Goal: Transaction & Acquisition: Purchase product/service

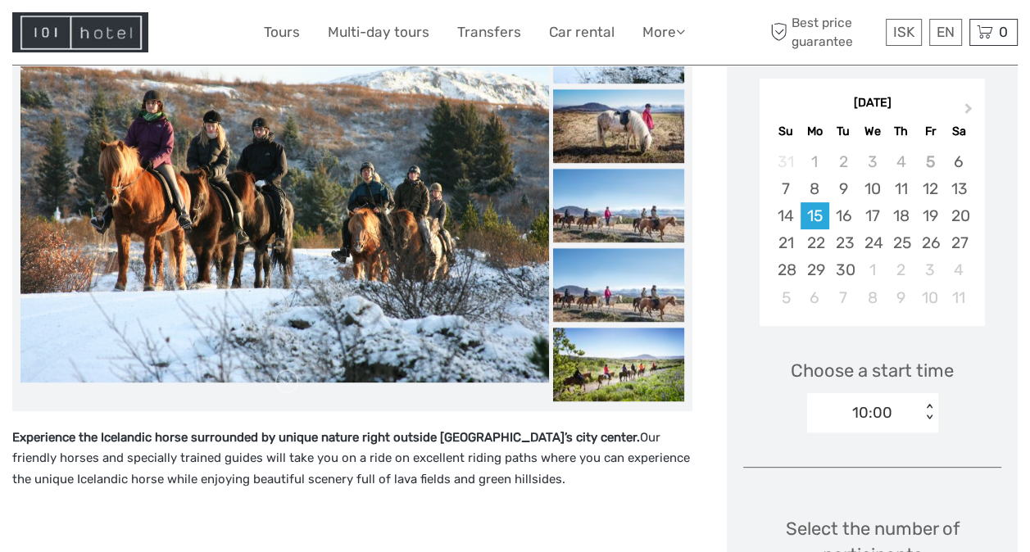
scroll to position [271, 0]
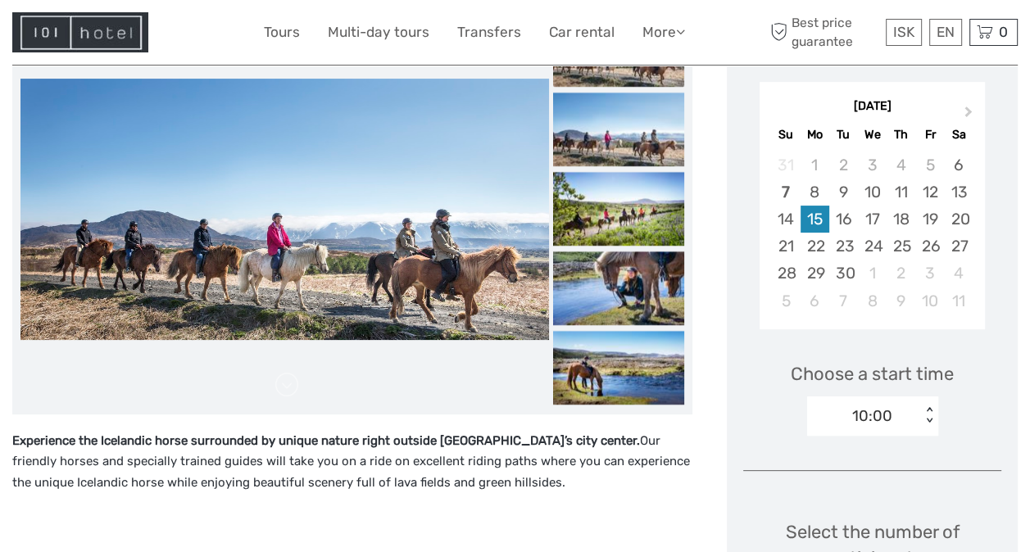
click at [809, 219] on div "15" at bounding box center [815, 219] width 29 height 27
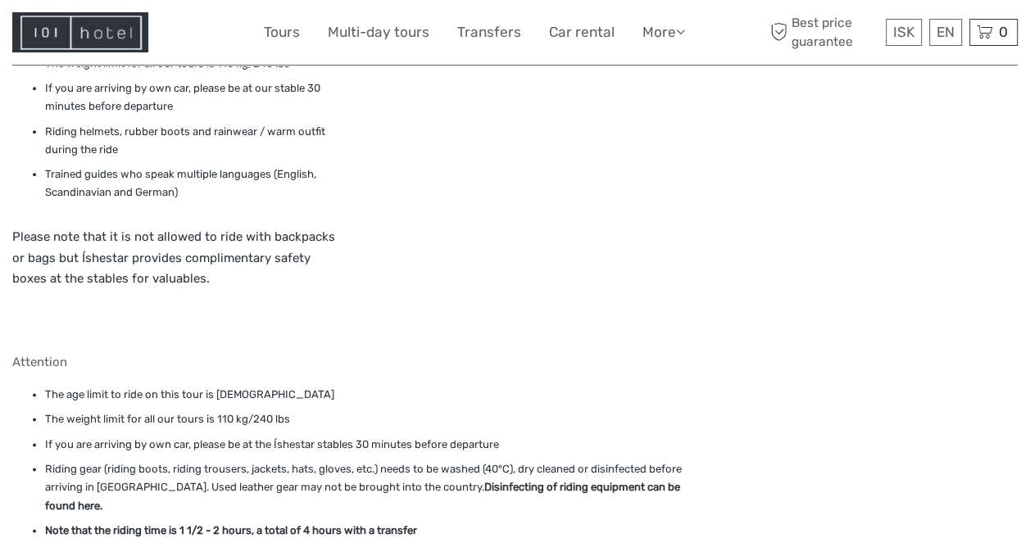
scroll to position [1583, 0]
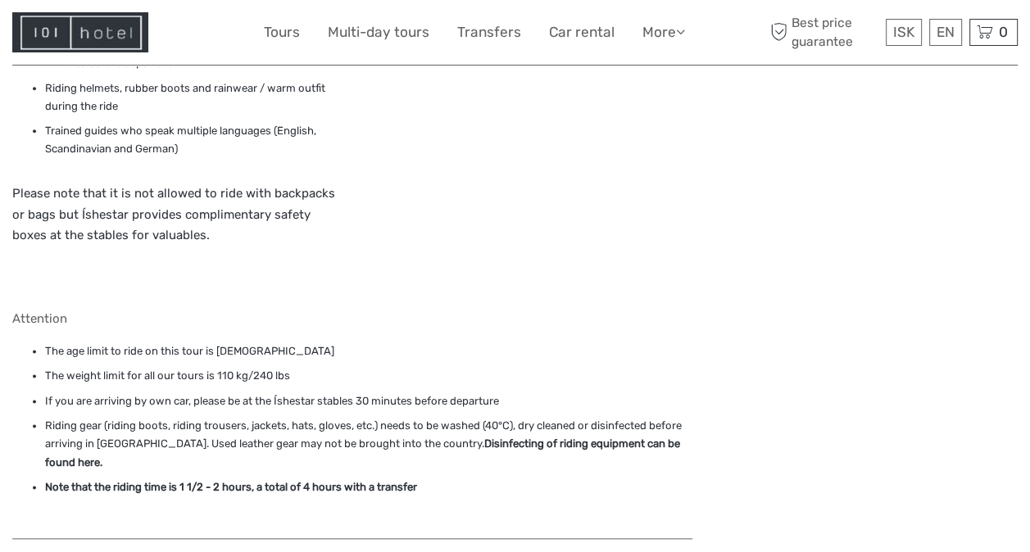
click at [600, 438] on strong "Disinfecting of riding equipment can be found here" at bounding box center [362, 453] width 635 height 30
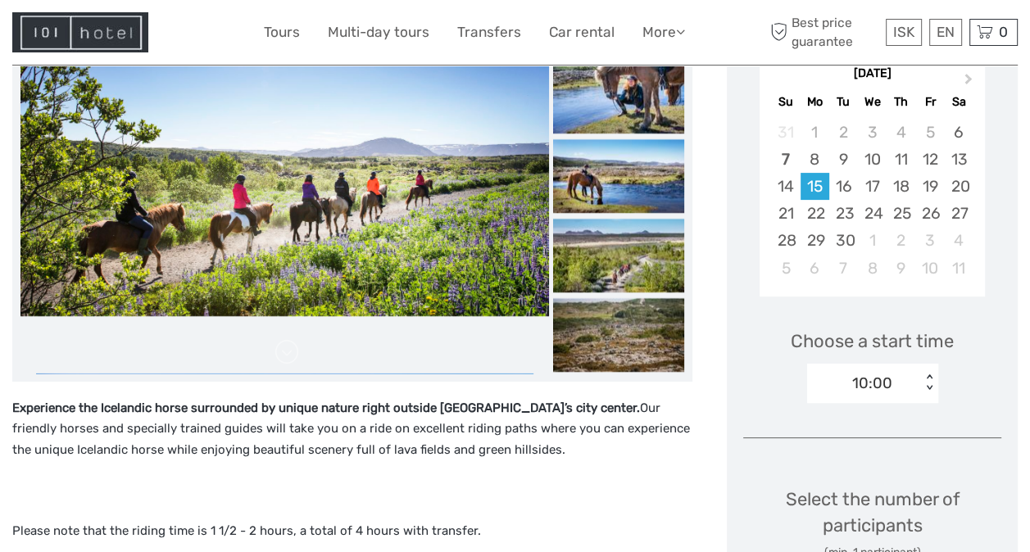
scroll to position [328, 0]
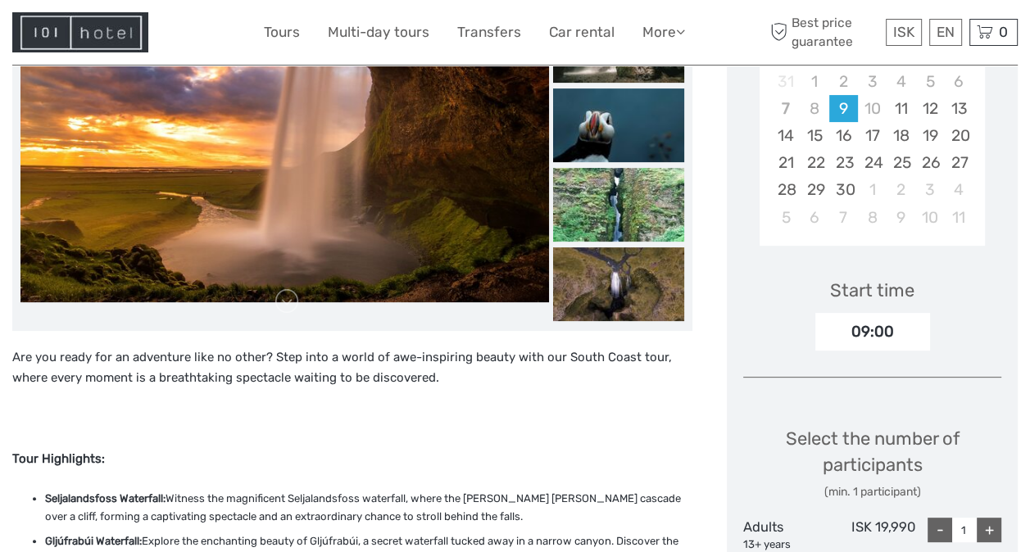
scroll to position [267, 0]
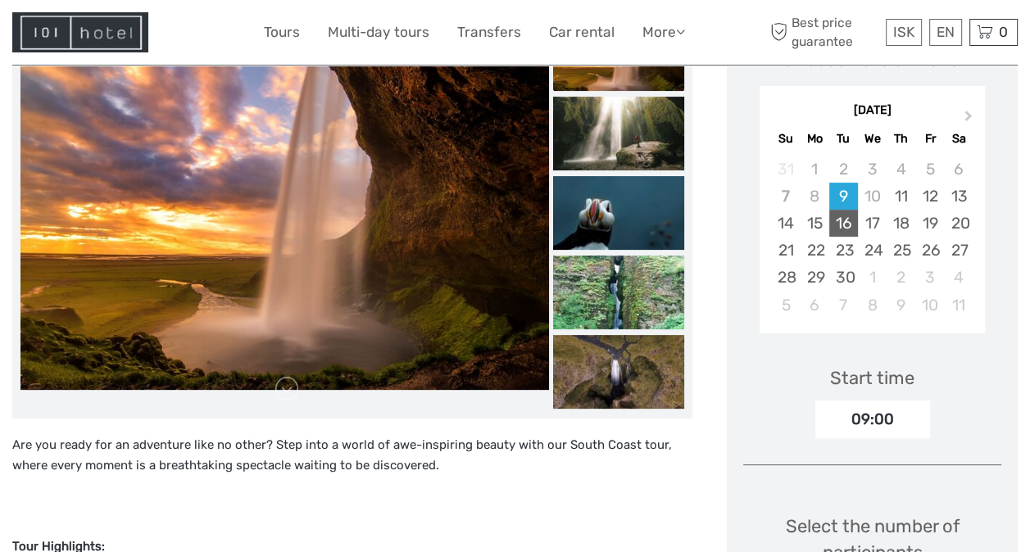
click at [844, 223] on div "16" at bounding box center [844, 223] width 29 height 27
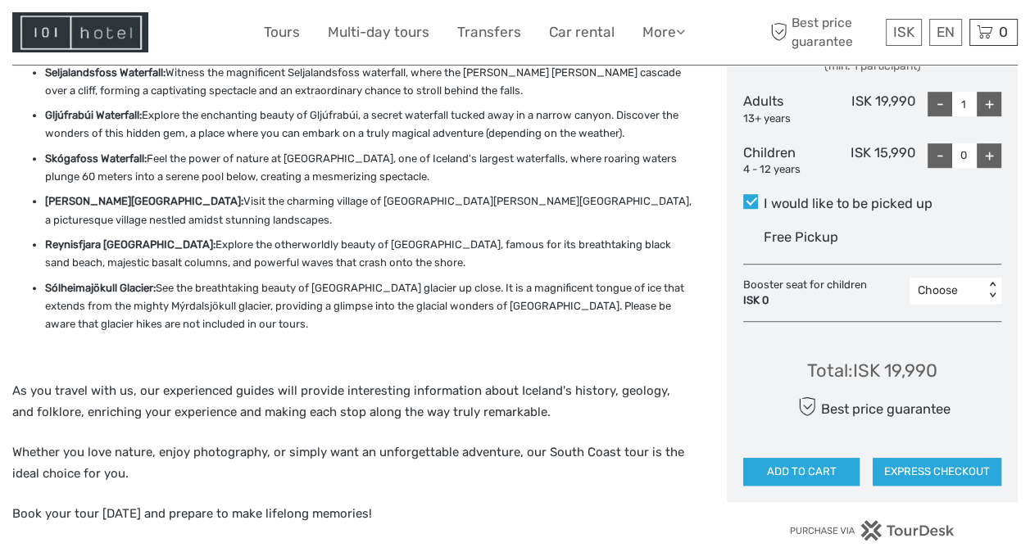
scroll to position [836, 0]
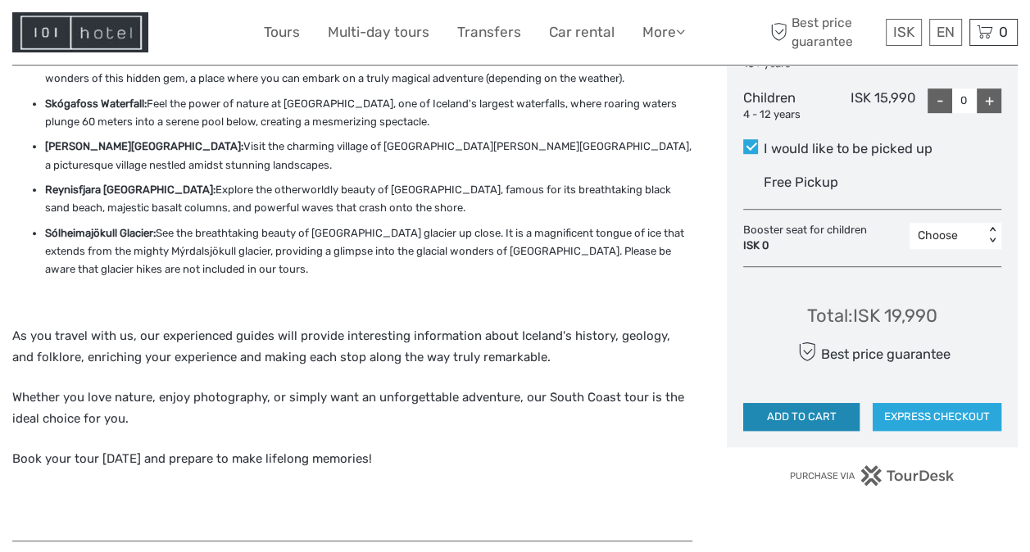
click at [821, 415] on button "ADD TO CART" at bounding box center [801, 417] width 116 height 28
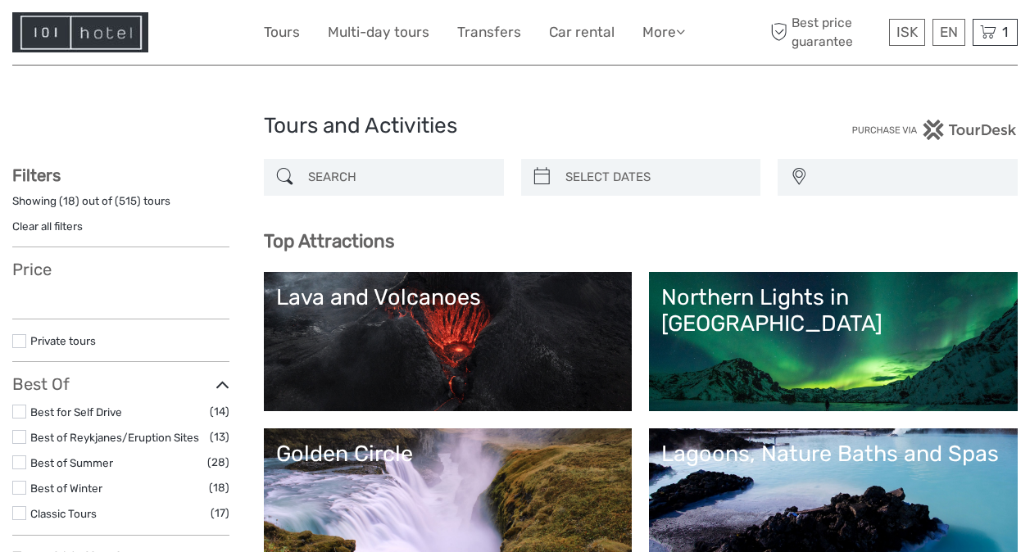
select select
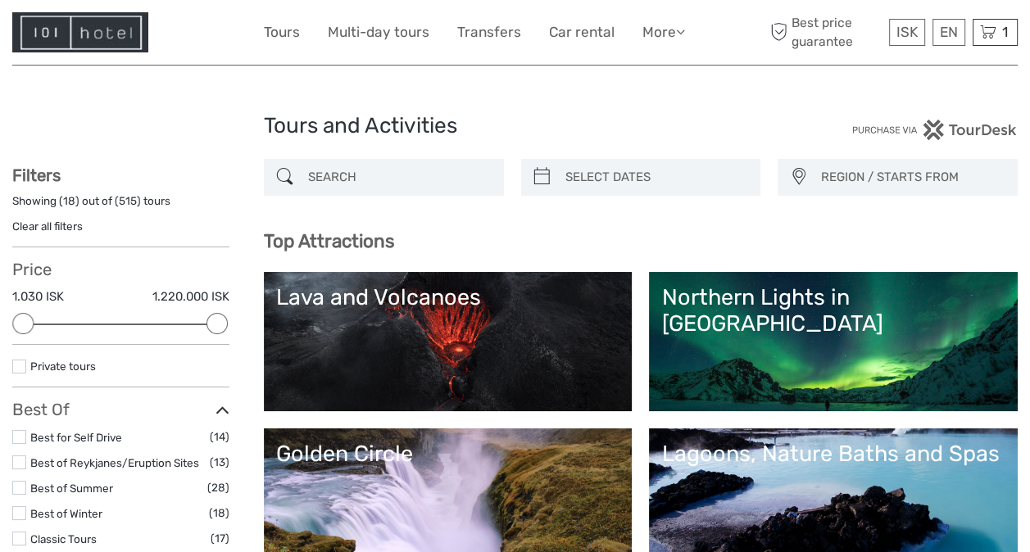
click at [621, 495] on link "Golden Circle" at bounding box center [448, 498] width 344 height 115
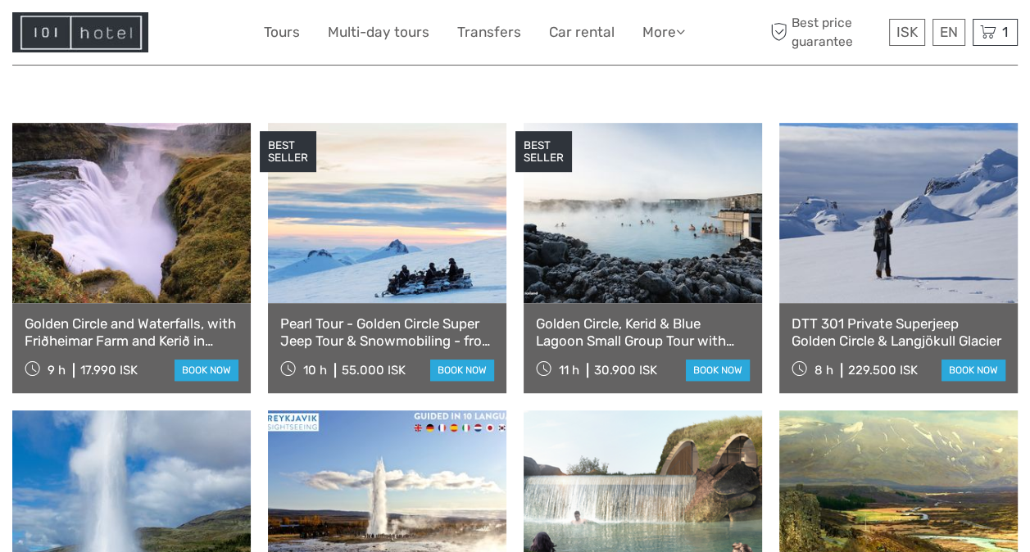
scroll to position [827, 0]
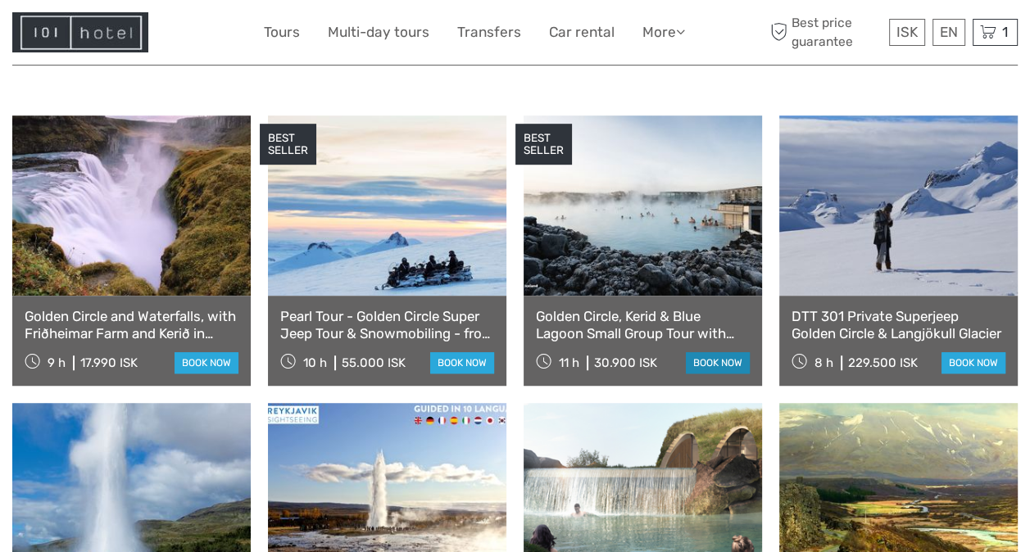
click at [710, 352] on link "book now" at bounding box center [718, 362] width 64 height 21
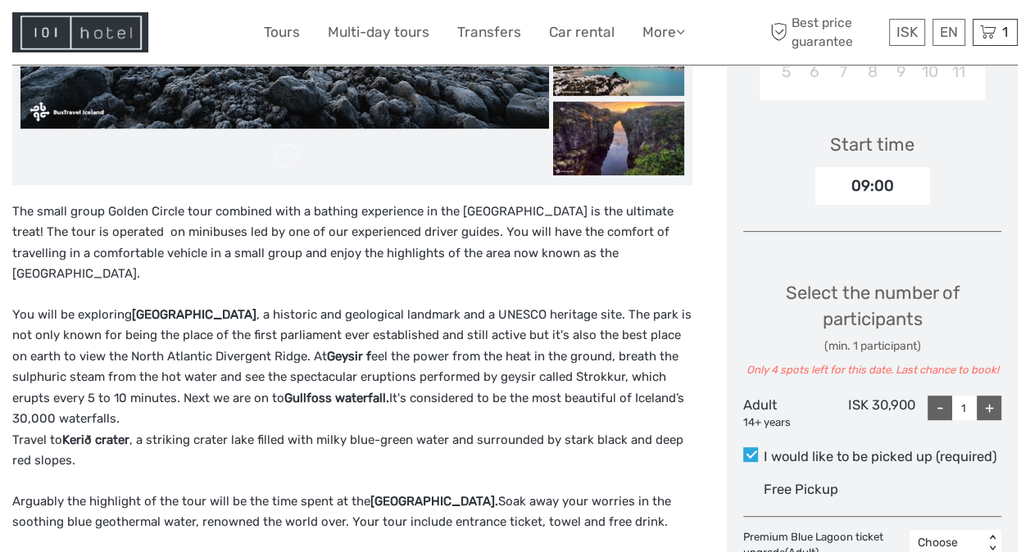
scroll to position [507, 0]
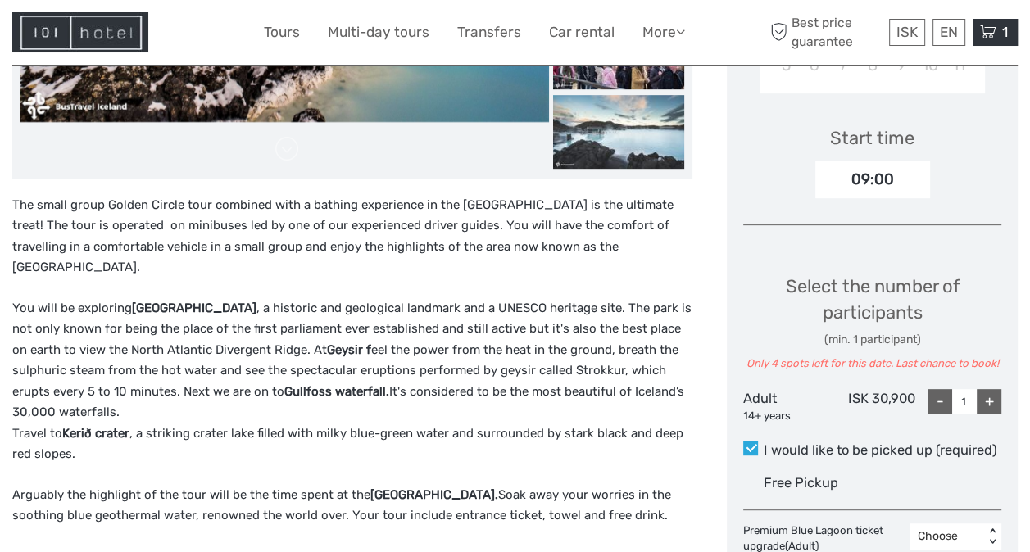
click at [984, 26] on icon at bounding box center [988, 32] width 16 height 20
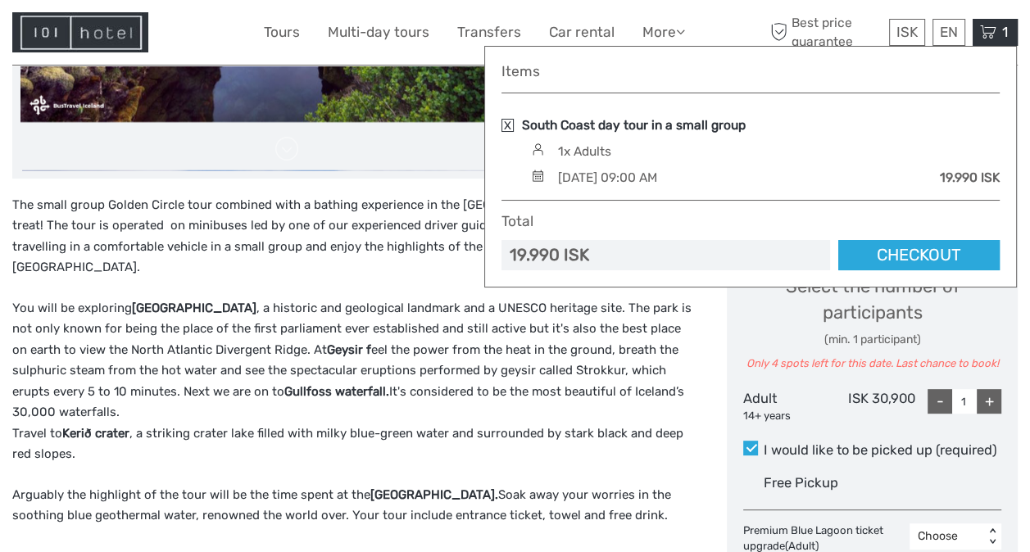
click at [662, 123] on link "South Coast day tour in a small group" at bounding box center [634, 125] width 224 height 18
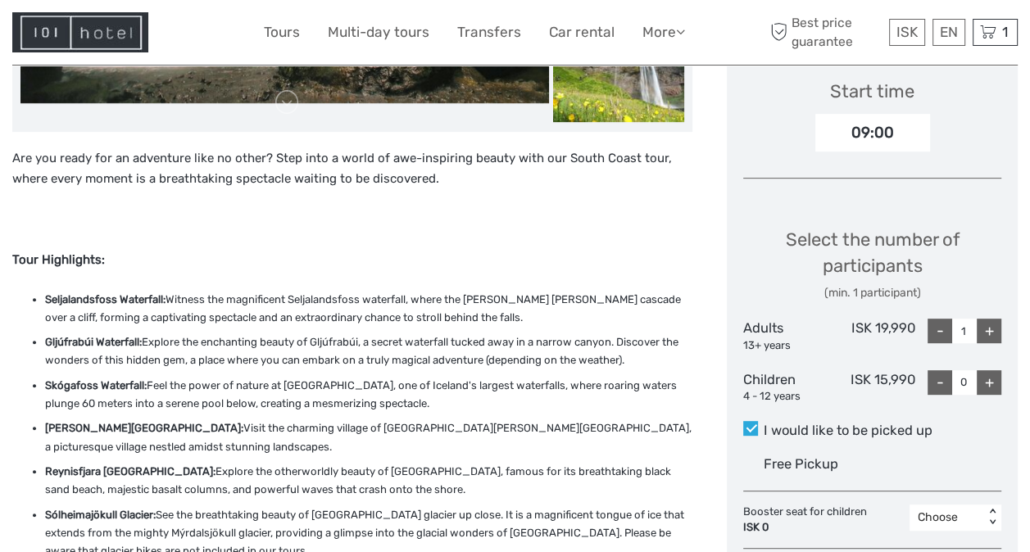
scroll to position [543, 0]
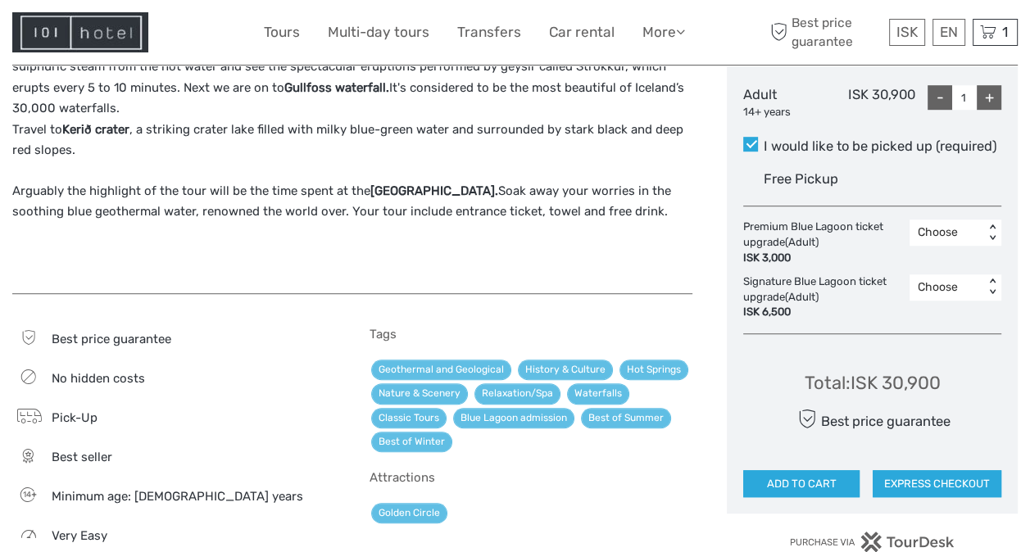
scroll to position [813, 0]
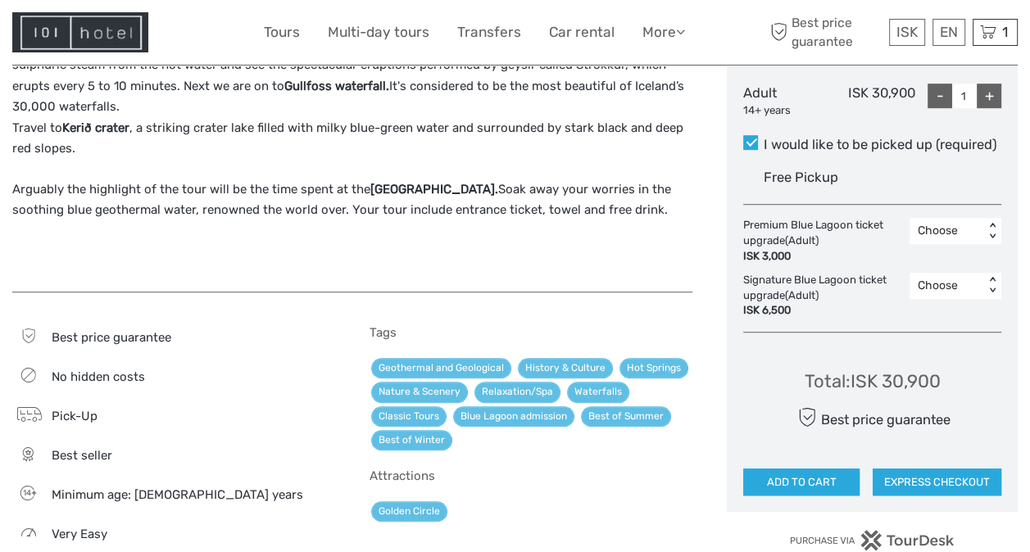
click at [798, 233] on div "Premium Blue Lagoon ticket upgrade (Adult) ISK 3,000" at bounding box center [826, 241] width 166 height 47
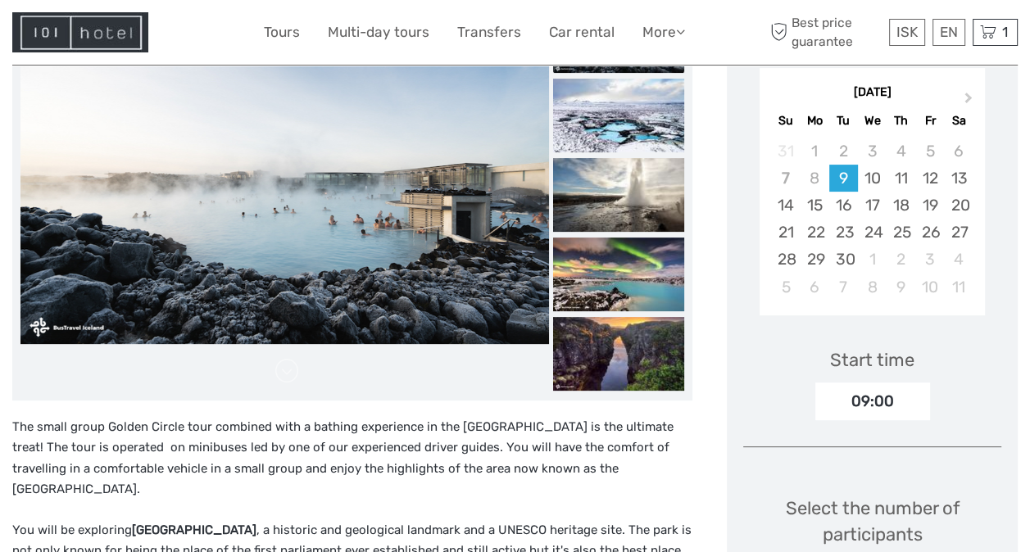
scroll to position [280, 0]
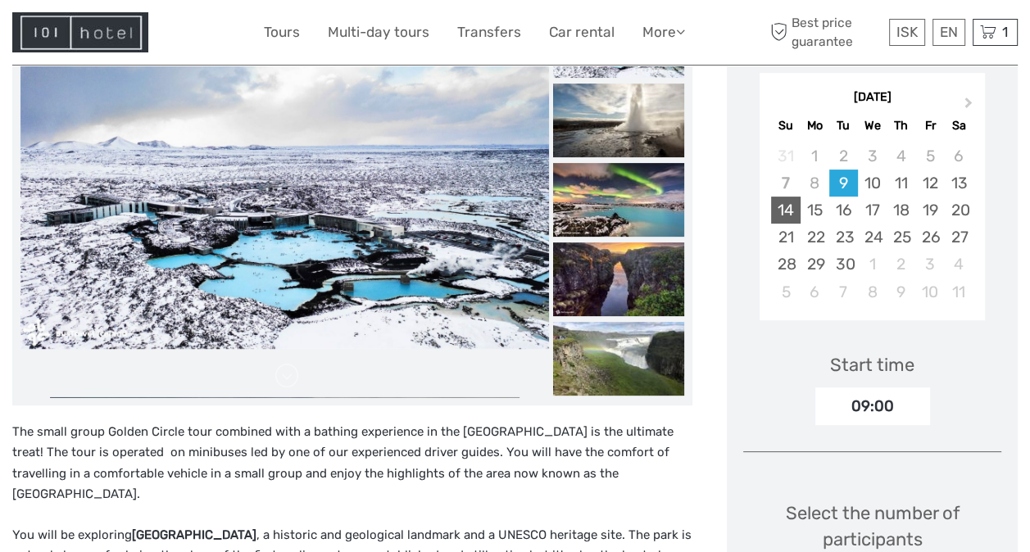
click at [782, 204] on div "14" at bounding box center [785, 210] width 29 height 27
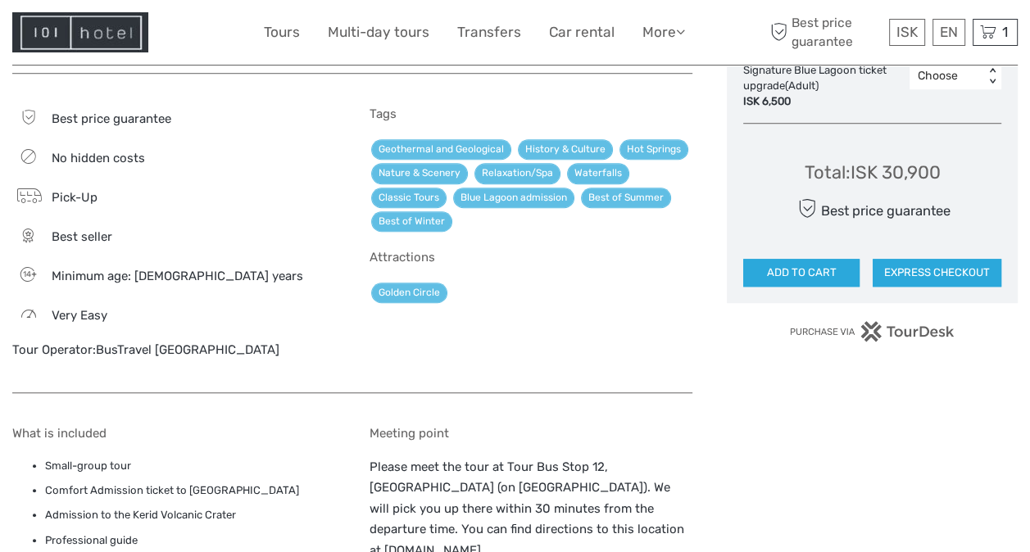
scroll to position [1035, 0]
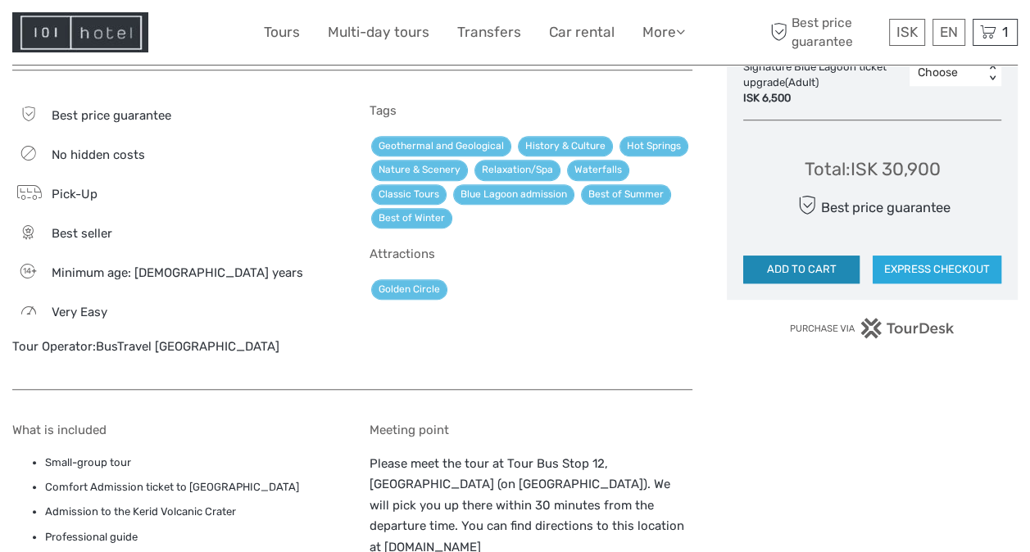
click at [807, 263] on button "ADD TO CART" at bounding box center [801, 270] width 116 height 28
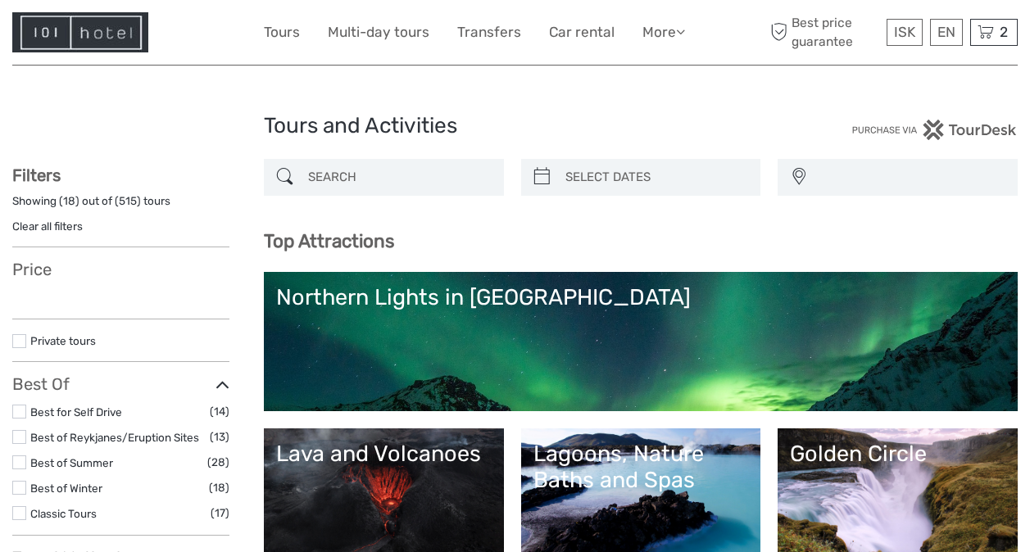
select select
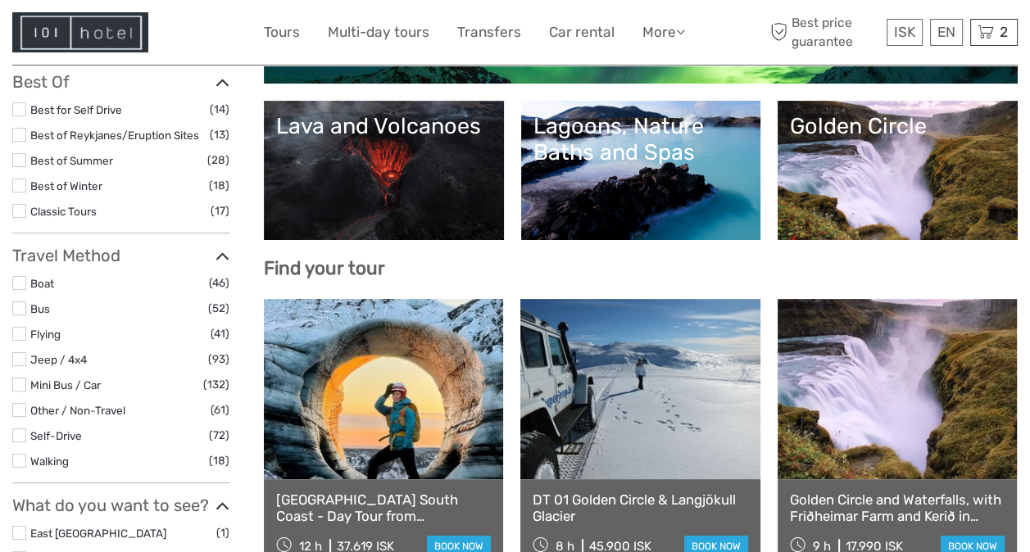
scroll to position [341, 0]
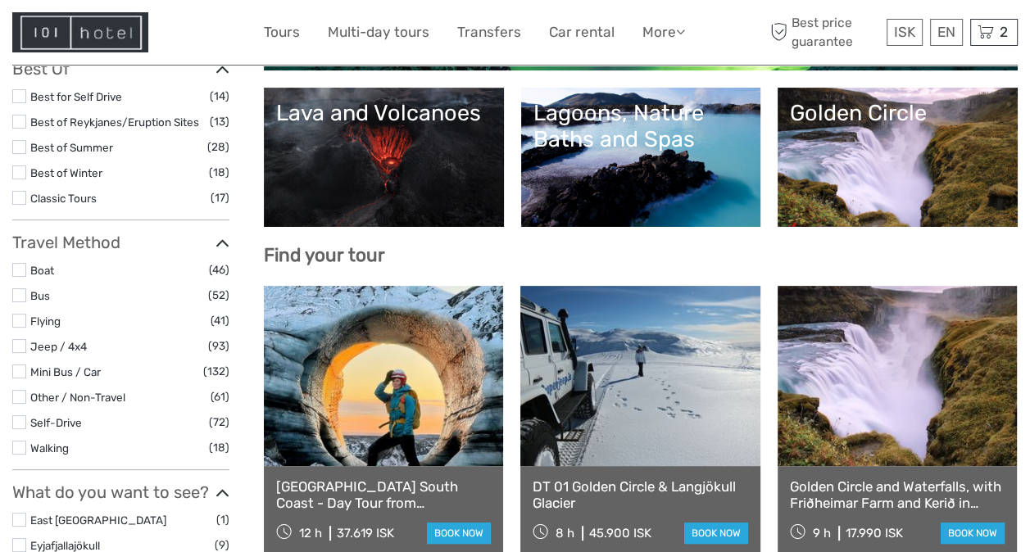
click at [375, 156] on link "Lava and Volcanoes" at bounding box center [384, 157] width 216 height 115
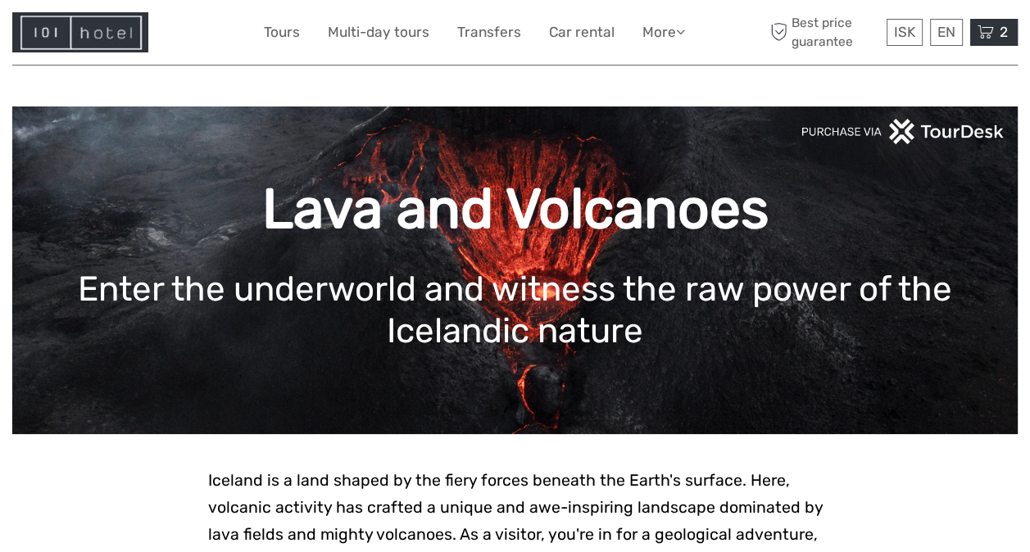
click at [1000, 38] on span "2" at bounding box center [1004, 32] width 13 height 16
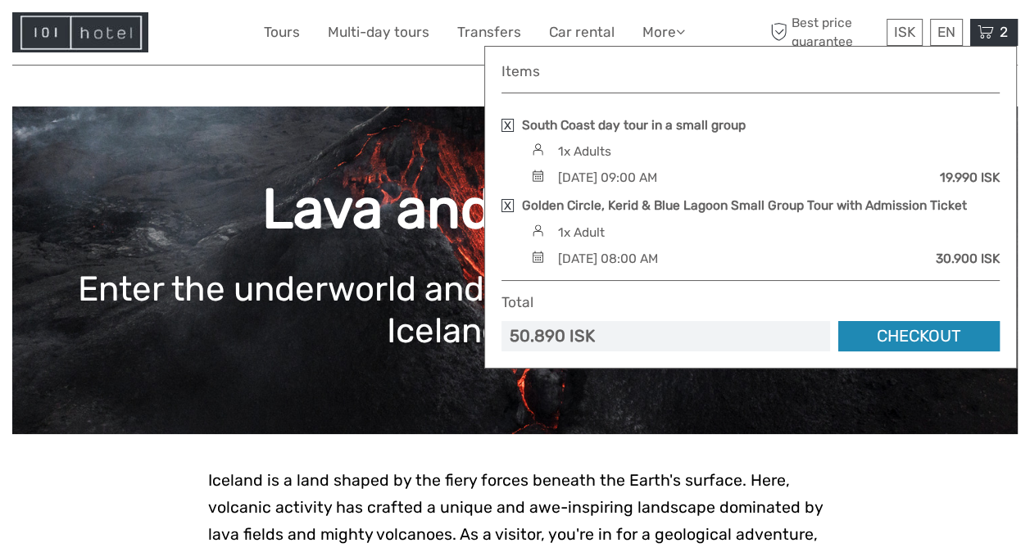
click at [887, 334] on link "Checkout" at bounding box center [919, 336] width 161 height 30
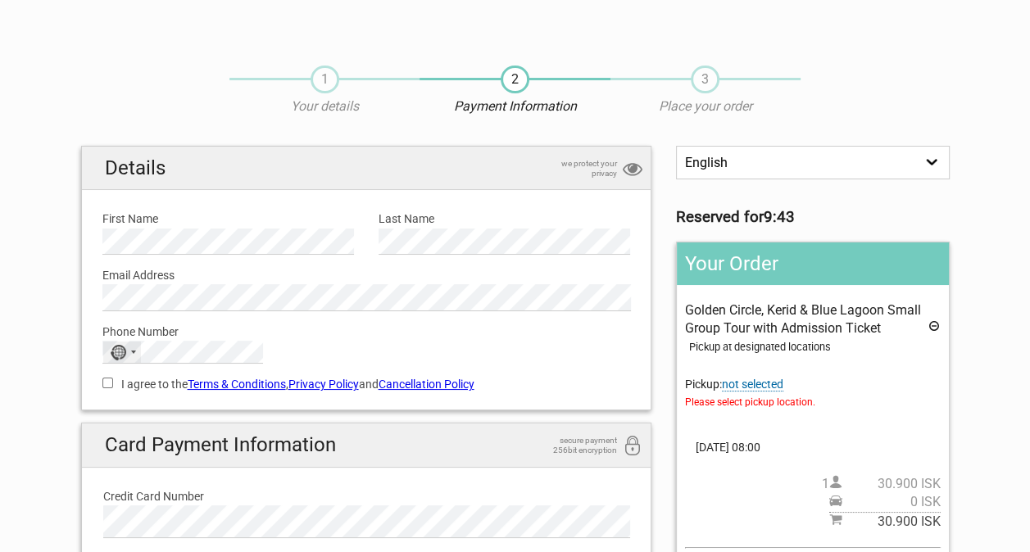
click at [134, 351] on div "Selected country" at bounding box center [133, 352] width 5 height 3
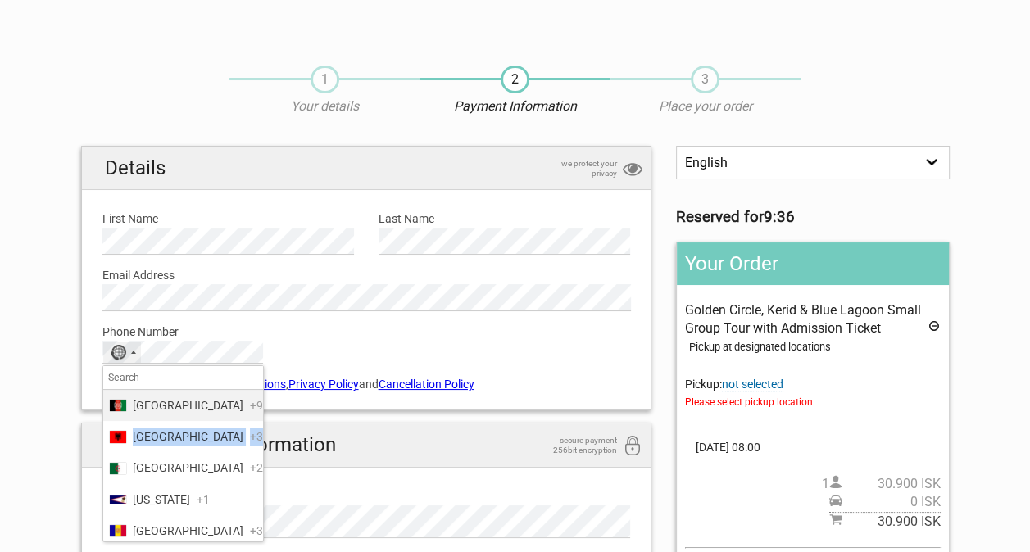
drag, startPoint x: 239, startPoint y: 415, endPoint x: 255, endPoint y: 451, distance: 39.6
click at [255, 451] on ul "Afghanistan +93 Albania +355 Algeria +213 American Samoa +1 Andorra +376 Angola…" at bounding box center [183, 466] width 160 height 152
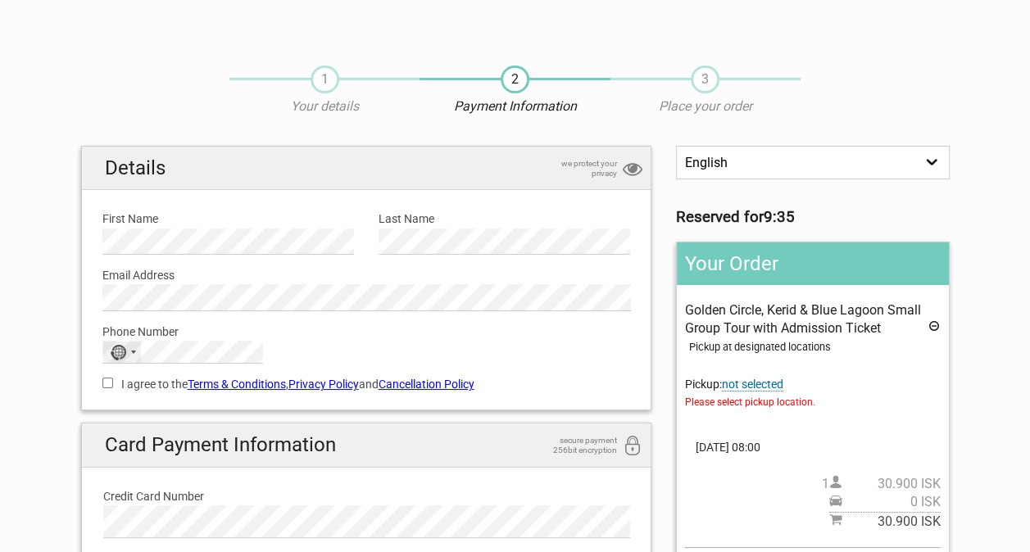
click at [121, 352] on div "No country selected" at bounding box center [118, 353] width 16 height 16
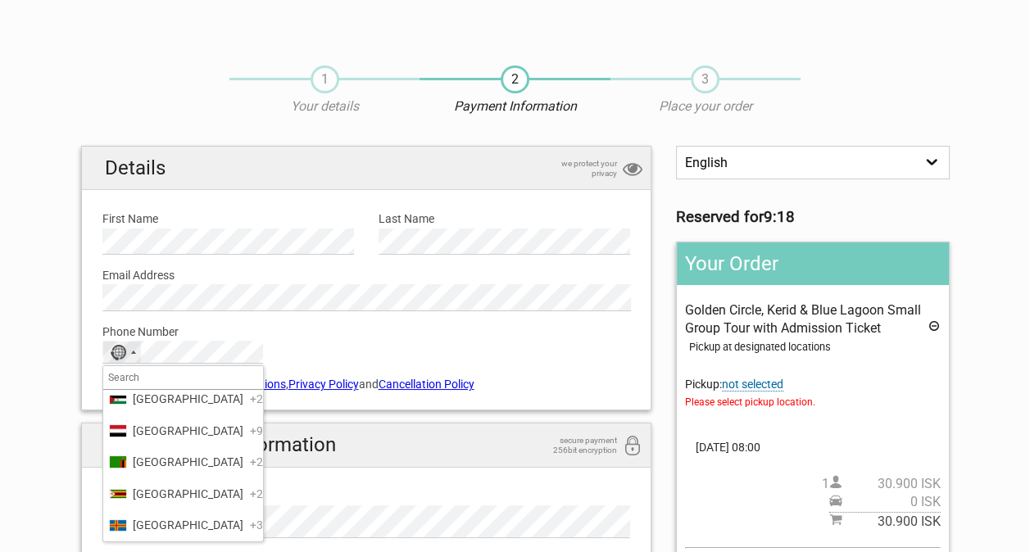
scroll to position [7820, 0]
click at [166, 157] on span "United States" at bounding box center [188, 148] width 111 height 18
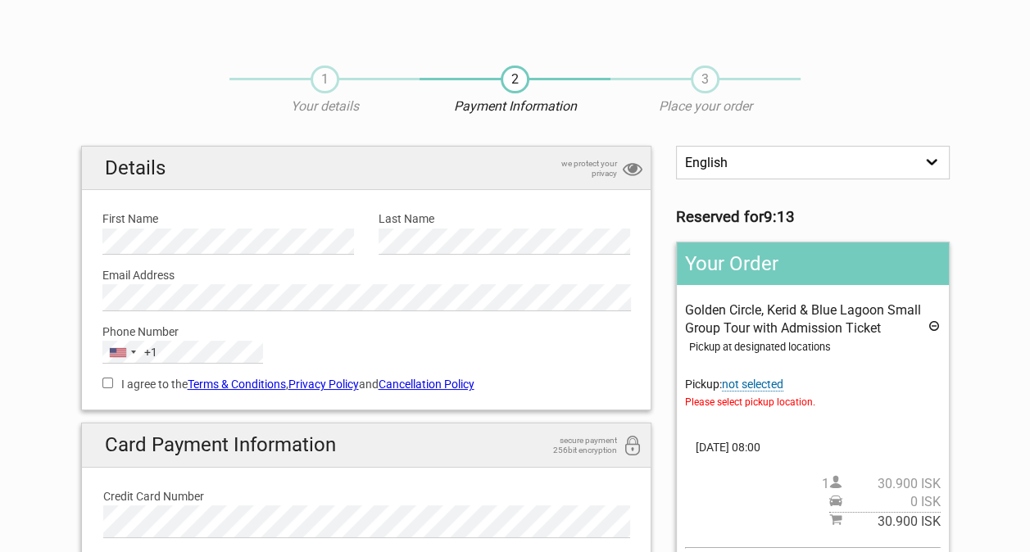
click at [419, 384] on link "Cancellation Policy" at bounding box center [427, 384] width 96 height 13
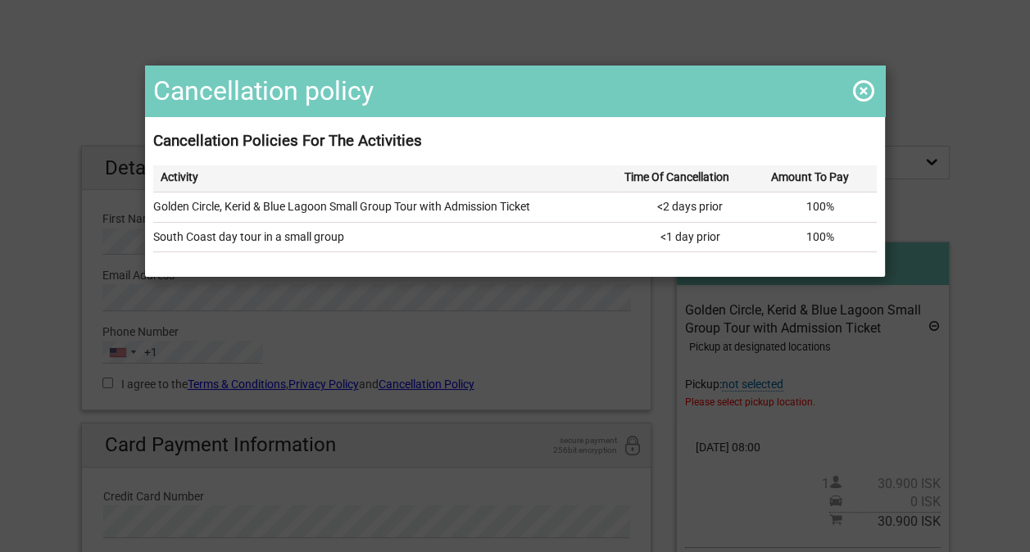
click at [853, 94] on span at bounding box center [864, 91] width 26 height 26
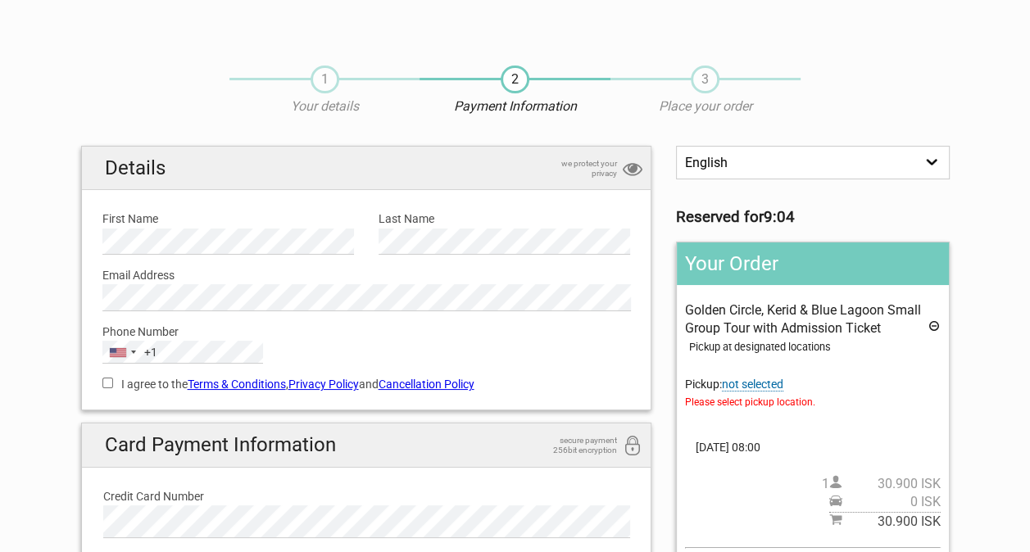
click at [231, 383] on link "Terms & Conditions" at bounding box center [237, 384] width 98 height 13
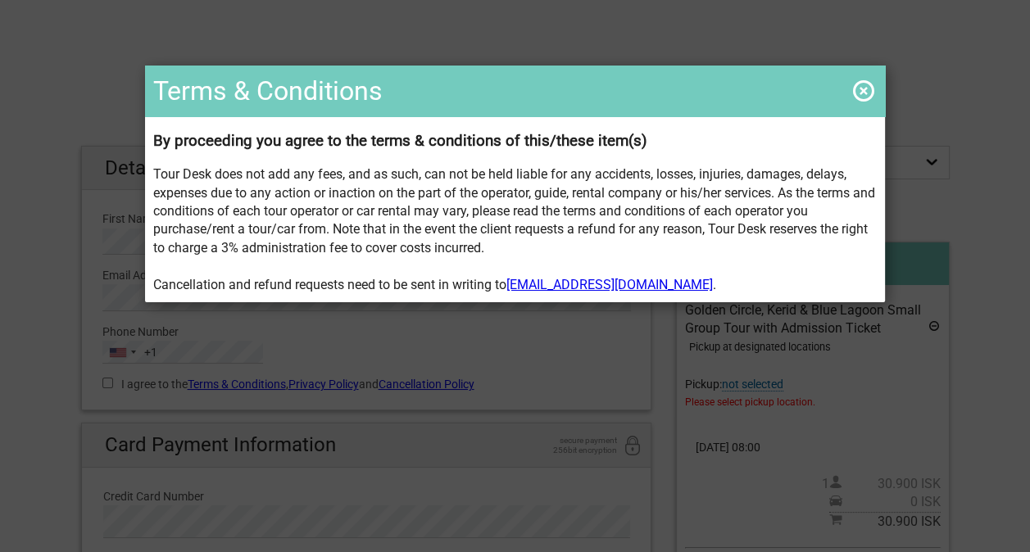
click at [862, 84] on span at bounding box center [864, 91] width 26 height 26
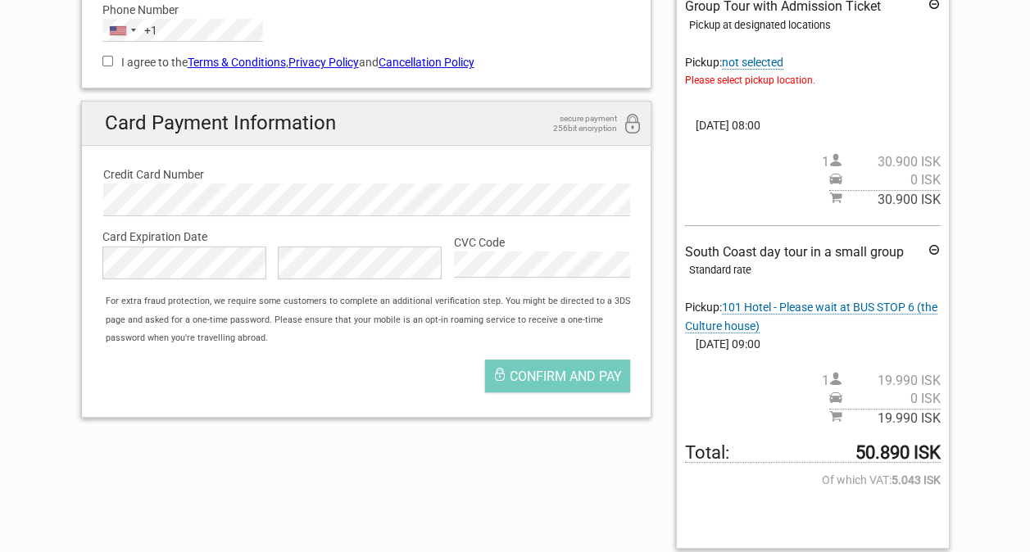
scroll to position [355, 0]
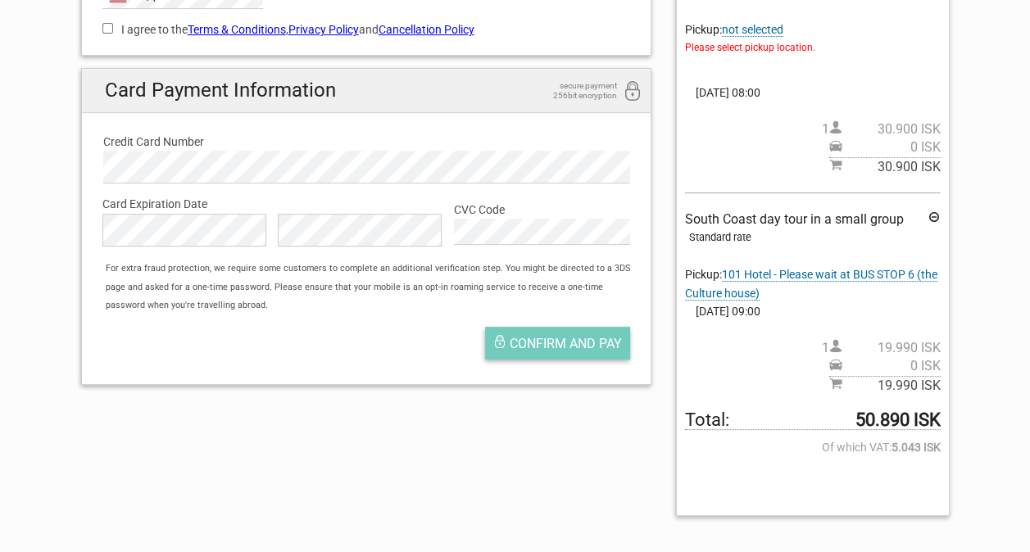
click at [543, 341] on span "Confirm and pay" at bounding box center [566, 344] width 112 height 16
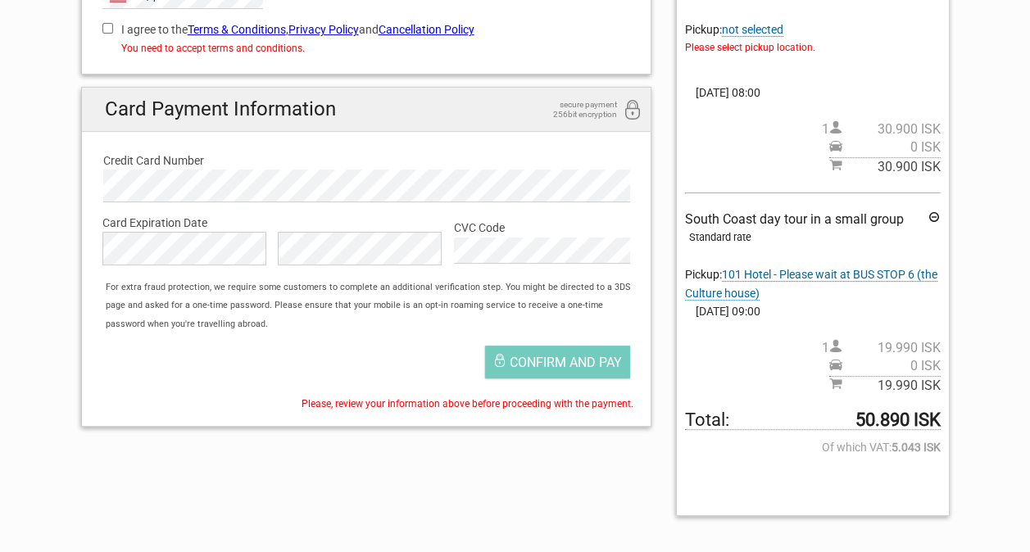
click at [104, 23] on input "I agree to the Terms & Conditions , Privacy Policy and Cancellation Policy" at bounding box center [107, 28] width 11 height 11
checkbox input "true"
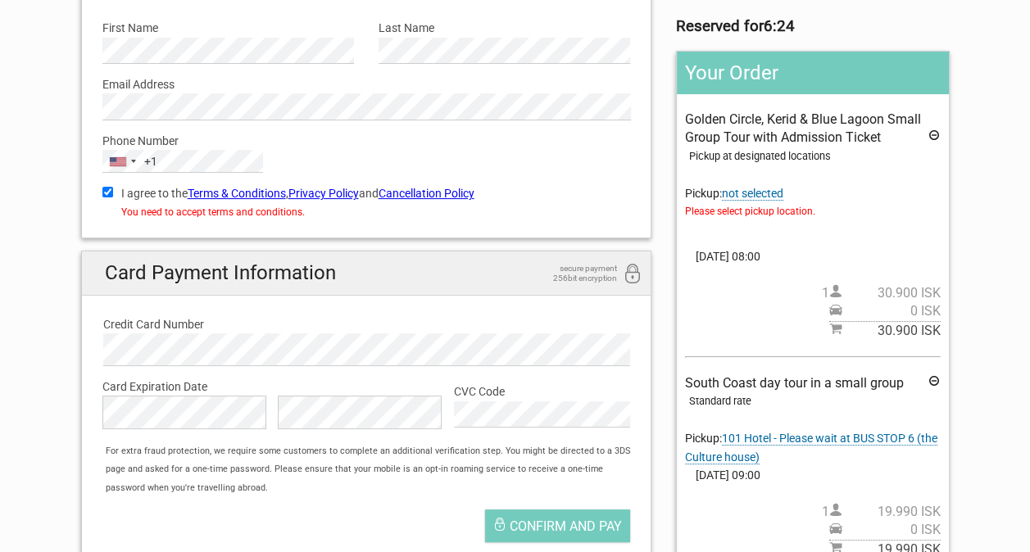
scroll to position [205, 0]
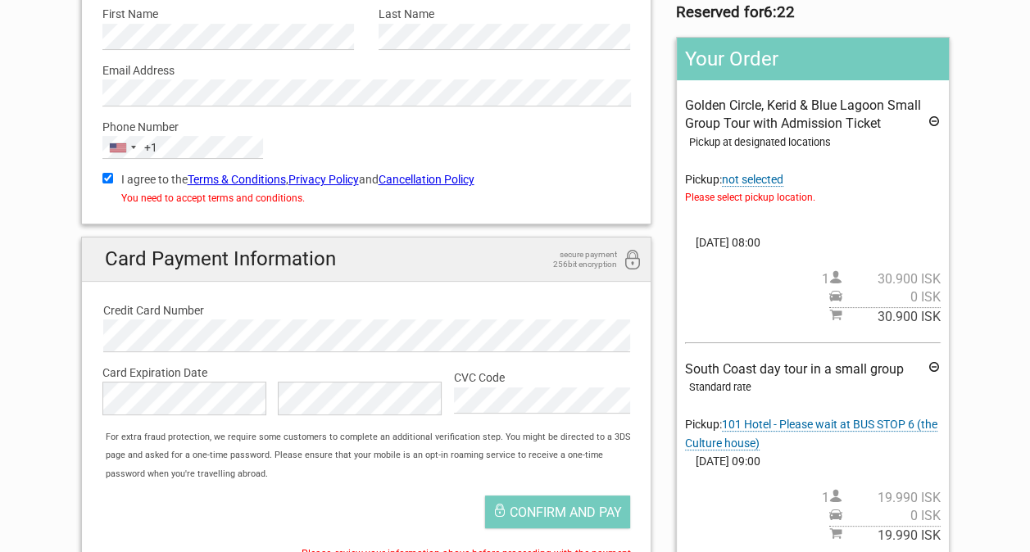
click at [775, 181] on span "not selected" at bounding box center [752, 180] width 61 height 14
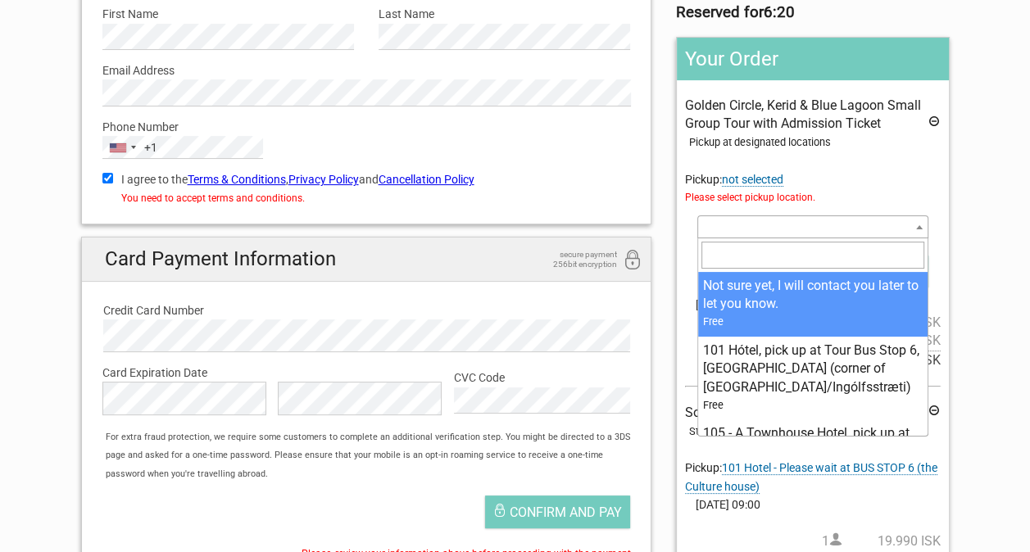
click at [784, 223] on span at bounding box center [813, 227] width 230 height 23
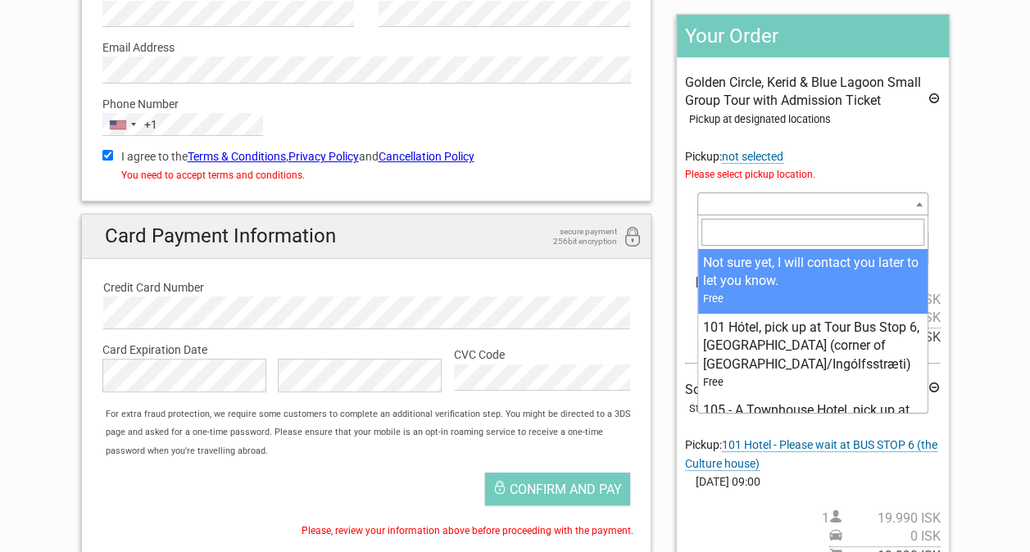
scroll to position [233, 0]
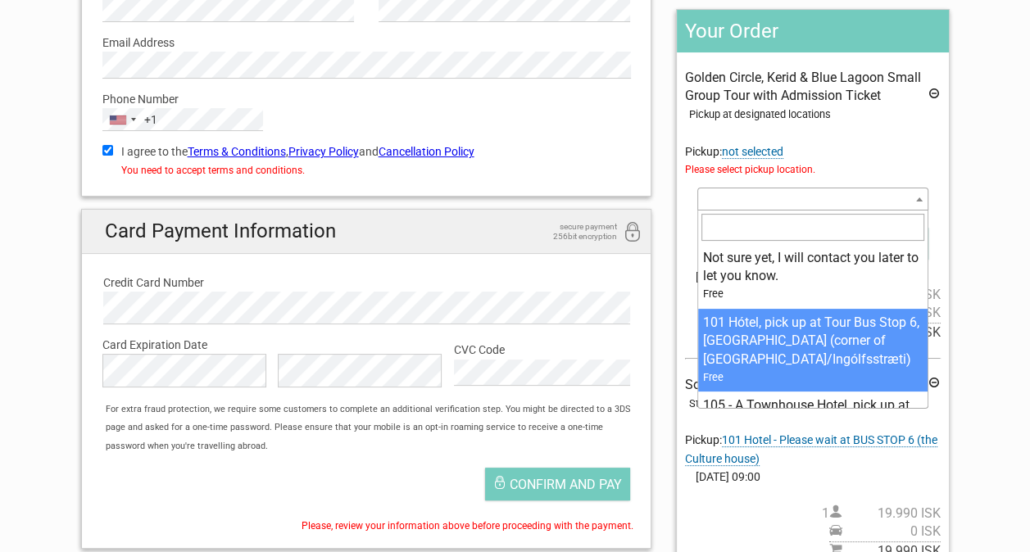
select select "102261"
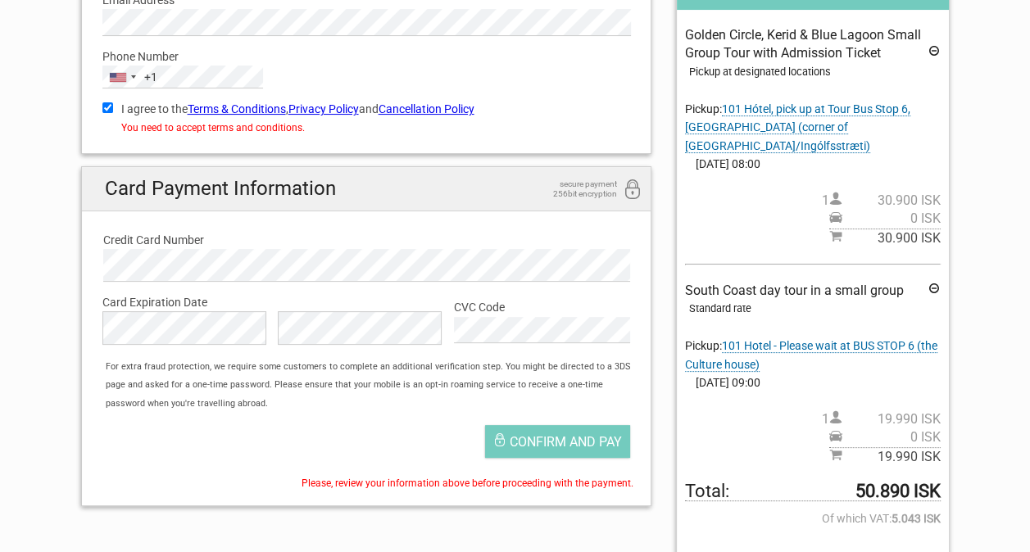
scroll to position [274, 0]
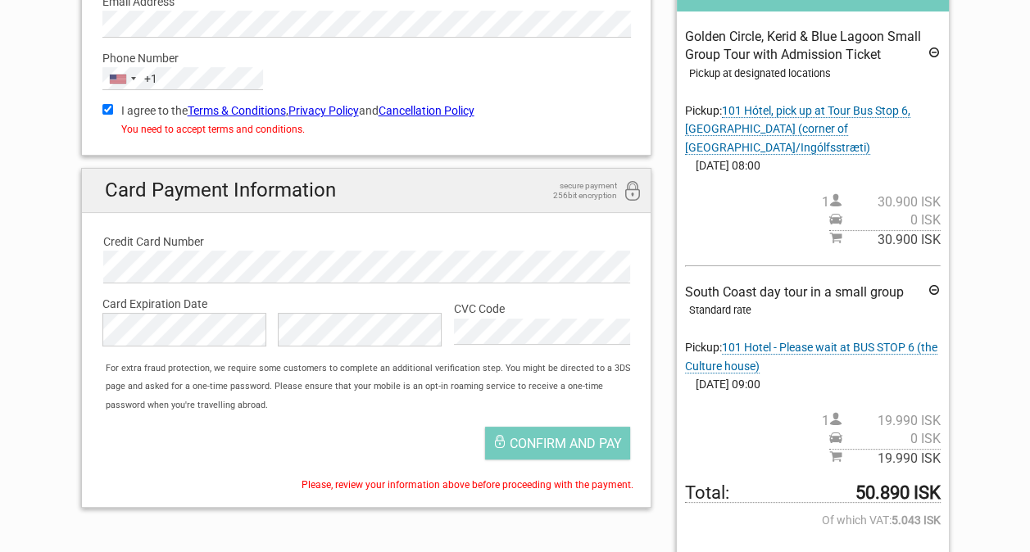
click at [932, 51] on icon at bounding box center [934, 55] width 13 height 18
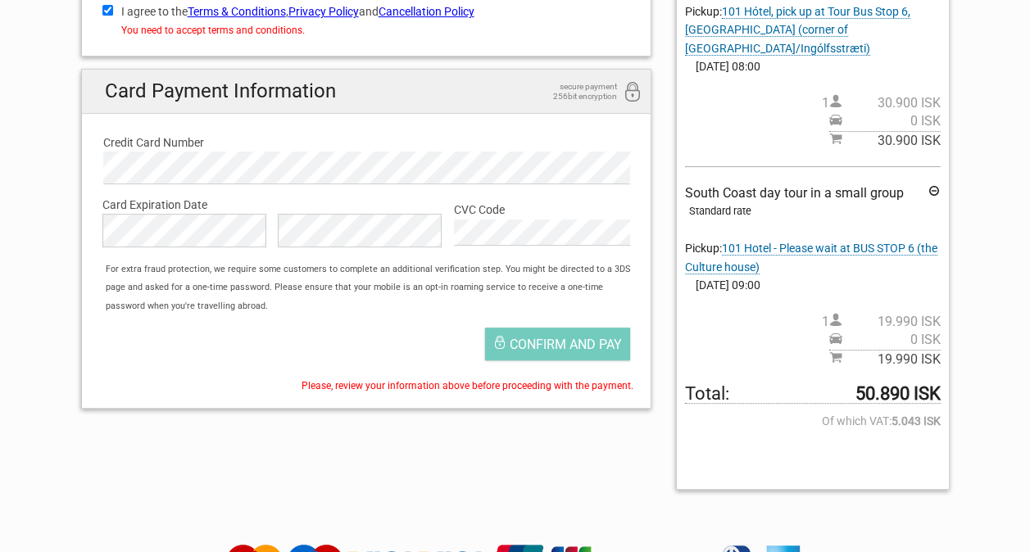
scroll to position [388, 0]
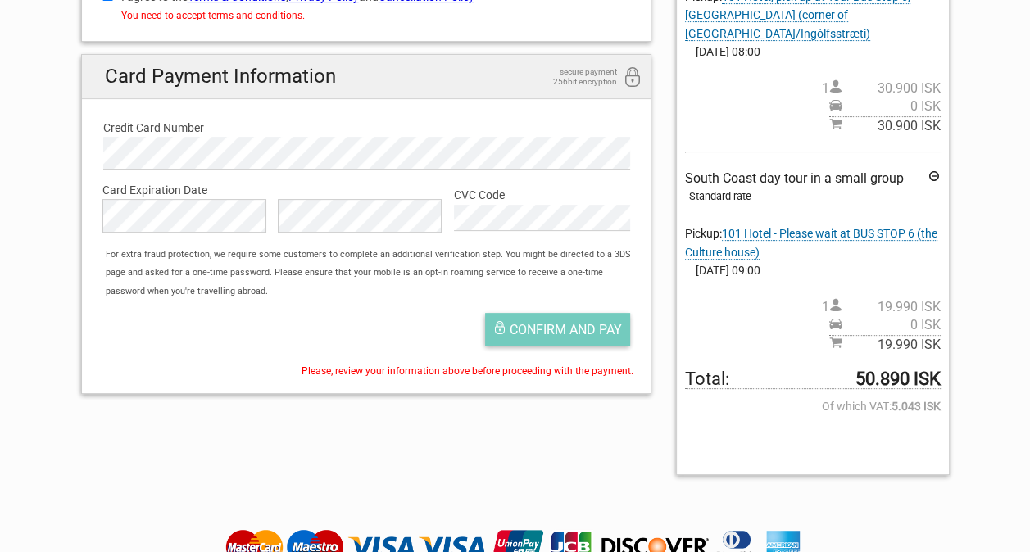
click at [580, 326] on span "Confirm and pay" at bounding box center [566, 330] width 112 height 16
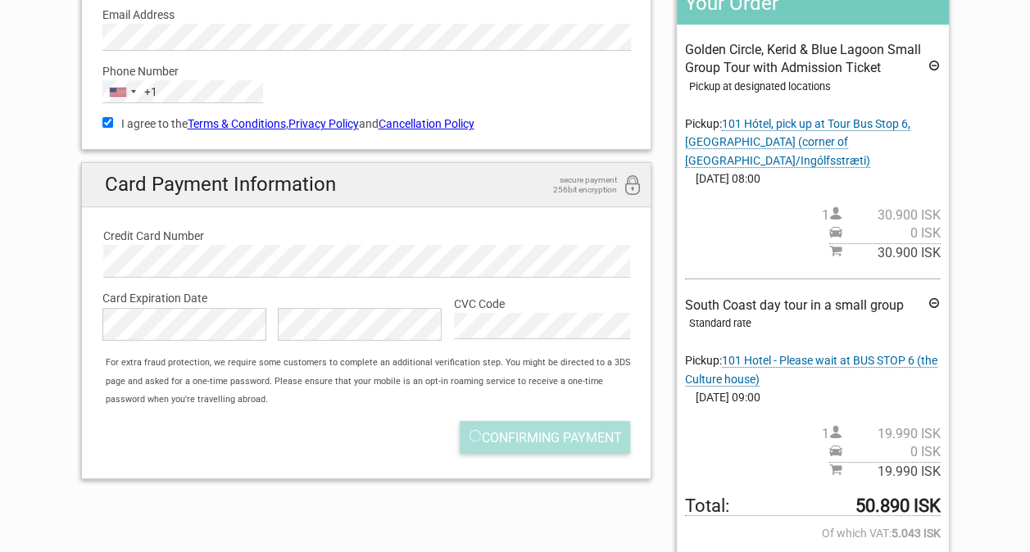
scroll to position [172, 0]
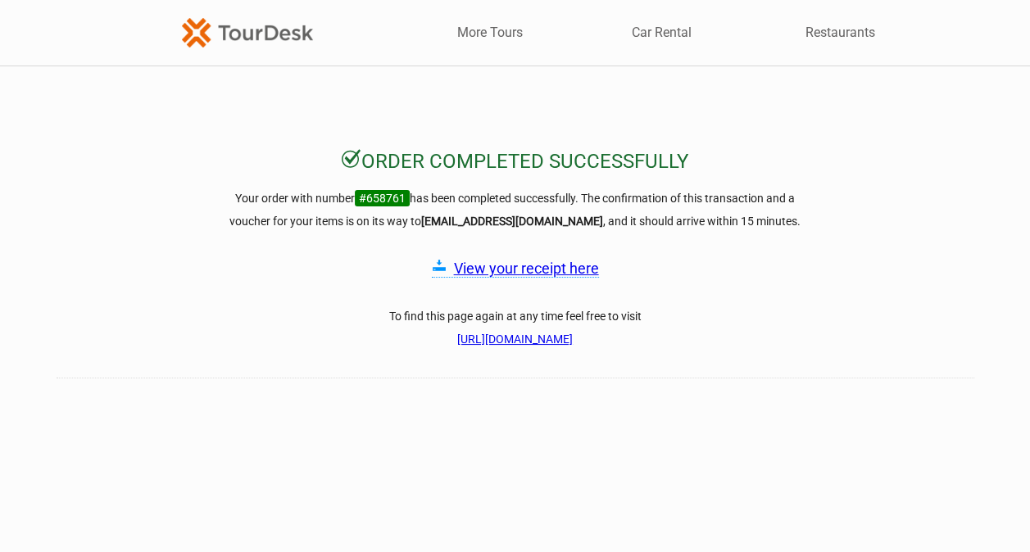
click at [557, 271] on link "View your receipt here" at bounding box center [526, 268] width 145 height 17
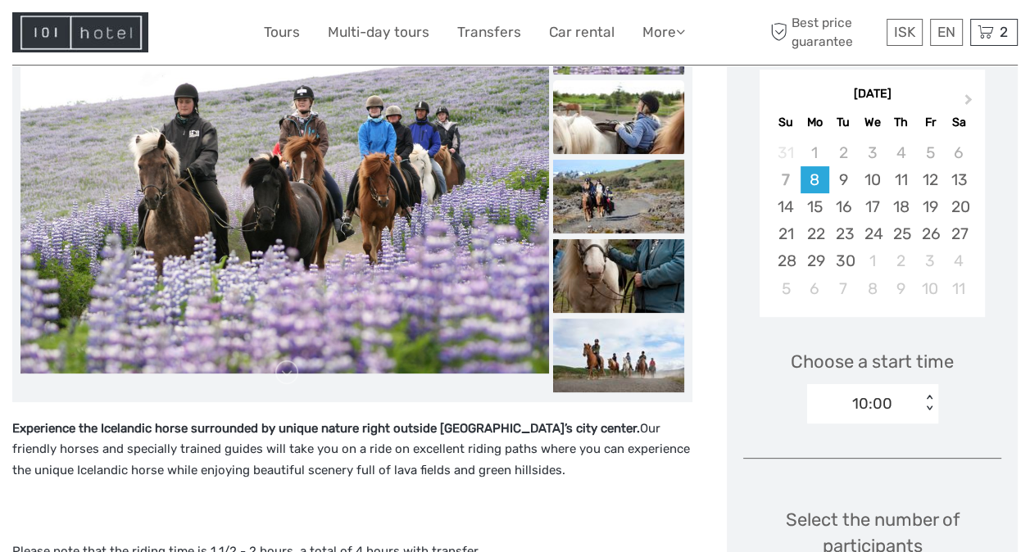
click at [611, 110] on img at bounding box center [618, 117] width 131 height 74
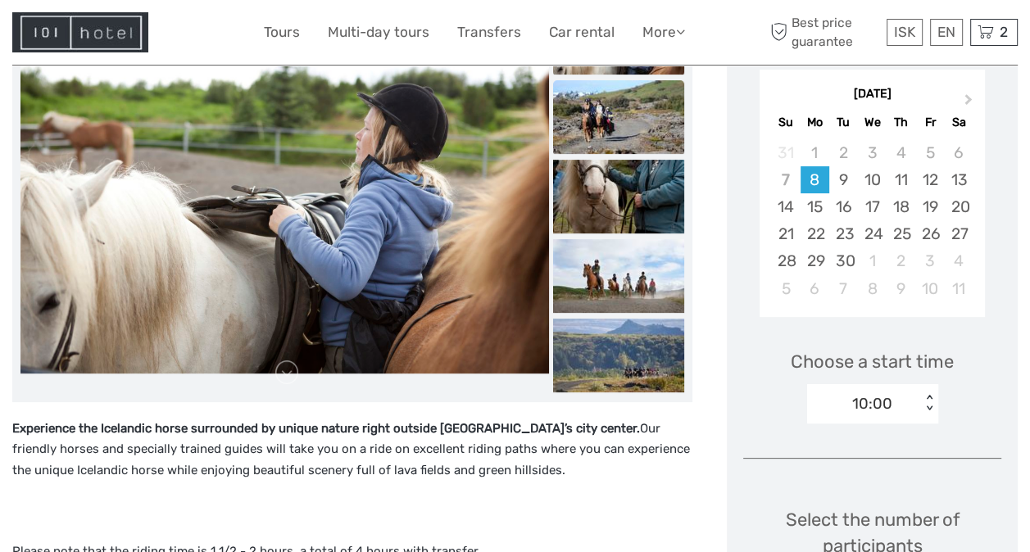
click at [607, 135] on img at bounding box center [618, 117] width 131 height 74
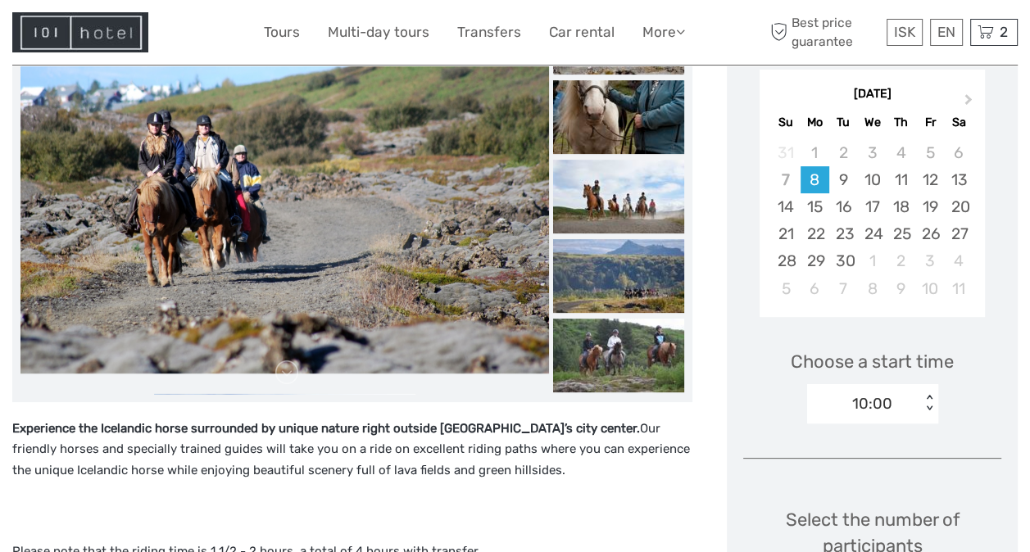
click at [607, 135] on img at bounding box center [618, 117] width 131 height 74
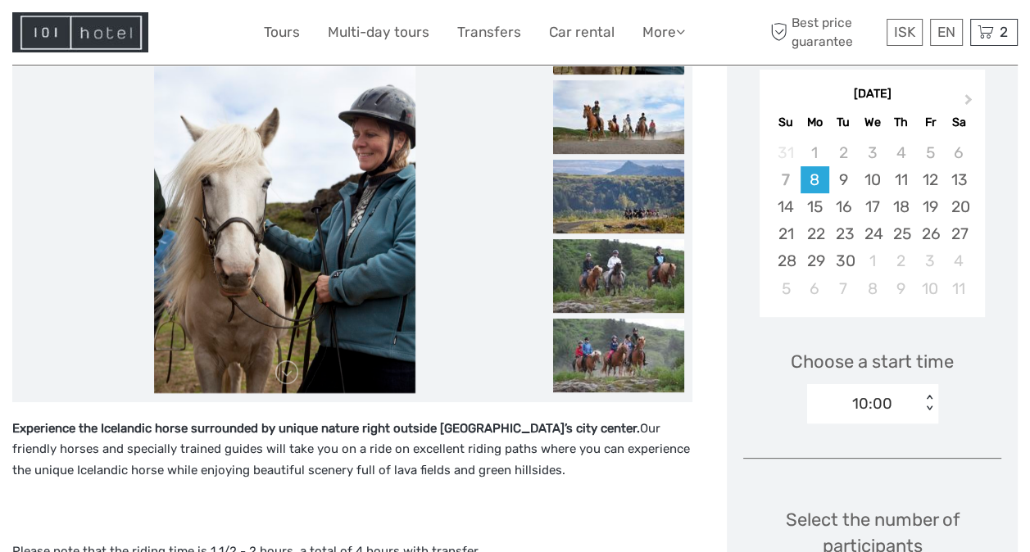
click at [607, 135] on img at bounding box center [618, 117] width 131 height 74
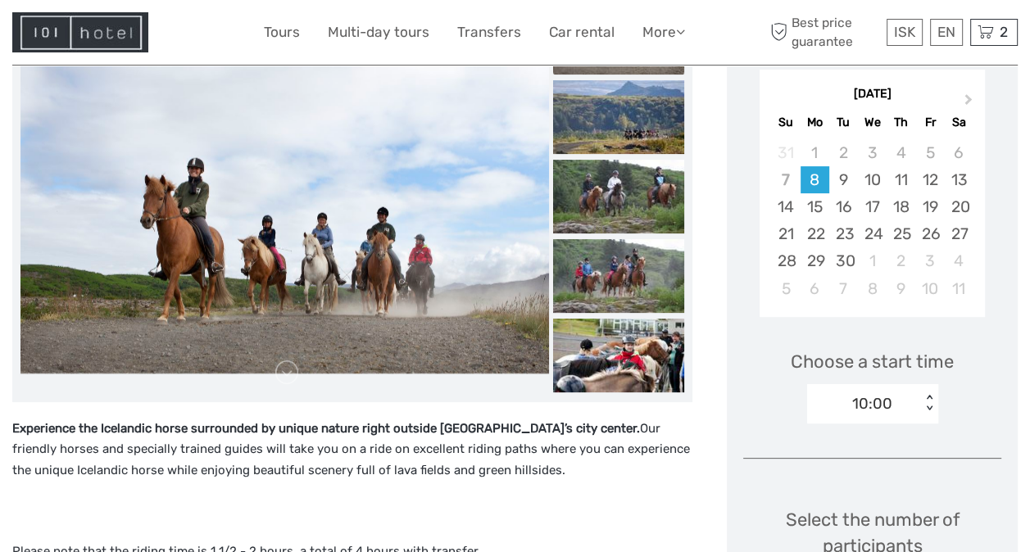
click at [607, 135] on img at bounding box center [618, 117] width 131 height 74
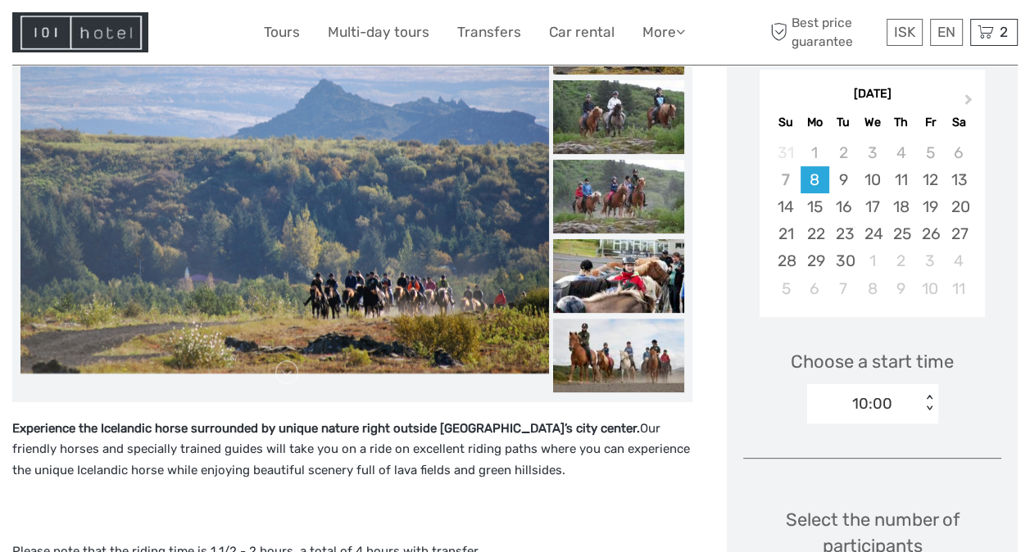
click at [607, 135] on img at bounding box center [618, 117] width 131 height 74
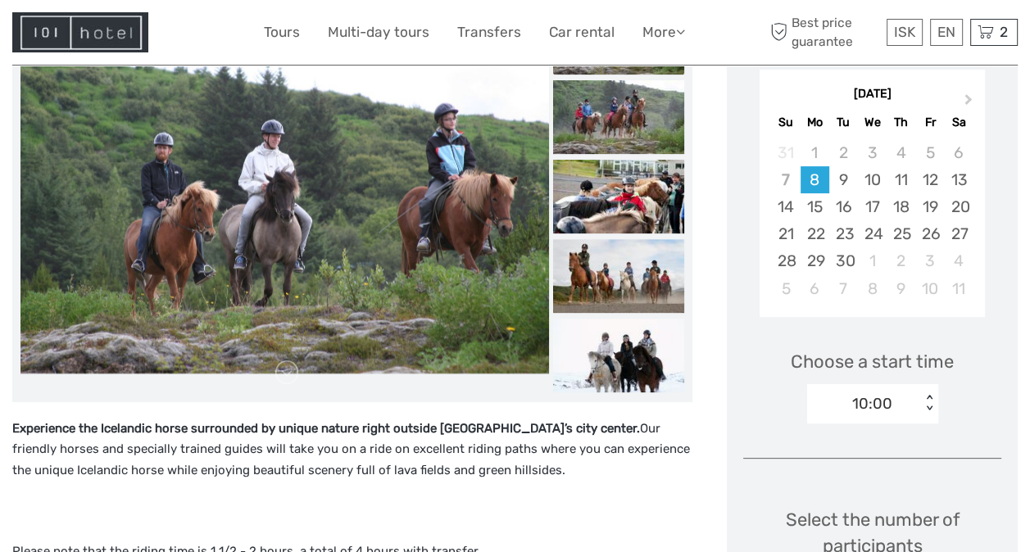
click at [607, 135] on img at bounding box center [618, 117] width 131 height 74
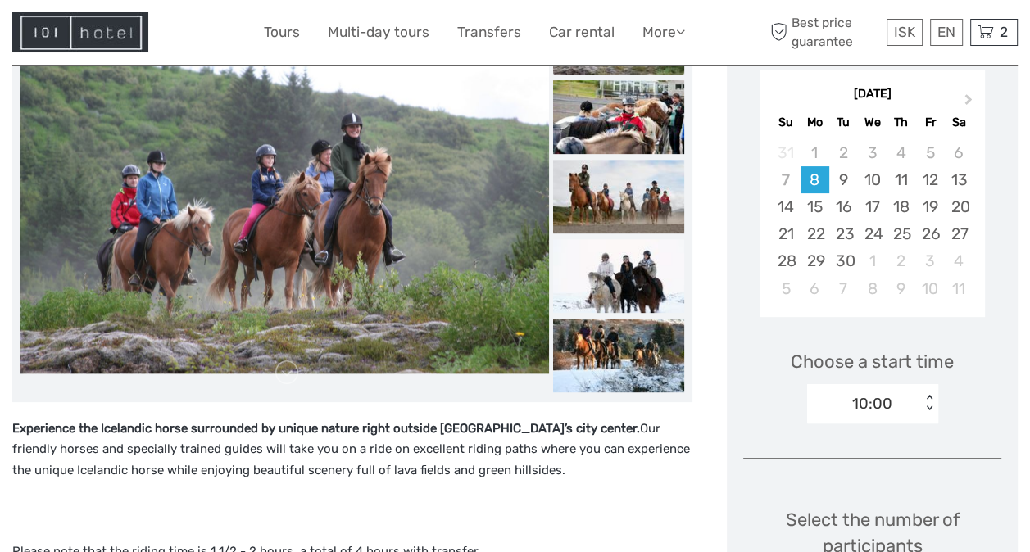
click at [607, 135] on img at bounding box center [618, 117] width 131 height 74
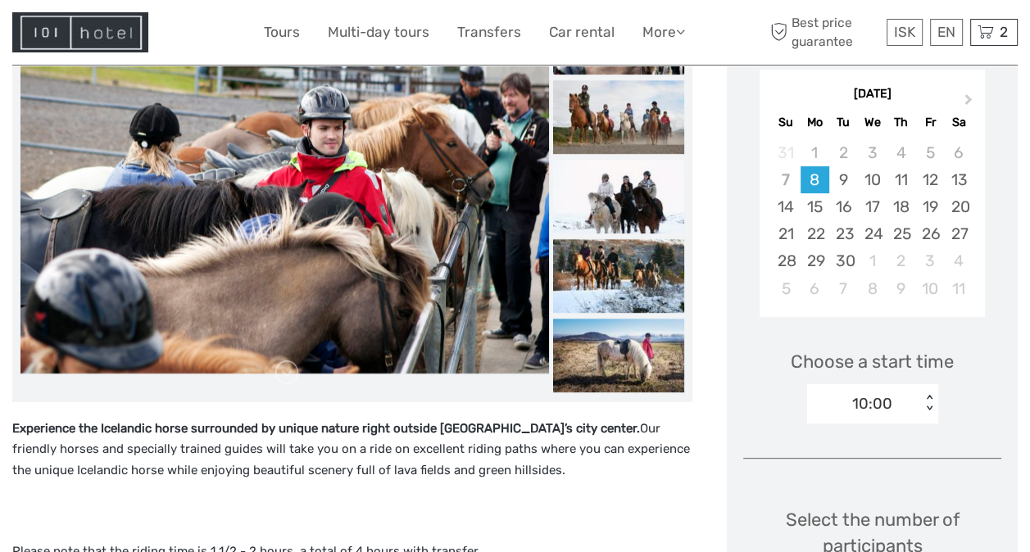
click at [607, 135] on img at bounding box center [618, 117] width 131 height 74
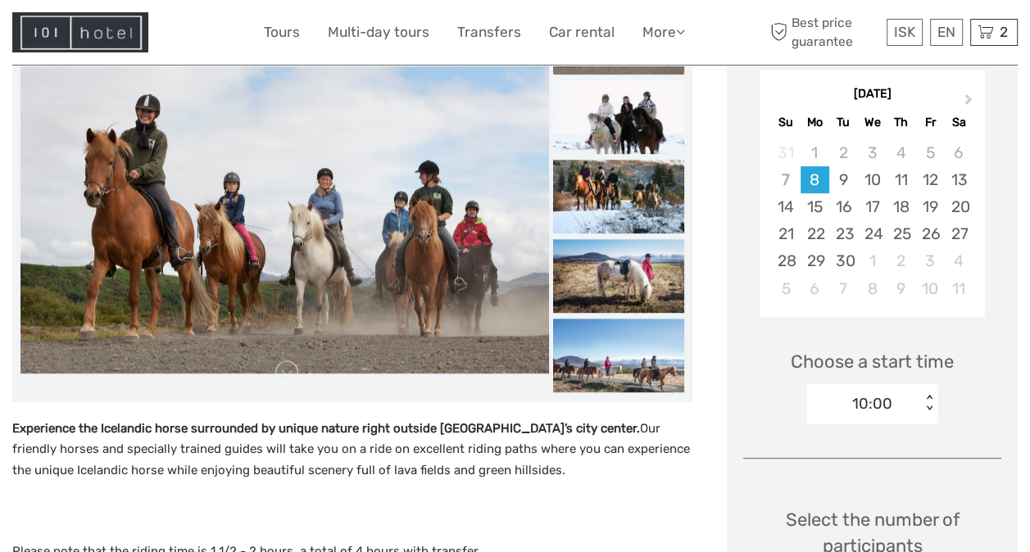
click at [607, 135] on img at bounding box center [618, 117] width 131 height 74
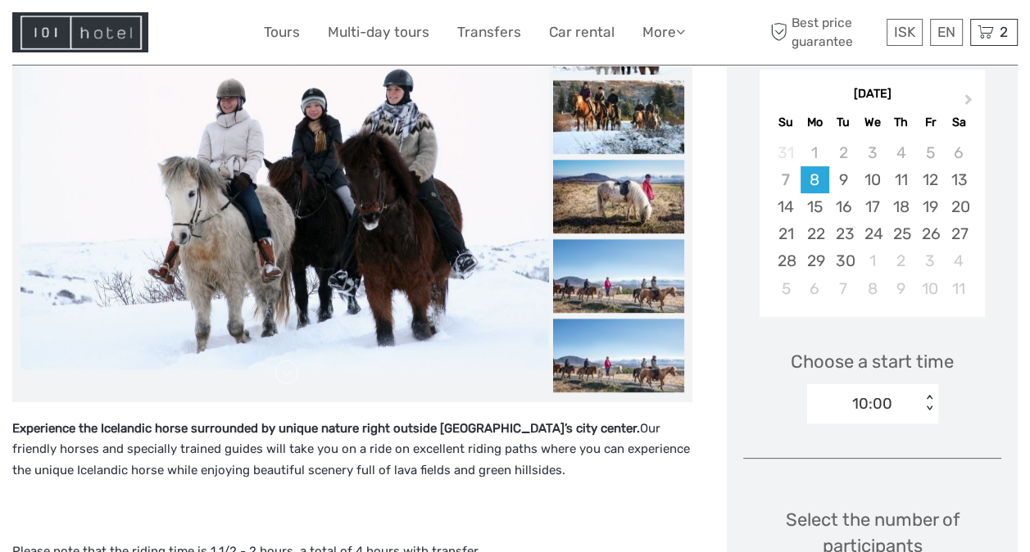
click at [607, 135] on img at bounding box center [618, 117] width 131 height 74
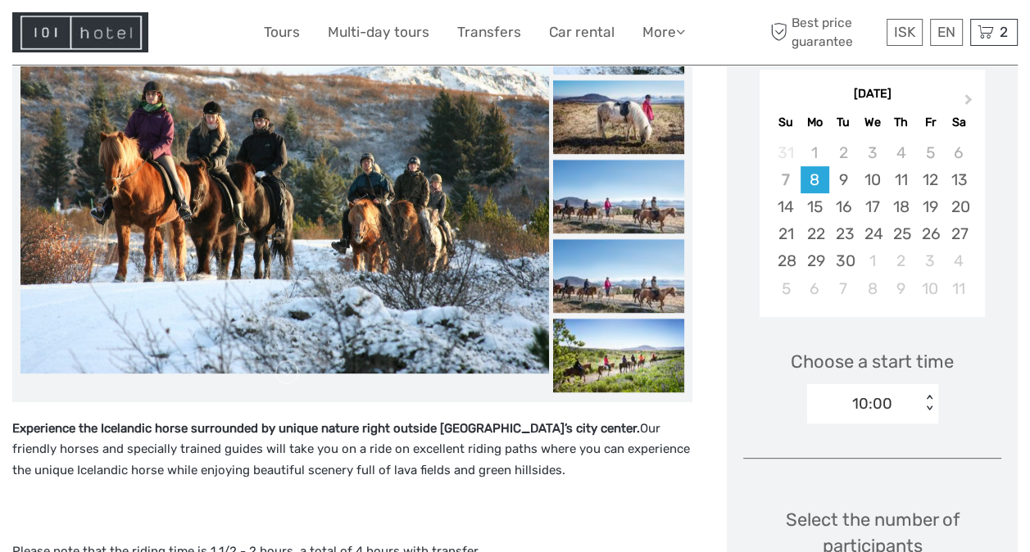
click at [607, 135] on img at bounding box center [618, 117] width 131 height 74
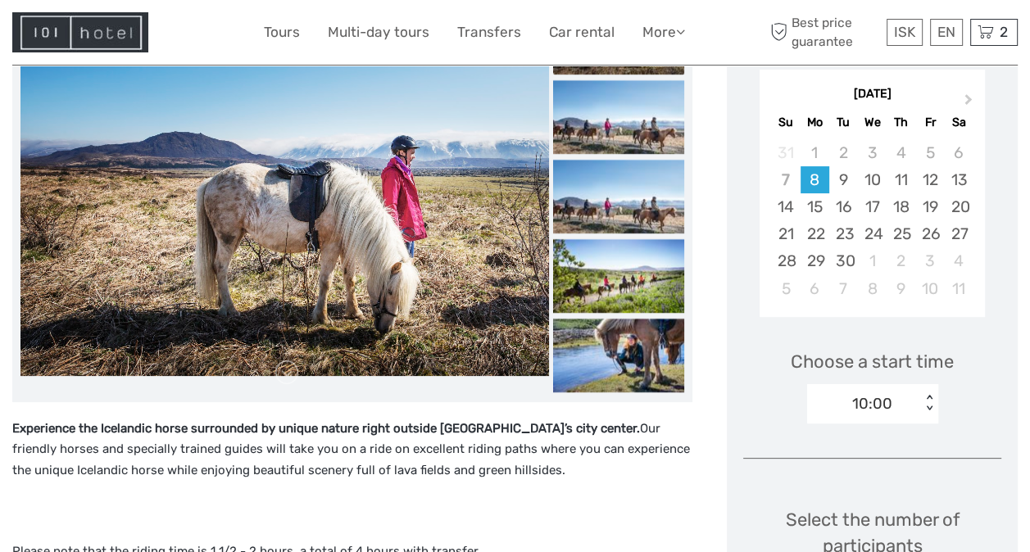
click at [607, 135] on img at bounding box center [618, 117] width 131 height 74
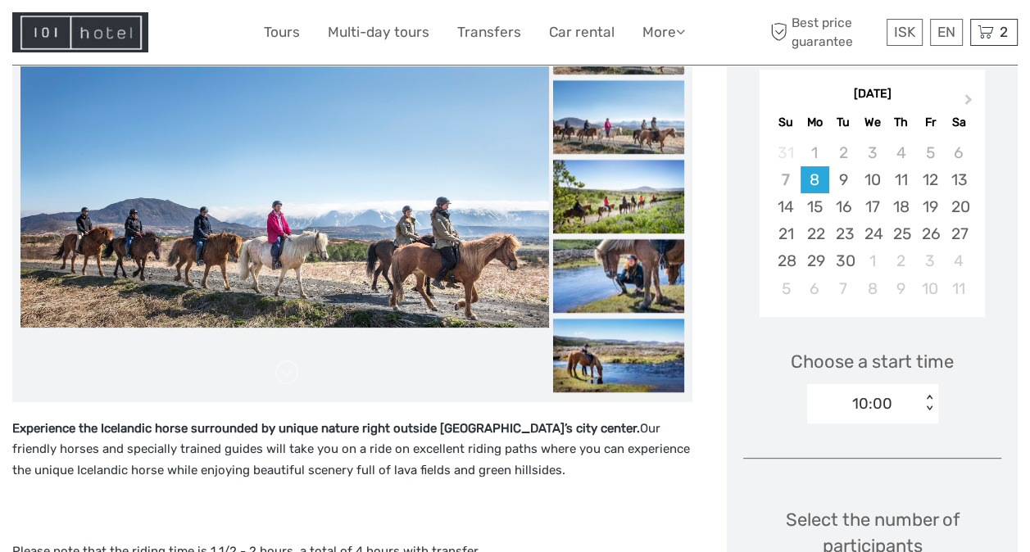
click at [607, 135] on img at bounding box center [618, 117] width 131 height 74
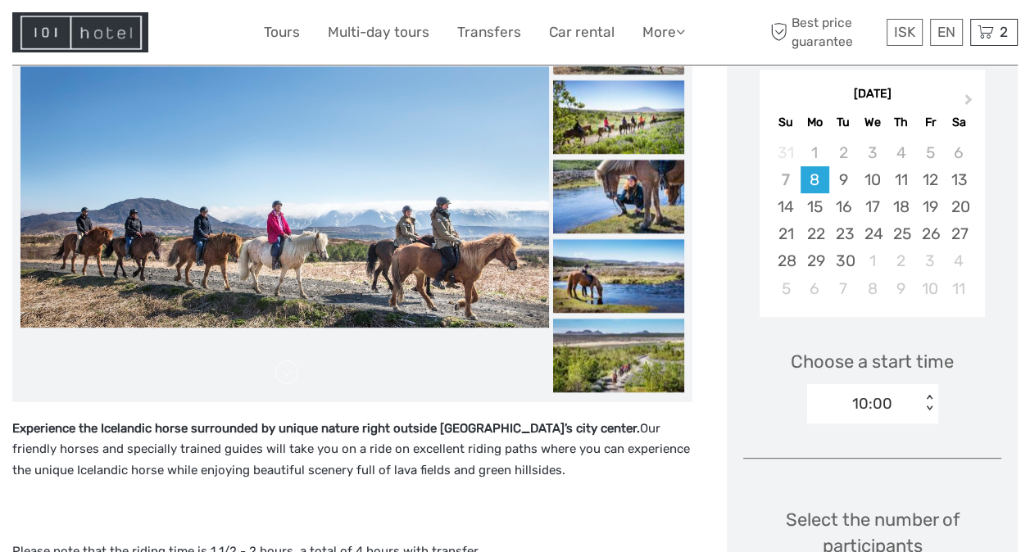
click at [607, 135] on img at bounding box center [618, 117] width 131 height 74
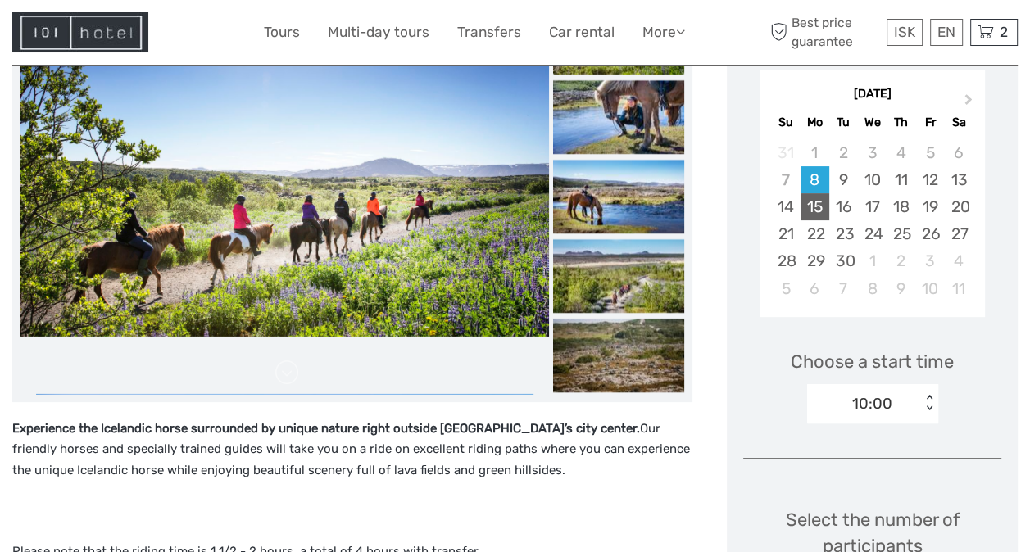
click at [816, 202] on div "15" at bounding box center [815, 206] width 29 height 27
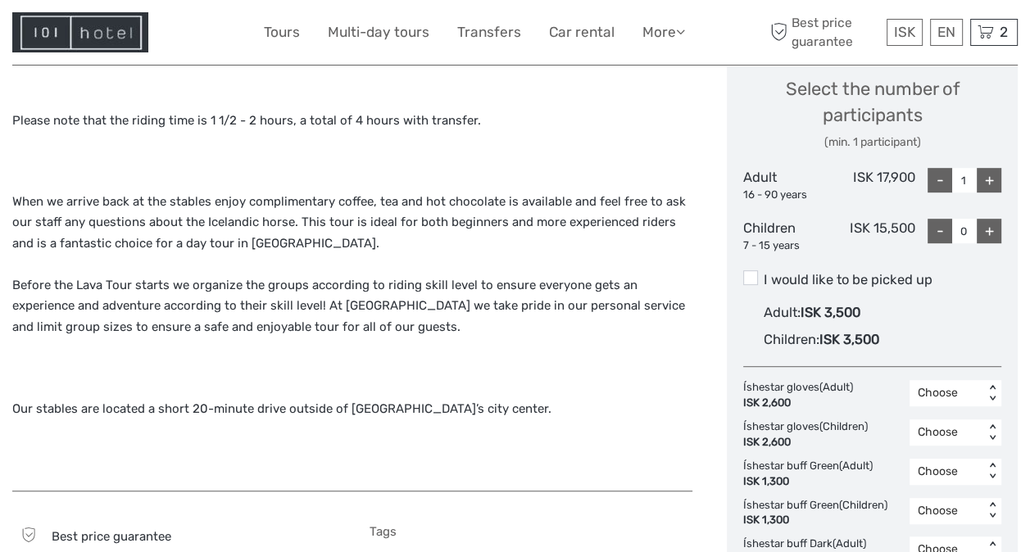
scroll to position [721, 0]
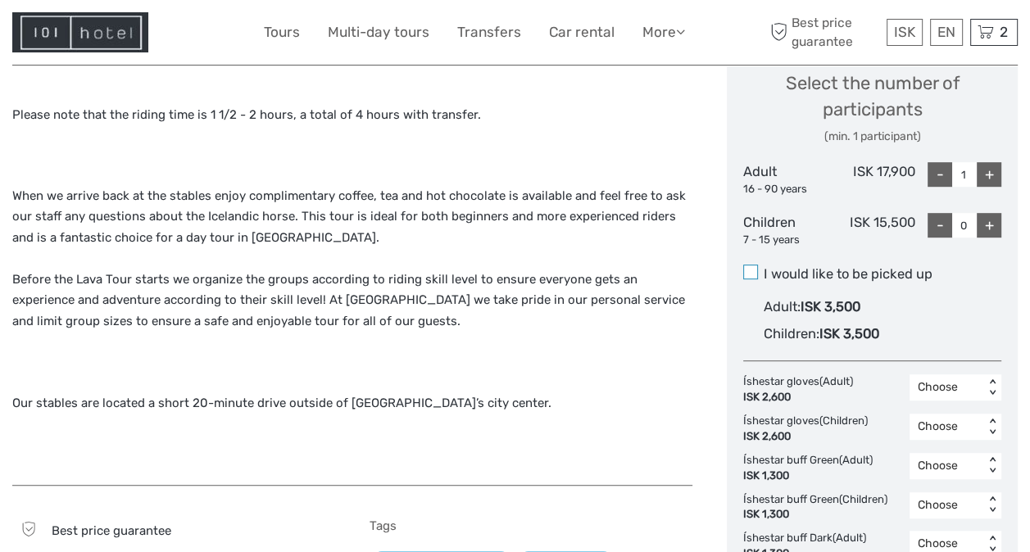
click at [754, 269] on span at bounding box center [750, 272] width 15 height 15
click at [764, 268] on input "I would like to be picked up" at bounding box center [764, 268] width 0 height 0
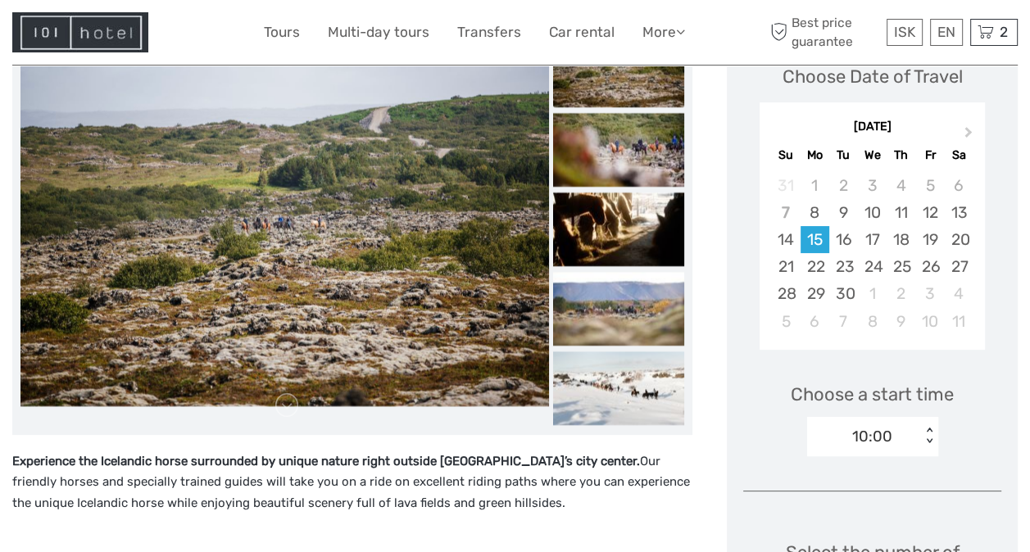
scroll to position [252, 0]
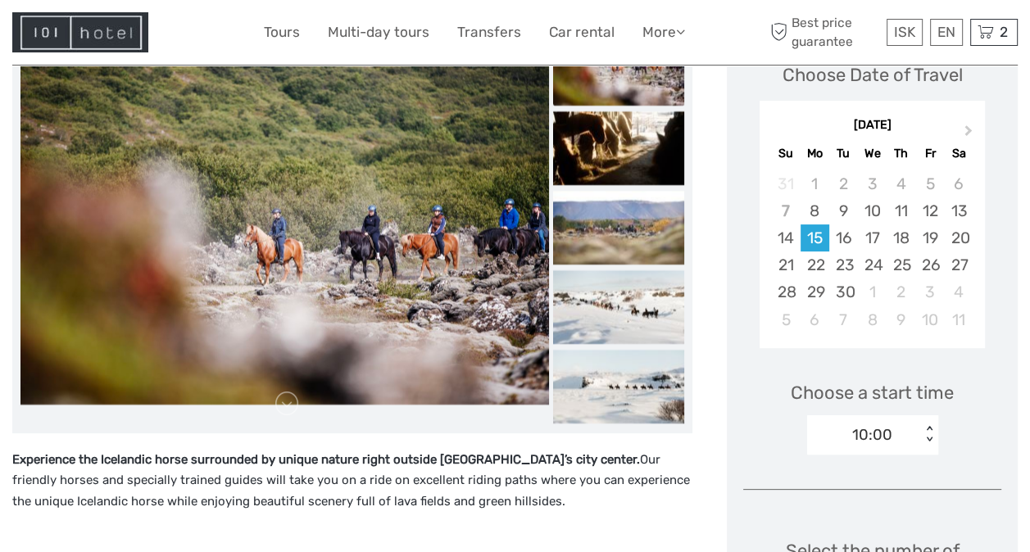
click at [420, 293] on img at bounding box center [284, 228] width 529 height 352
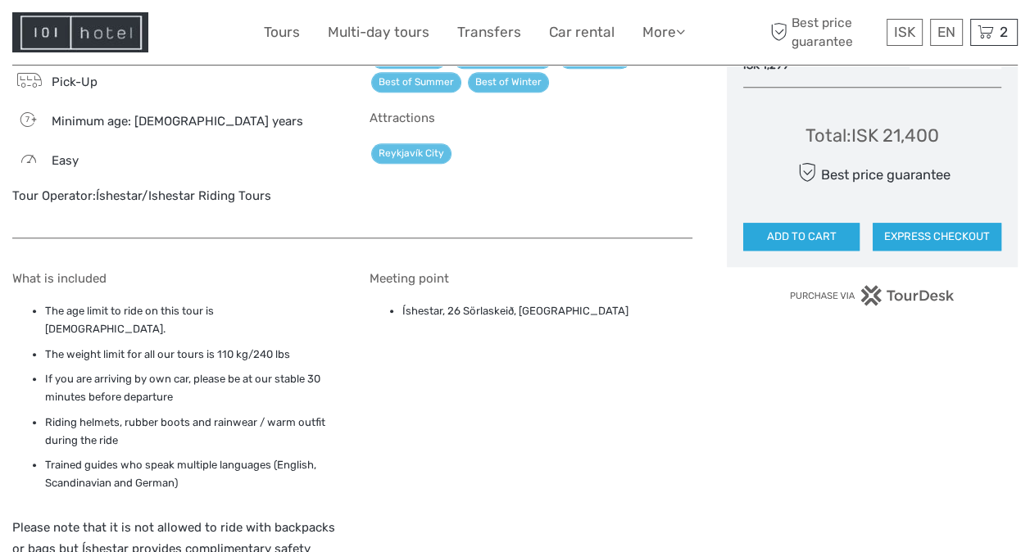
scroll to position [1250, 0]
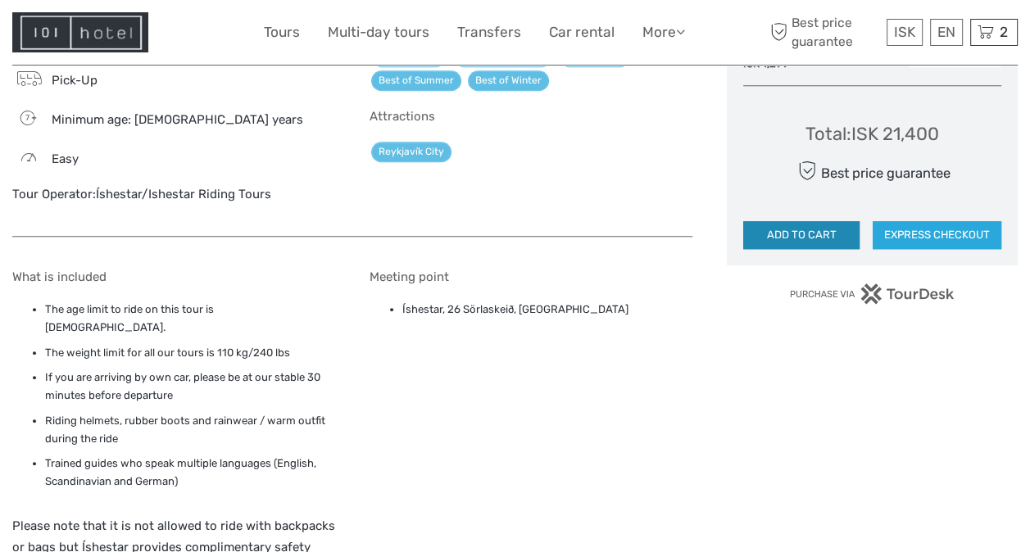
click at [778, 231] on button "ADD TO CART" at bounding box center [801, 235] width 116 height 28
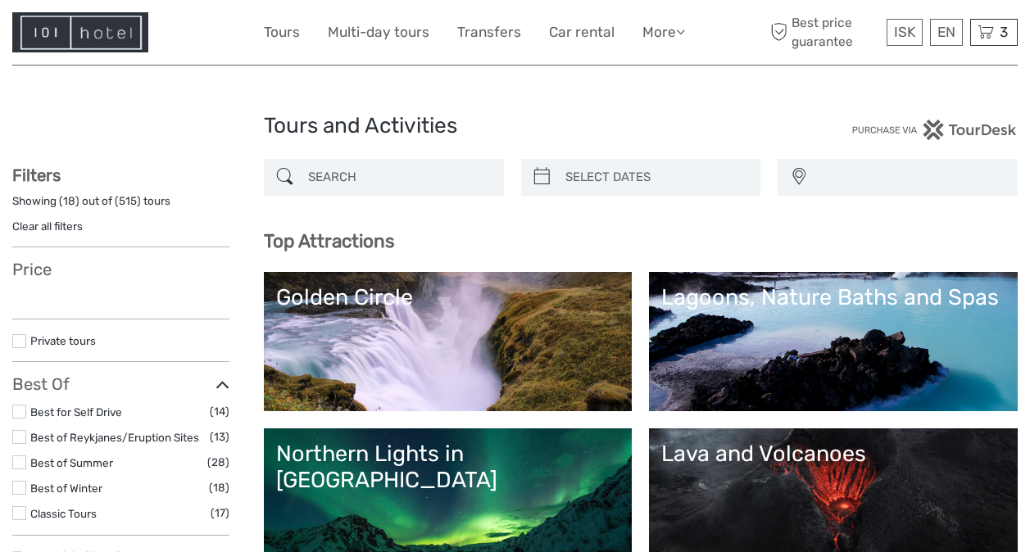
select select
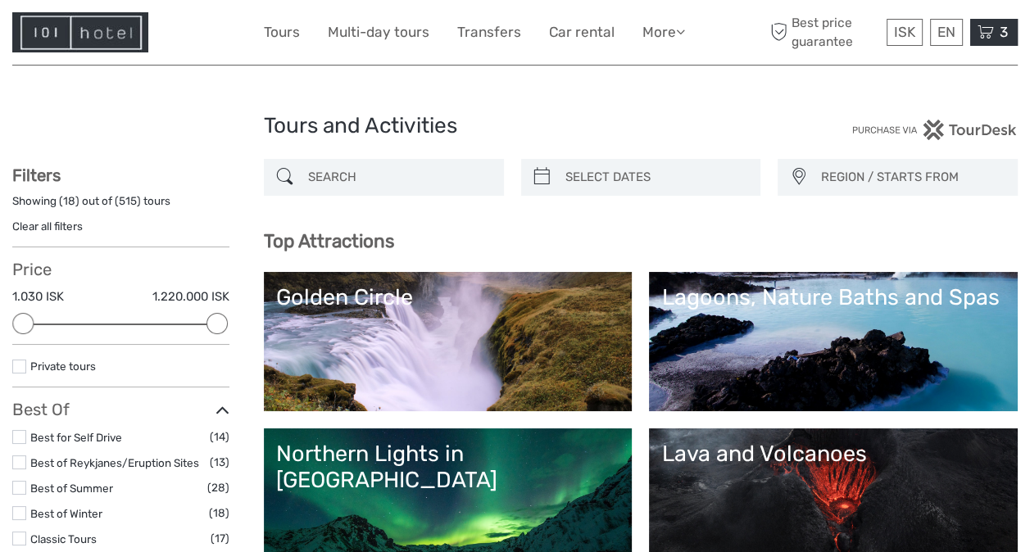
click at [994, 39] on div "3 Items South Coast day tour in a small group 1x Adults [DATE] 09:00 AM 19.990 …" at bounding box center [995, 32] width 48 height 27
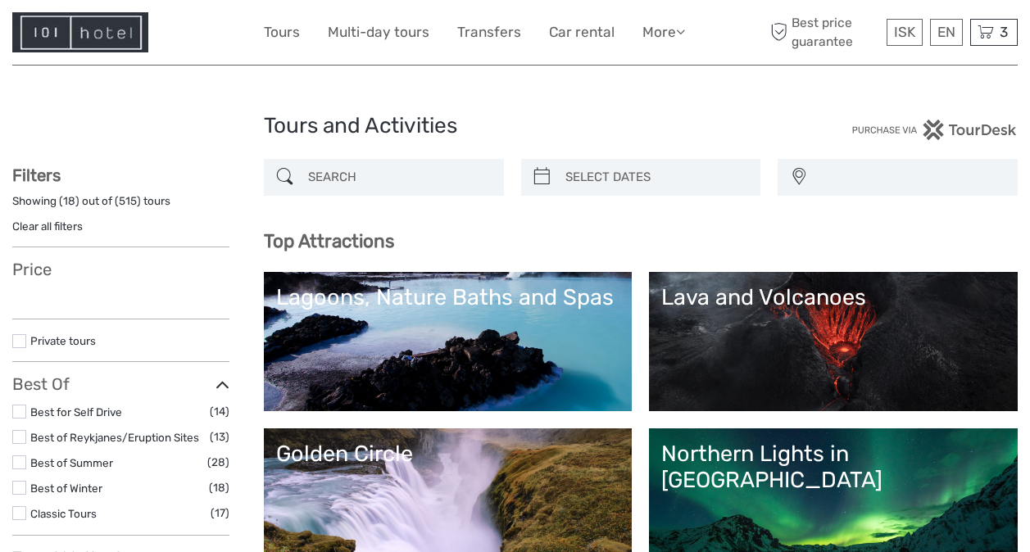
select select
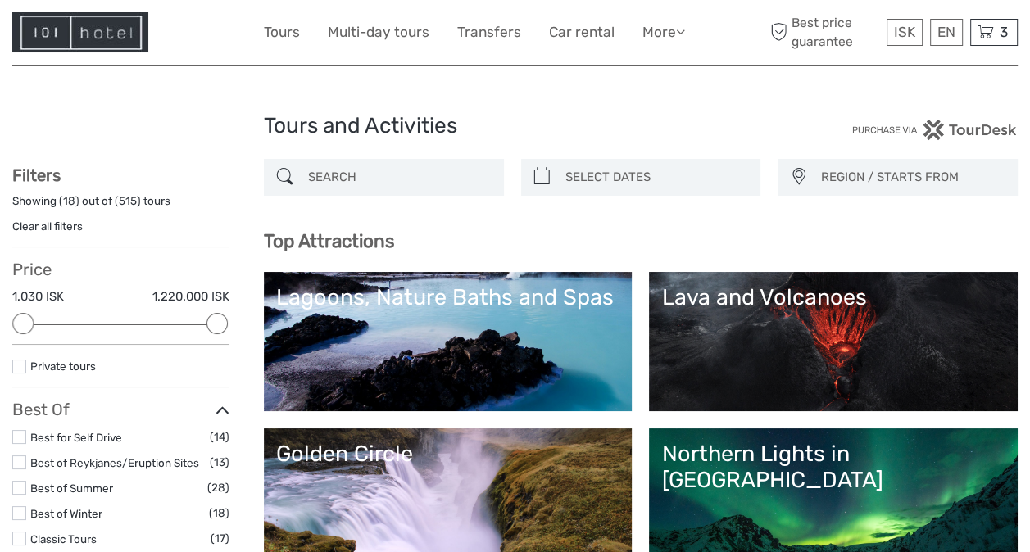
click at [662, 399] on link "Lava and Volcanoes" at bounding box center [834, 341] width 344 height 115
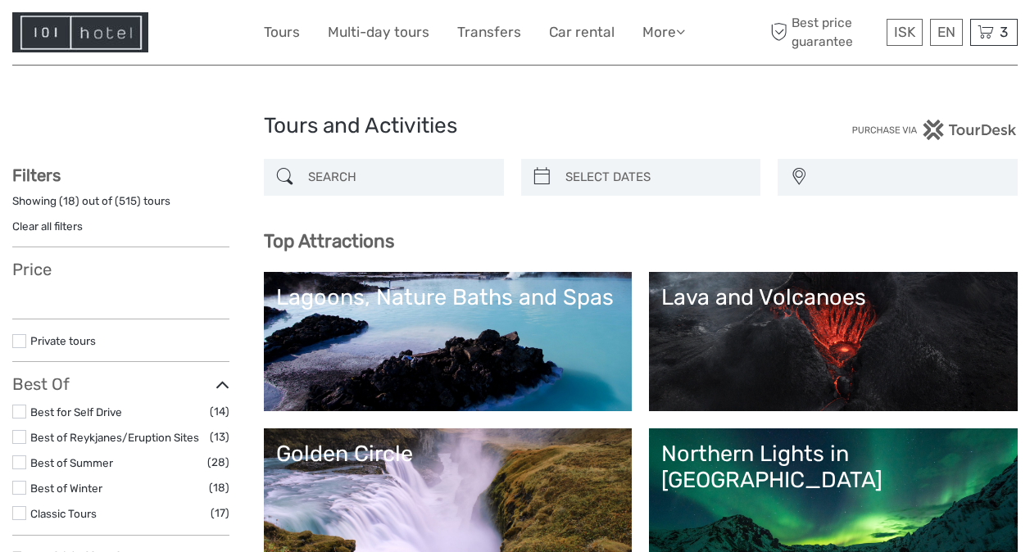
select select
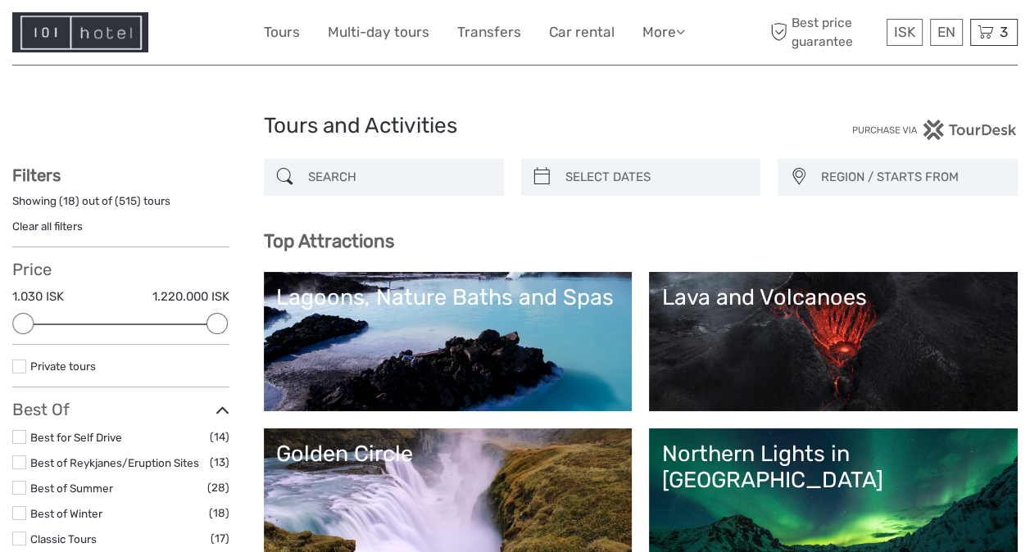
click at [338, 170] on input "search" at bounding box center [399, 177] width 194 height 29
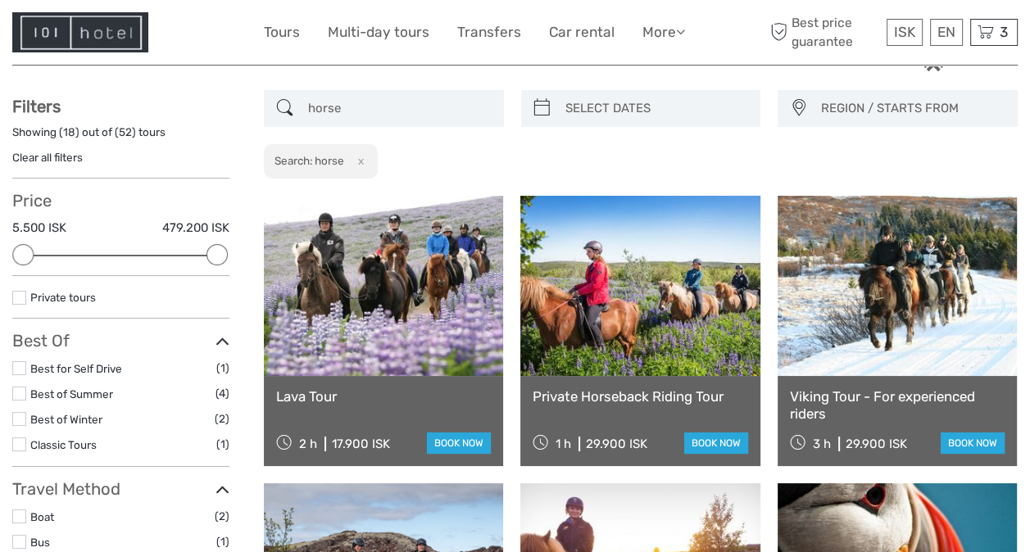
scroll to position [67, 0]
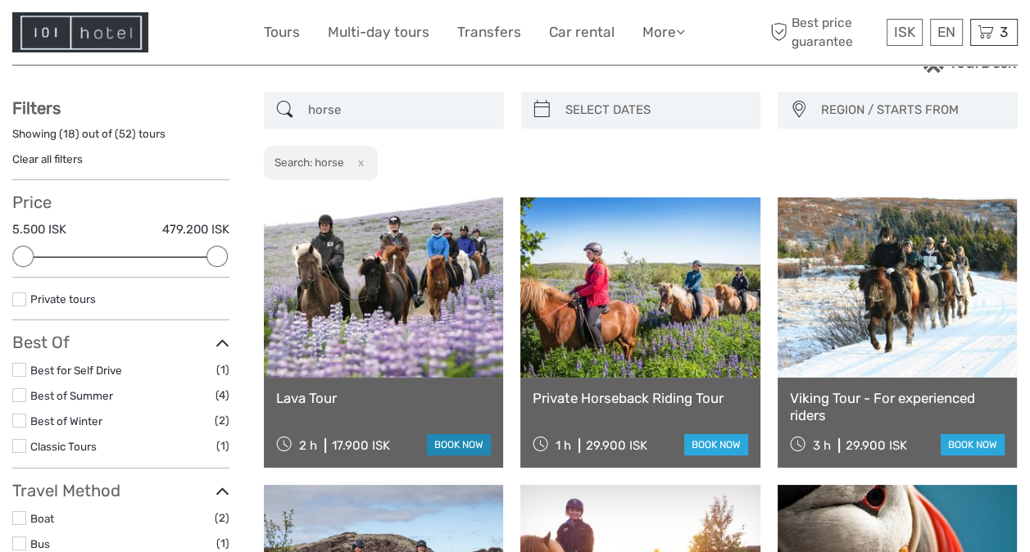
type input "horse"
click at [448, 441] on link "book now" at bounding box center [459, 444] width 64 height 21
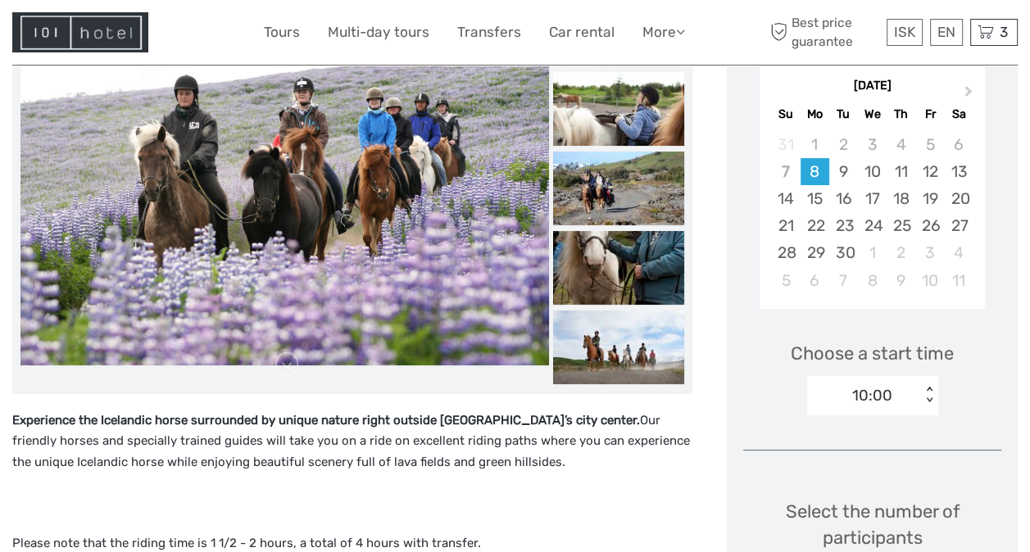
scroll to position [298, 0]
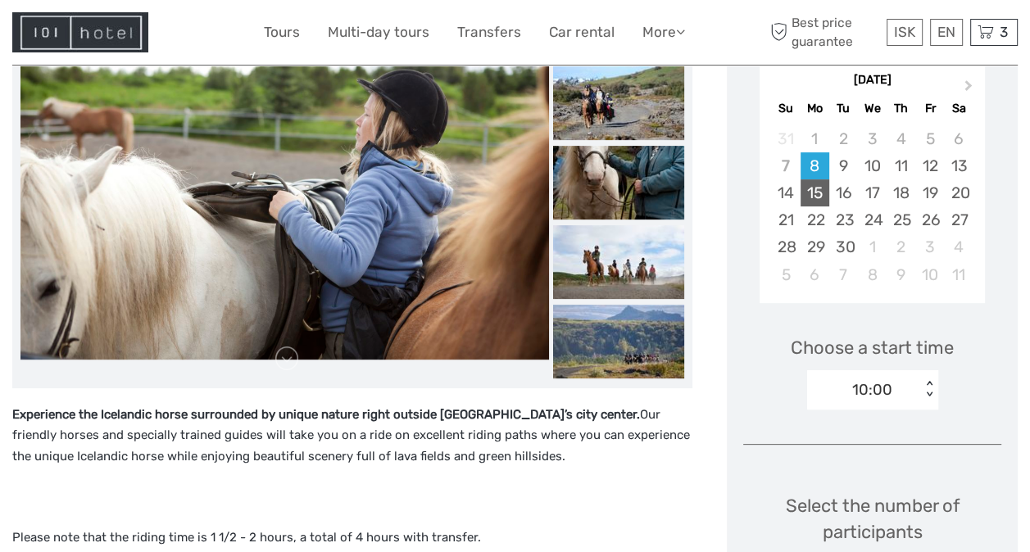
click at [810, 184] on div "15" at bounding box center [815, 193] width 29 height 27
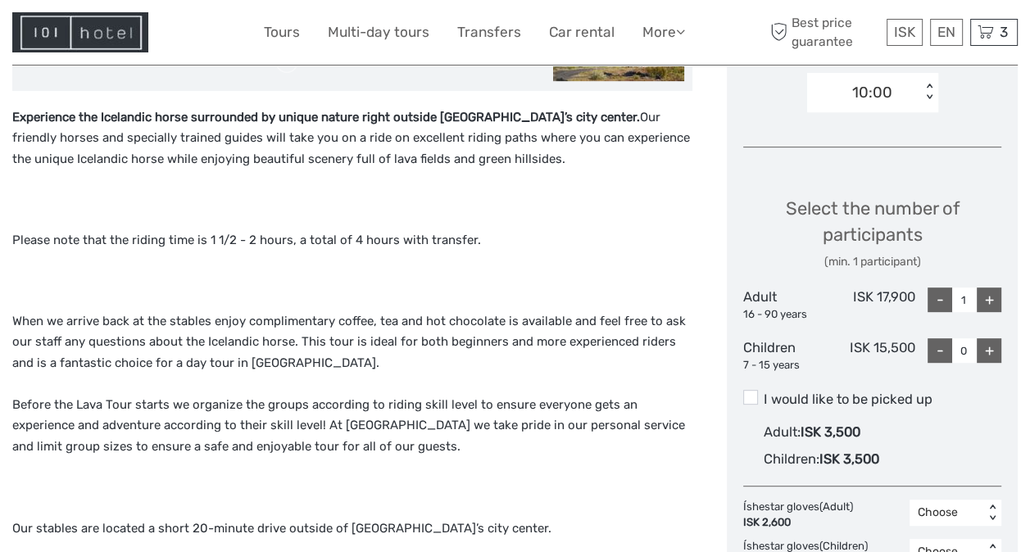
scroll to position [601, 0]
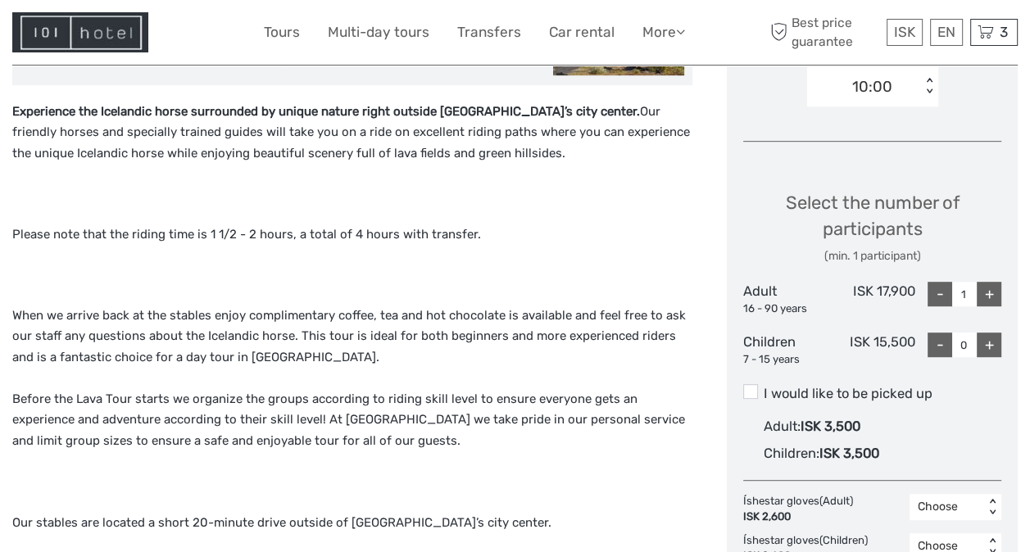
click at [748, 386] on span at bounding box center [750, 391] width 15 height 15
click at [764, 388] on input "I would like to be picked up" at bounding box center [764, 388] width 0 height 0
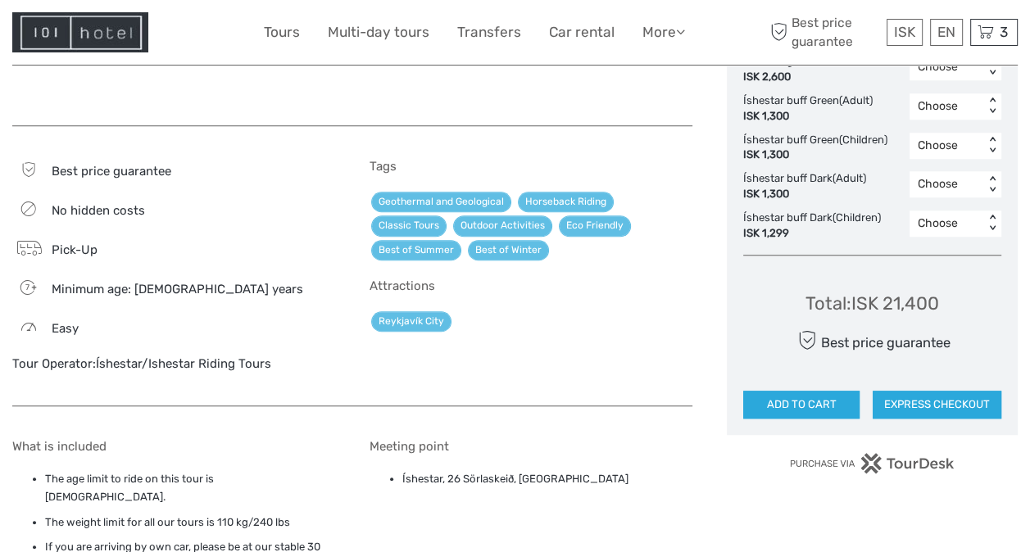
scroll to position [1107, 0]
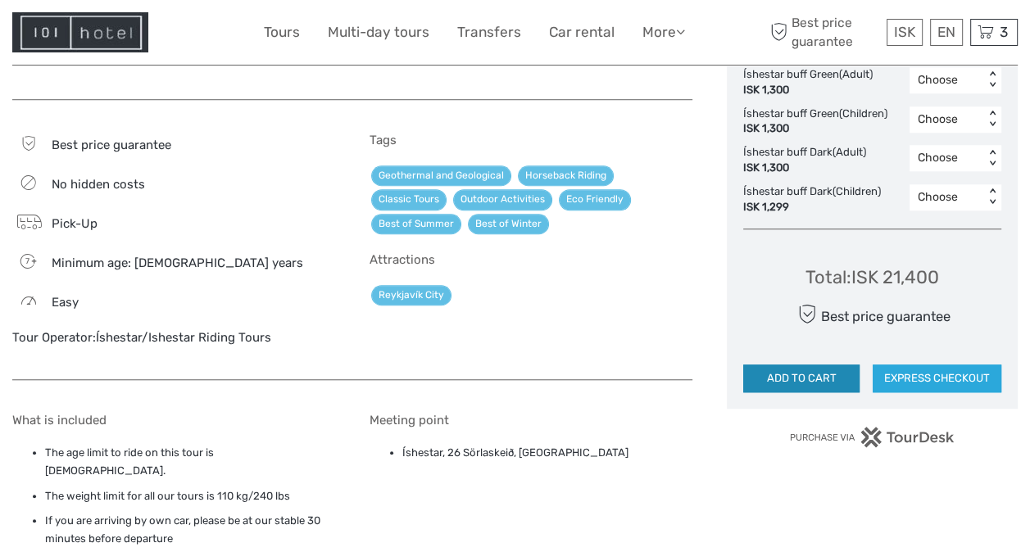
click at [804, 377] on button "ADD TO CART" at bounding box center [801, 379] width 116 height 28
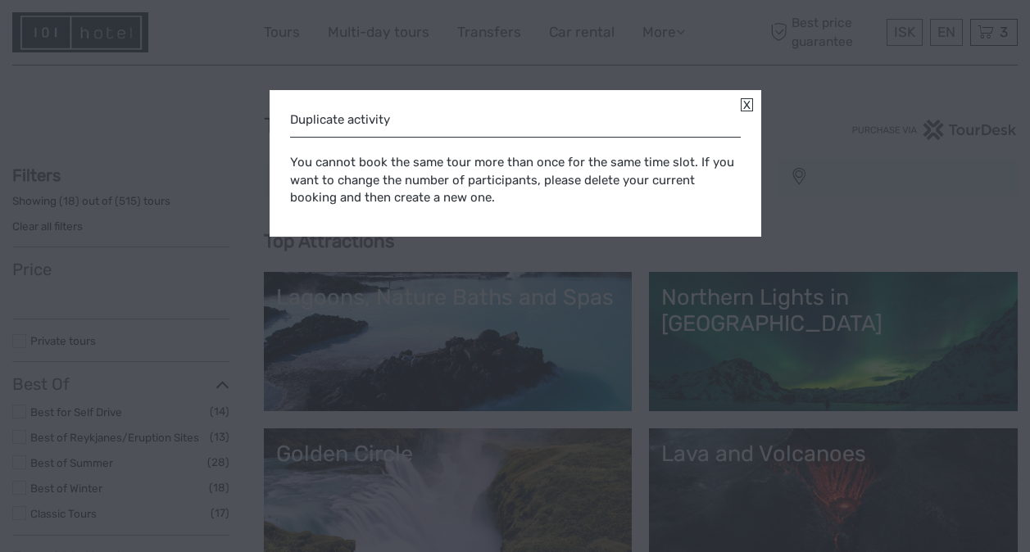
select select
click at [743, 98] on link at bounding box center [747, 104] width 12 height 13
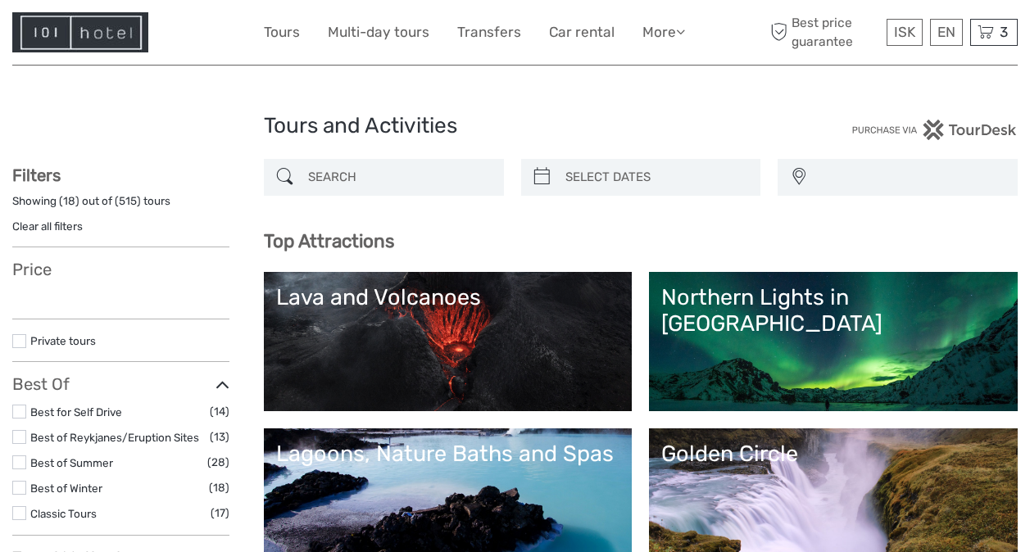
select select
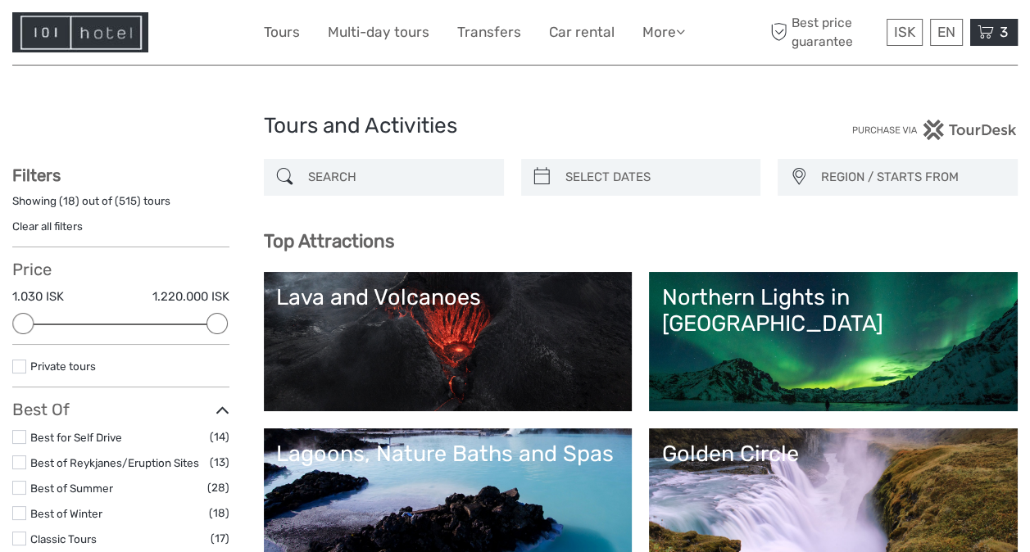
click at [995, 34] on div "3 Items South Coast day tour in a small group 1x Adults Tuesday, 16 September 2…" at bounding box center [995, 32] width 48 height 27
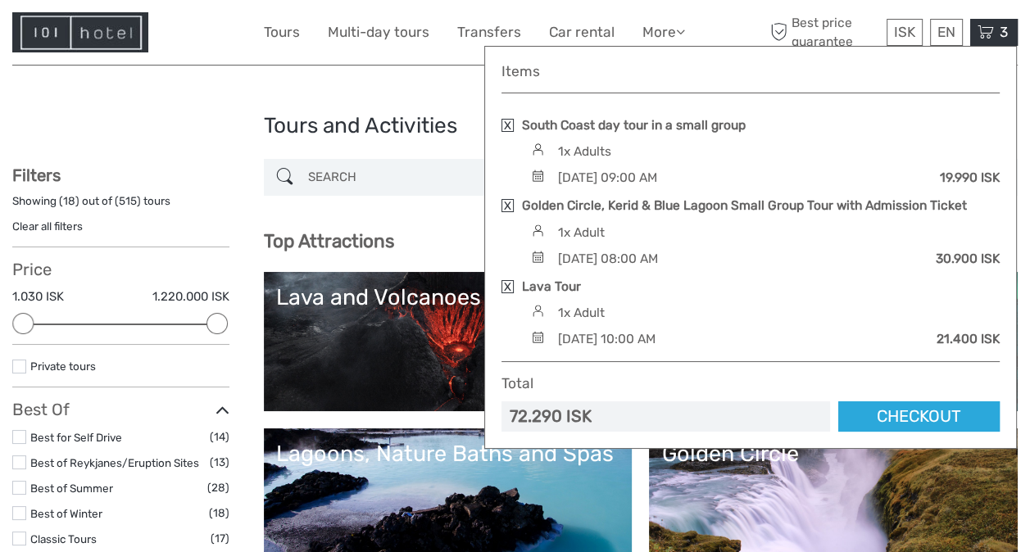
click at [510, 121] on link at bounding box center [508, 125] width 12 height 13
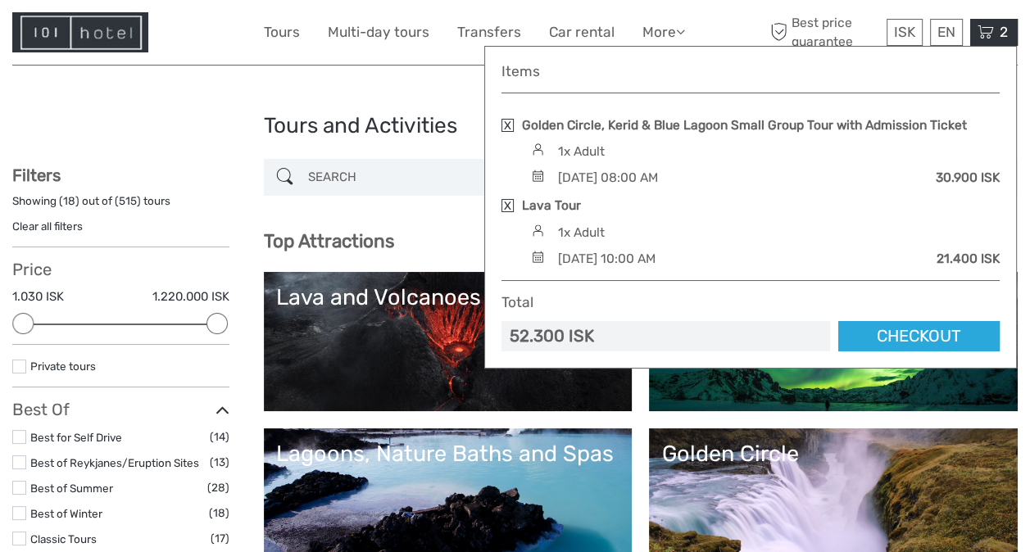
click at [510, 121] on link at bounding box center [508, 125] width 12 height 13
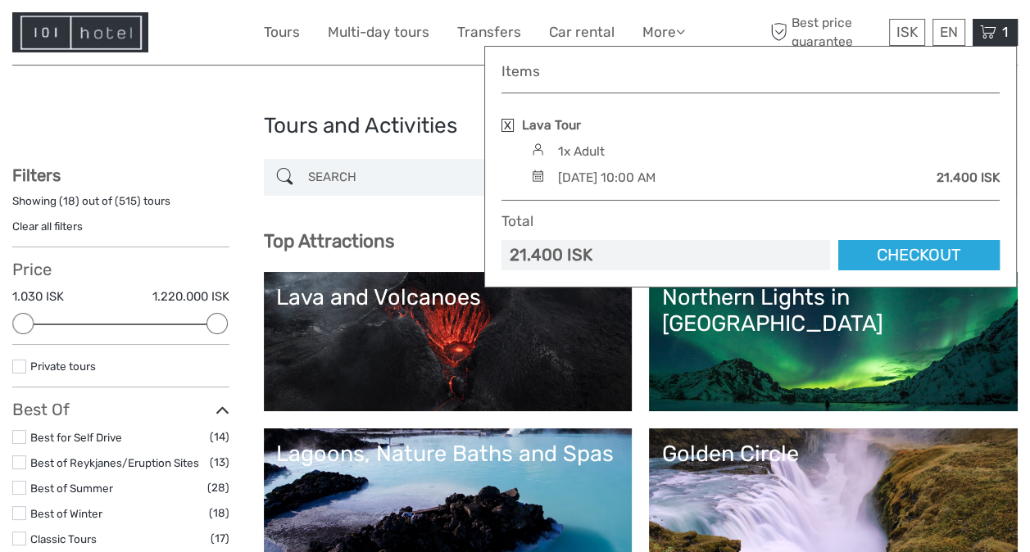
click at [510, 121] on link at bounding box center [508, 125] width 12 height 13
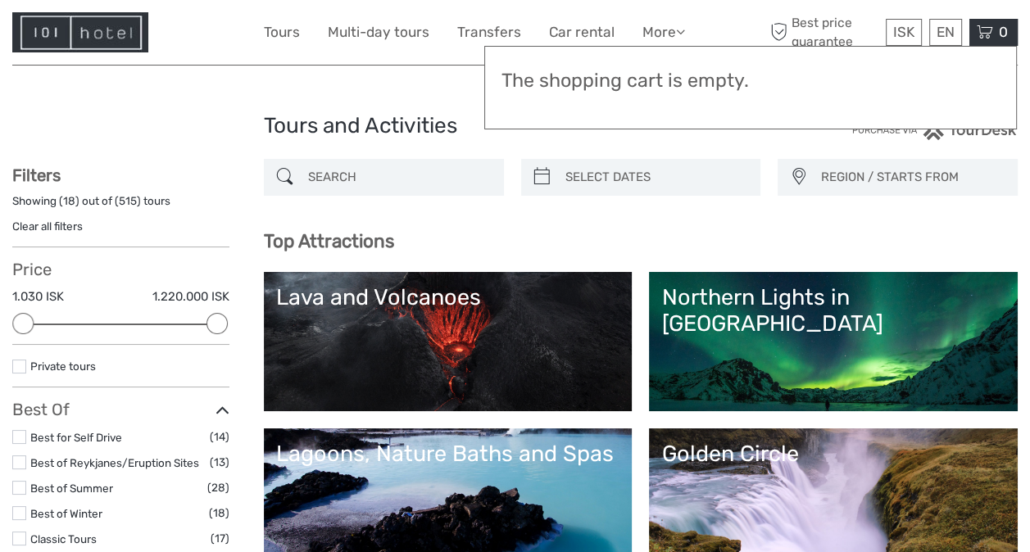
click at [387, 171] on input "search" at bounding box center [399, 177] width 194 height 29
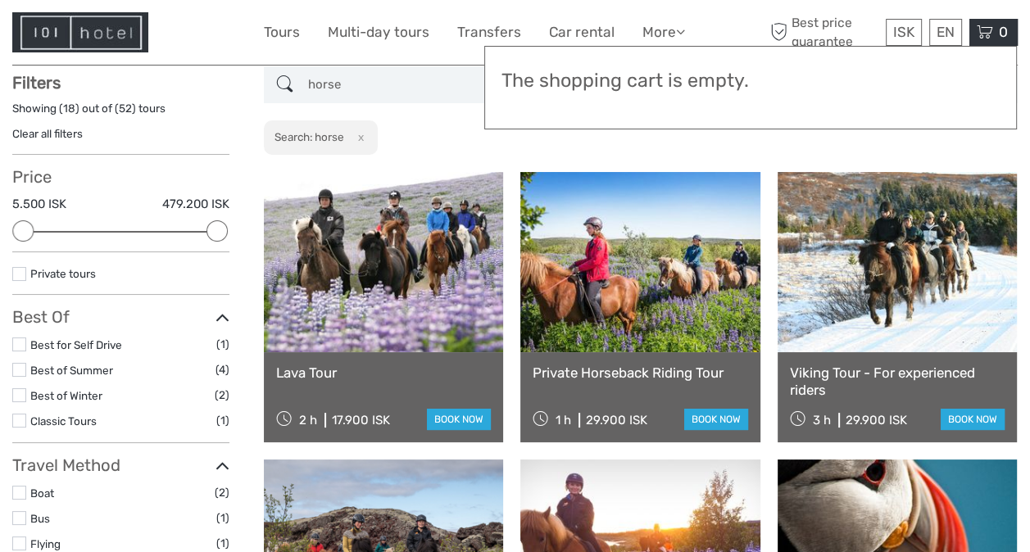
scroll to position [93, 0]
type input "horse"
click at [469, 425] on link "book now" at bounding box center [459, 419] width 64 height 21
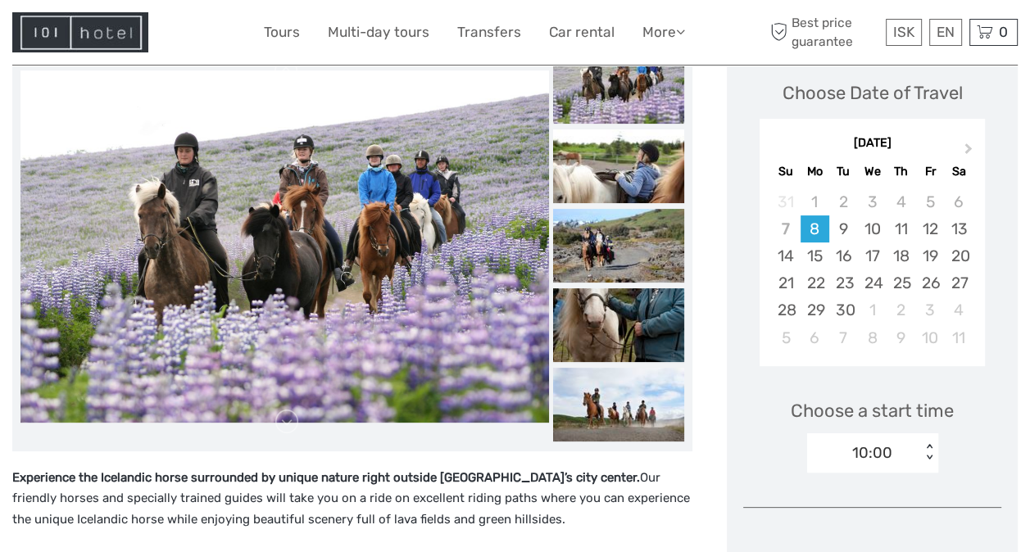
scroll to position [242, 0]
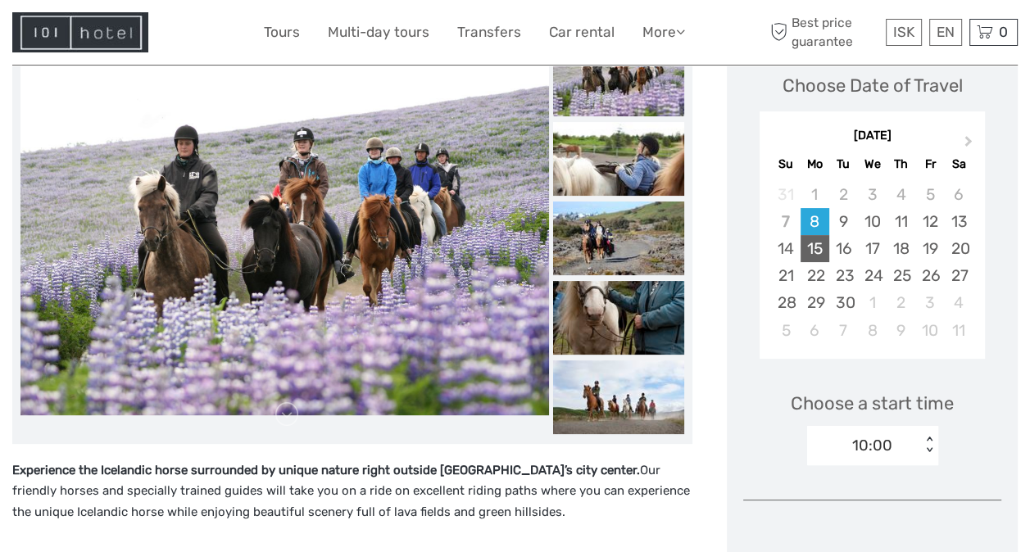
click at [813, 250] on div "15" at bounding box center [815, 248] width 29 height 27
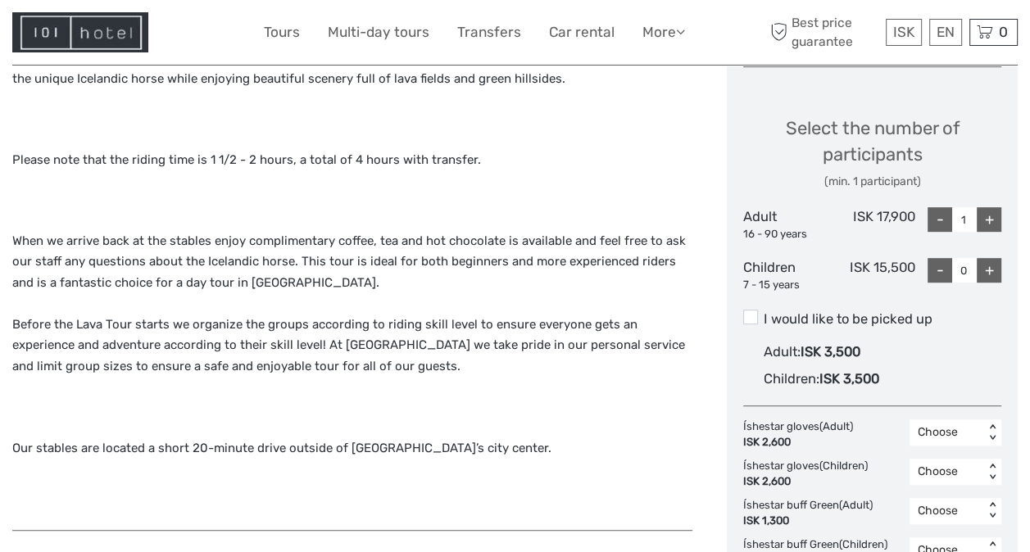
scroll to position [677, 0]
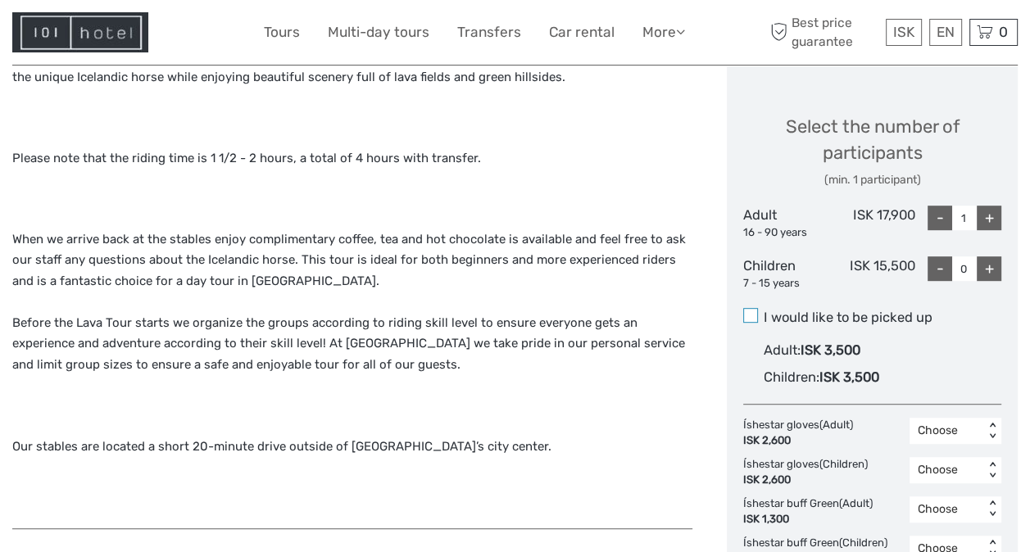
click at [751, 311] on span at bounding box center [750, 315] width 15 height 15
click at [764, 311] on input "I would like to be picked up" at bounding box center [764, 311] width 0 height 0
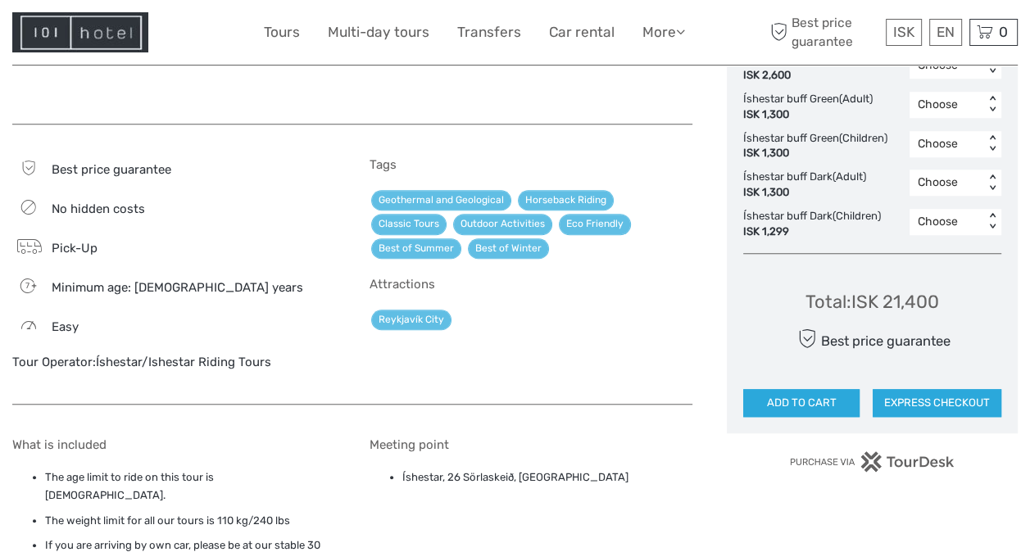
scroll to position [1099, 0]
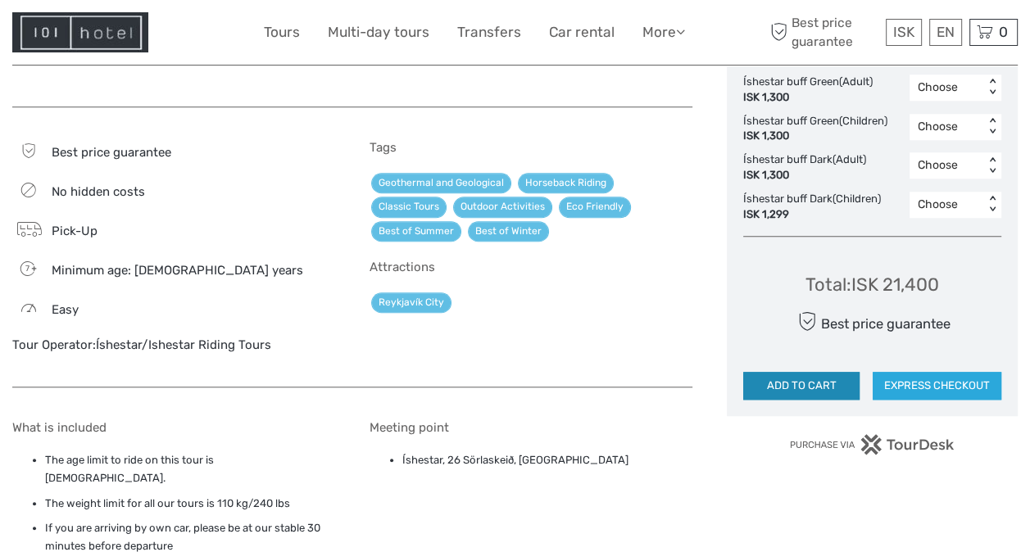
click at [797, 384] on button "ADD TO CART" at bounding box center [801, 386] width 116 height 28
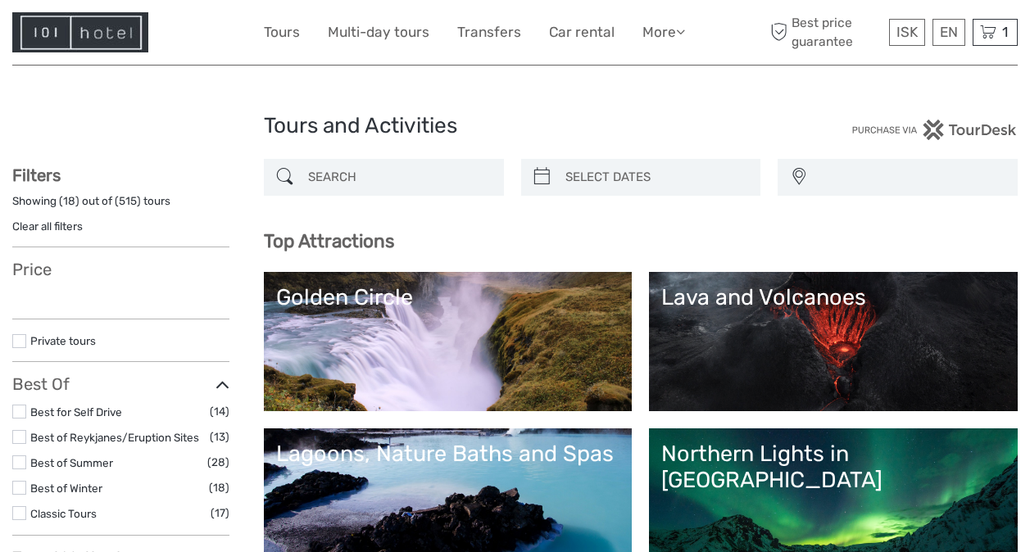
select select
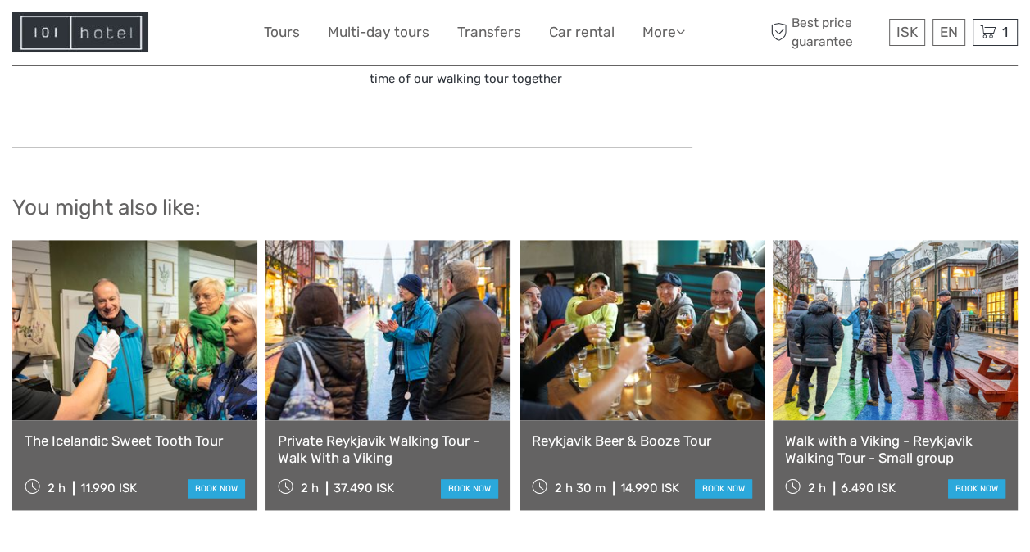
scroll to position [1857, 0]
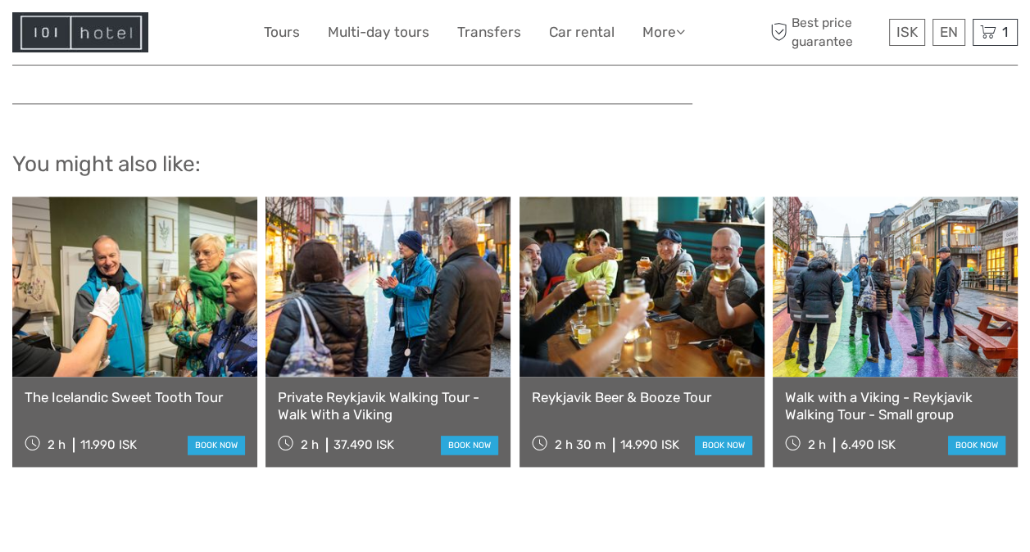
click at [639, 293] on link at bounding box center [642, 287] width 245 height 180
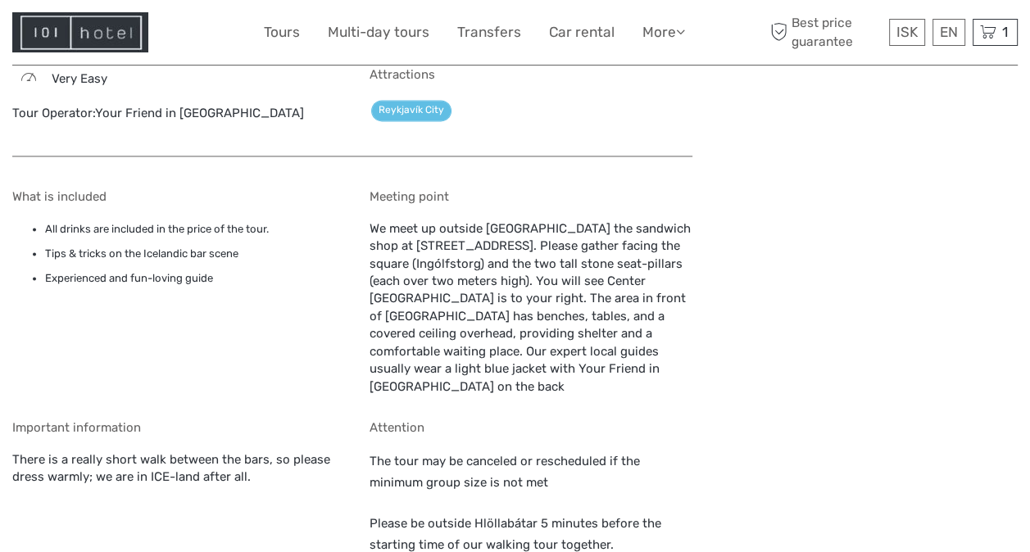
scroll to position [2087, 0]
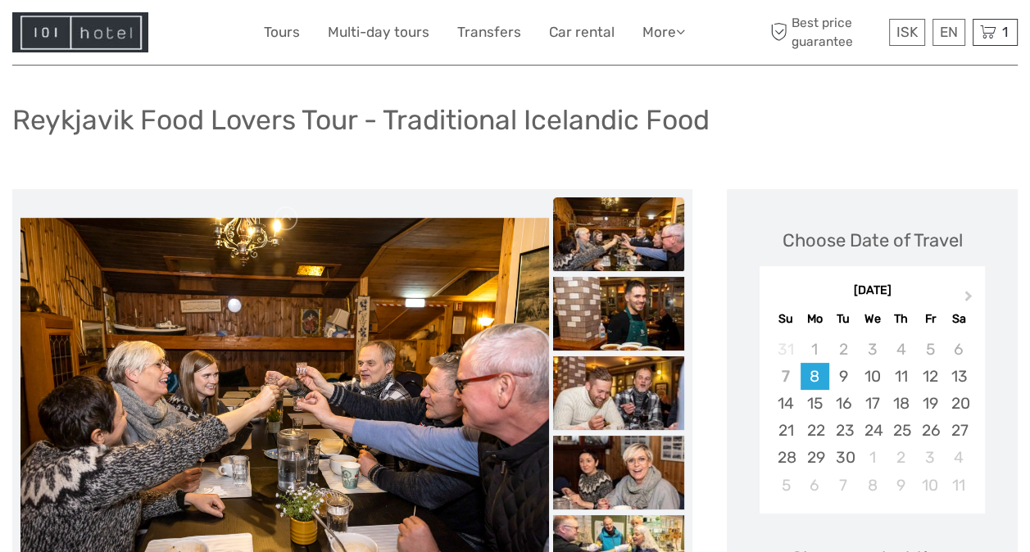
scroll to position [38, 0]
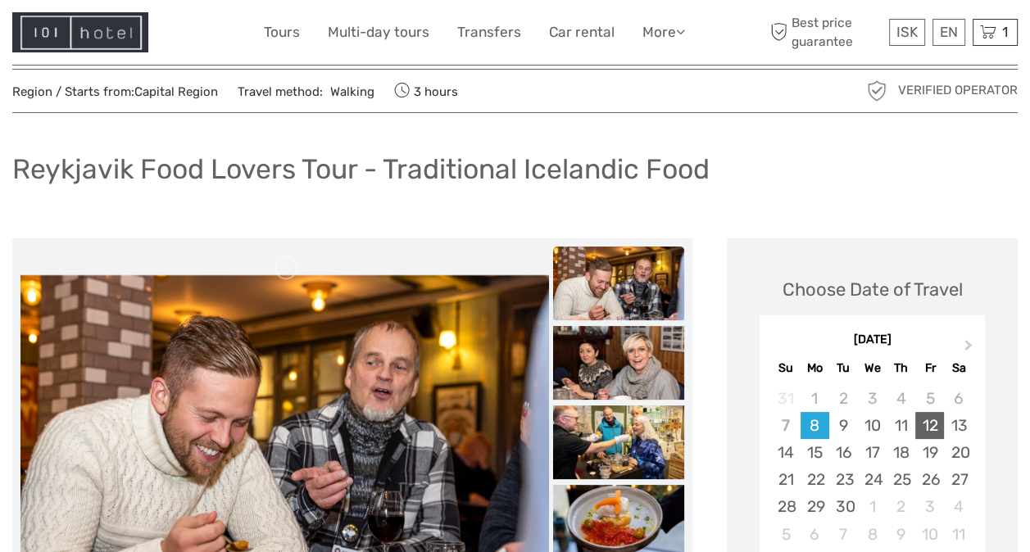
click at [934, 421] on div "12" at bounding box center [930, 425] width 29 height 27
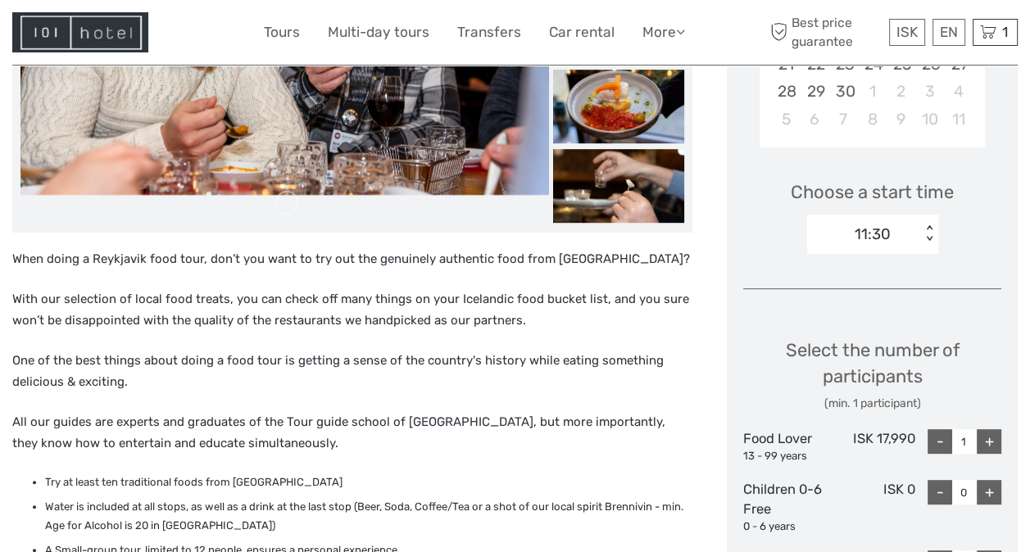
scroll to position [562, 0]
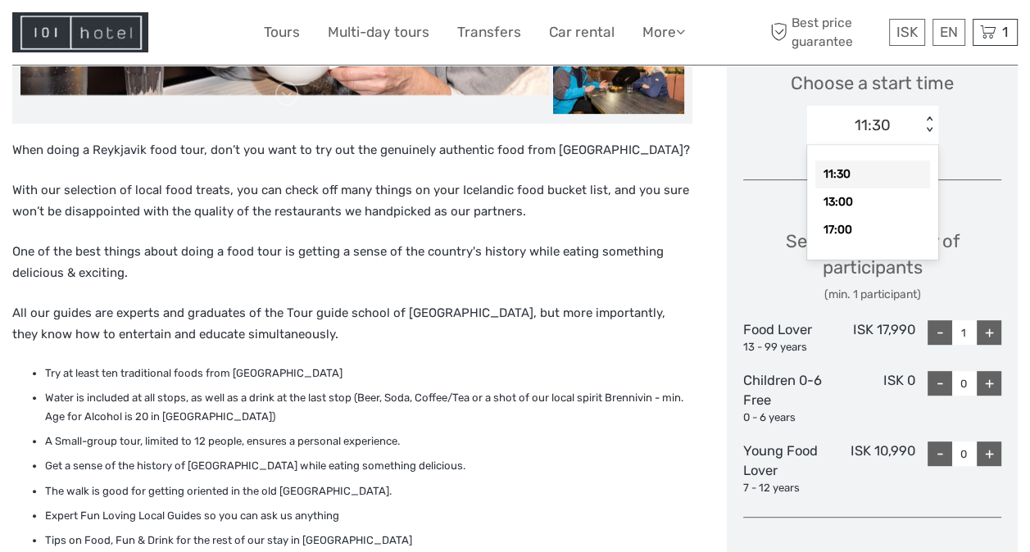
click at [926, 125] on div "< >" at bounding box center [929, 124] width 14 height 17
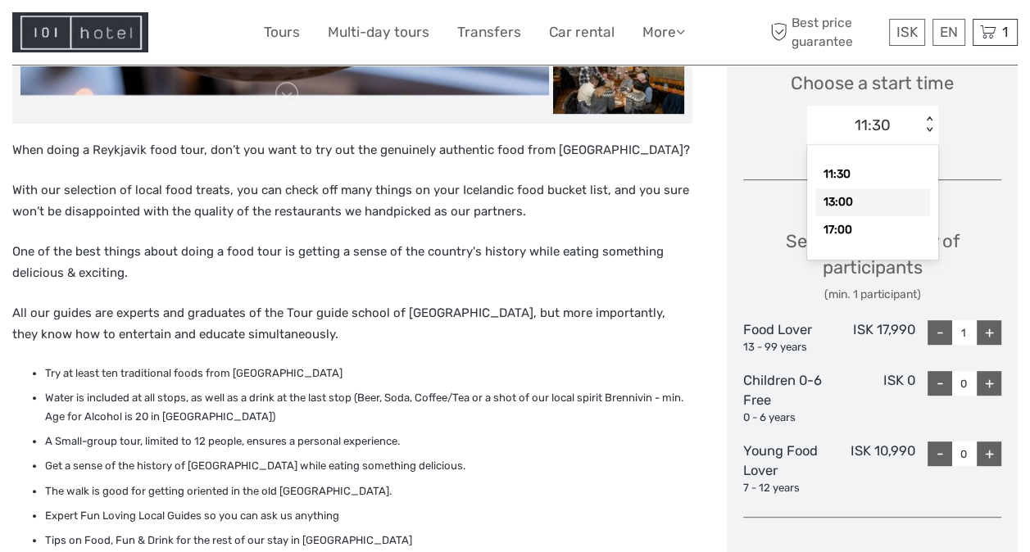
click at [864, 210] on div "13:00" at bounding box center [873, 203] width 115 height 28
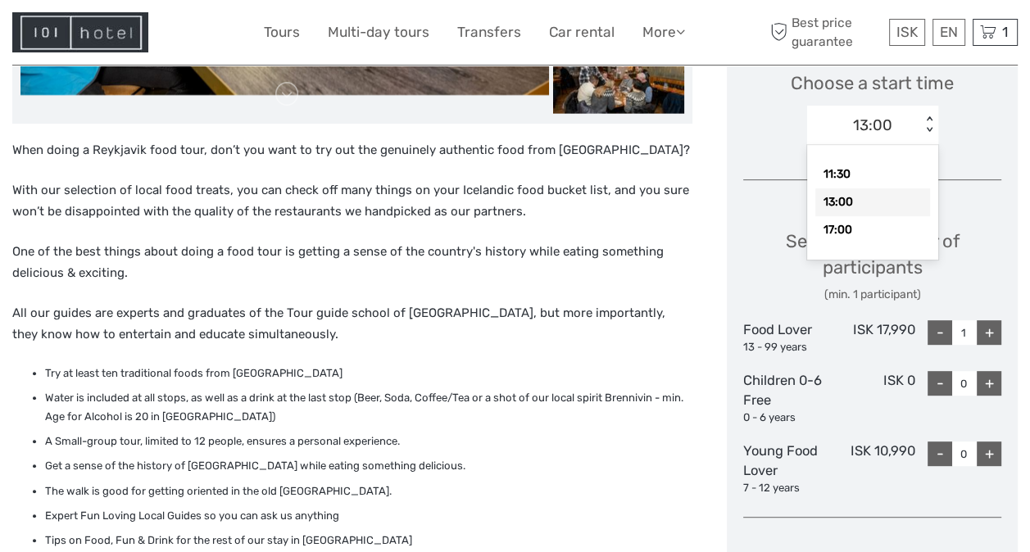
click at [931, 128] on div "< >" at bounding box center [929, 124] width 14 height 17
click at [865, 169] on div "11:30" at bounding box center [873, 175] width 115 height 28
click at [931, 127] on div "< >" at bounding box center [929, 124] width 14 height 17
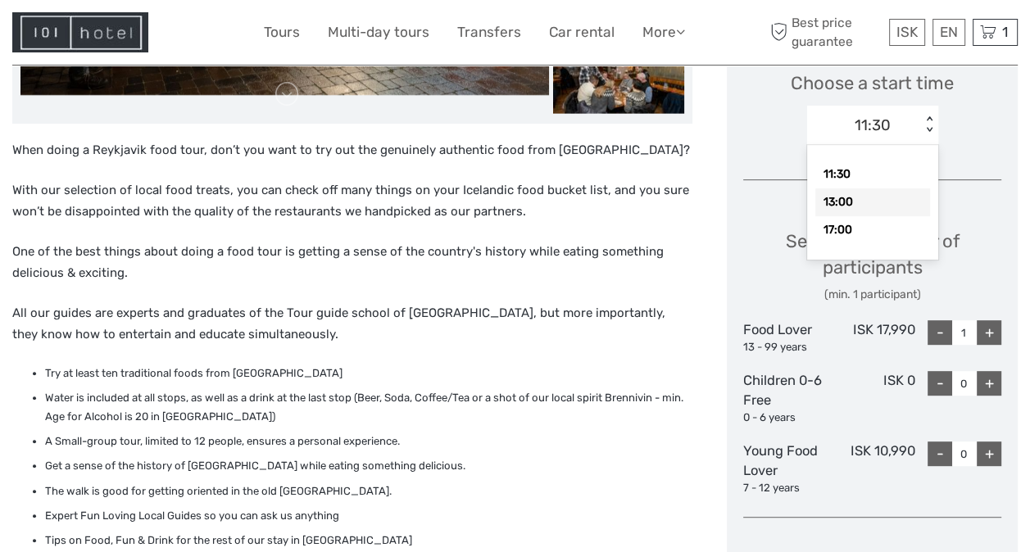
click at [890, 194] on div "13:00" at bounding box center [873, 203] width 115 height 28
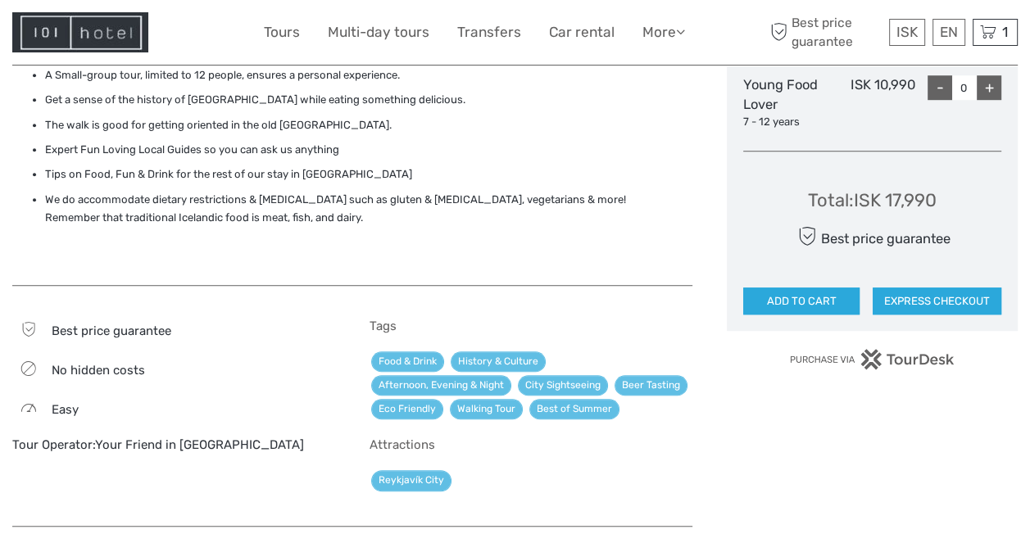
scroll to position [934, 0]
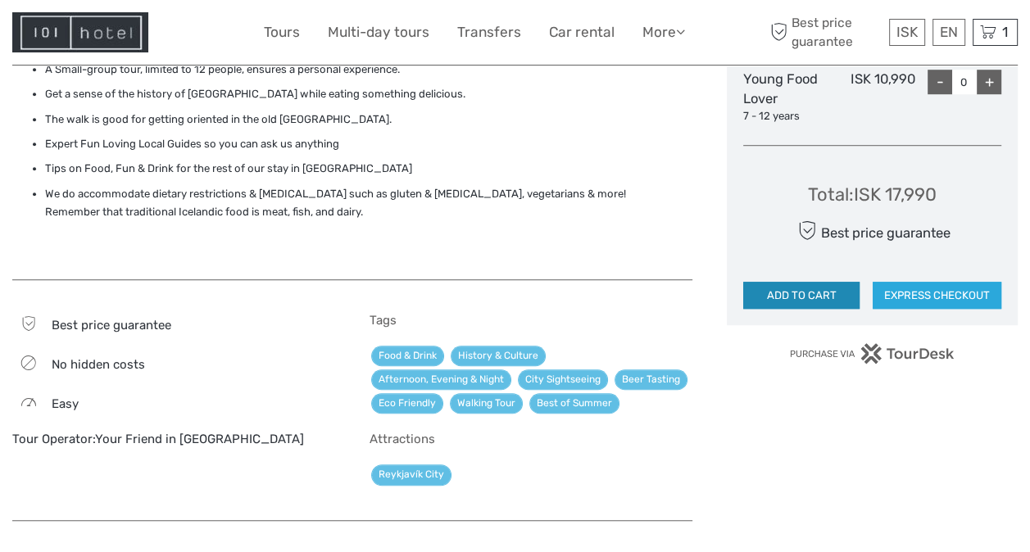
click at [795, 294] on button "ADD TO CART" at bounding box center [801, 296] width 116 height 28
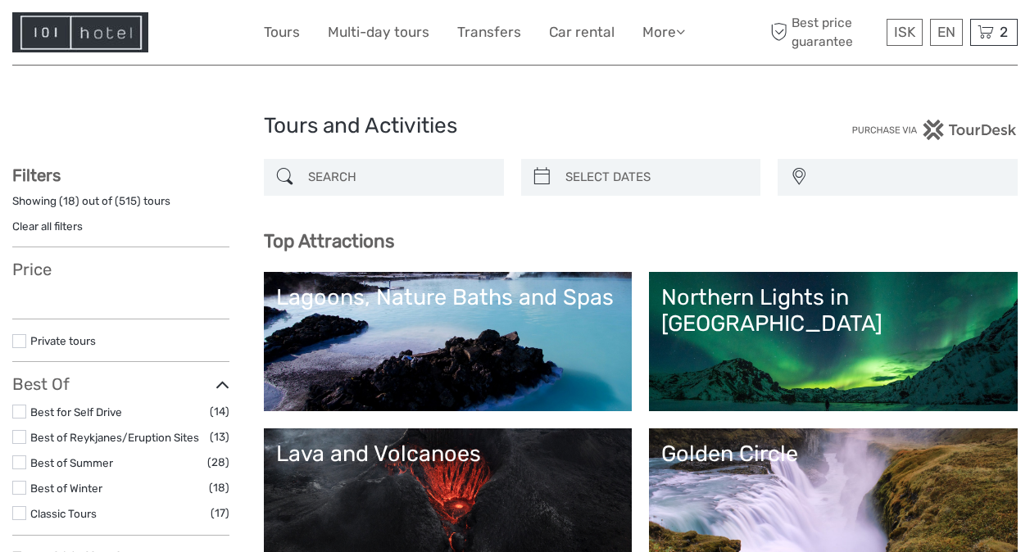
select select
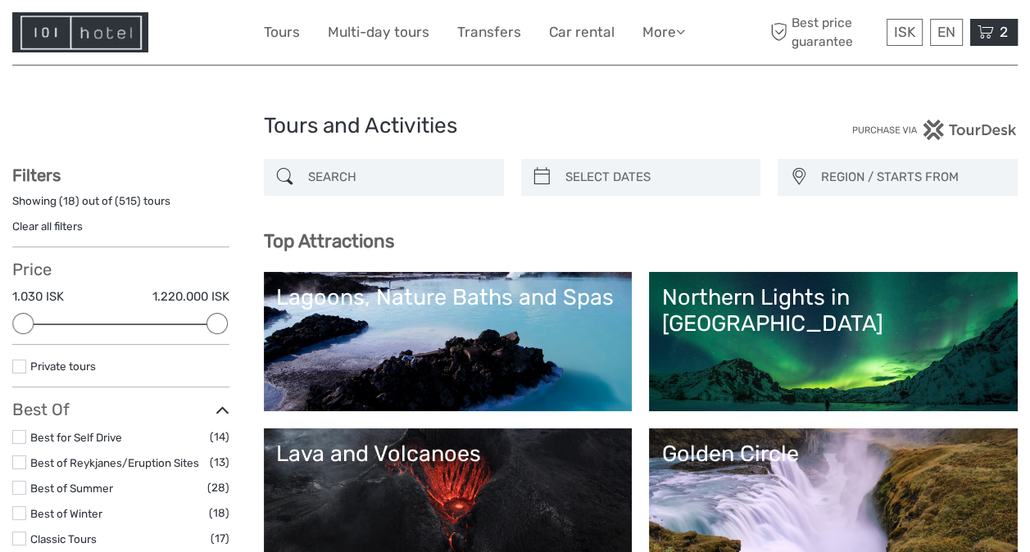
click at [978, 41] on icon at bounding box center [986, 32] width 16 height 20
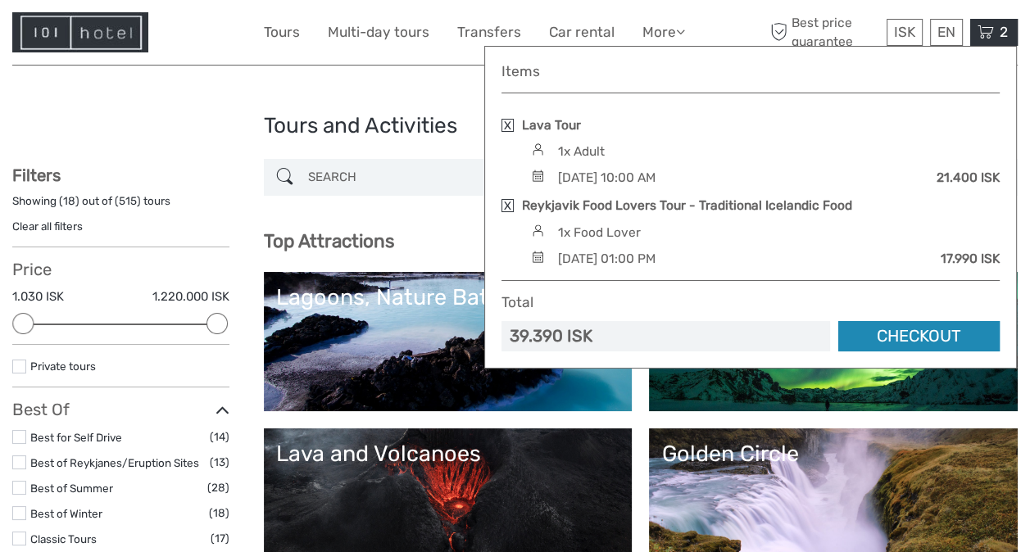
click at [914, 336] on link "Checkout" at bounding box center [919, 336] width 161 height 30
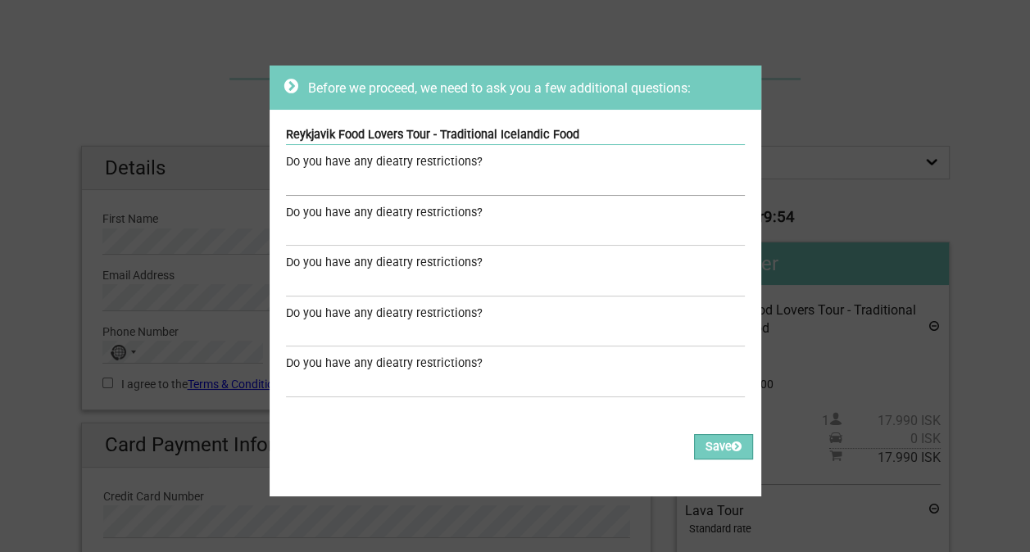
click at [445, 172] on input "text" at bounding box center [515, 184] width 459 height 24
click at [445, 172] on input "n" at bounding box center [515, 184] width 459 height 24
type input "no red meat please"
click at [704, 452] on button "Save" at bounding box center [723, 446] width 59 height 25
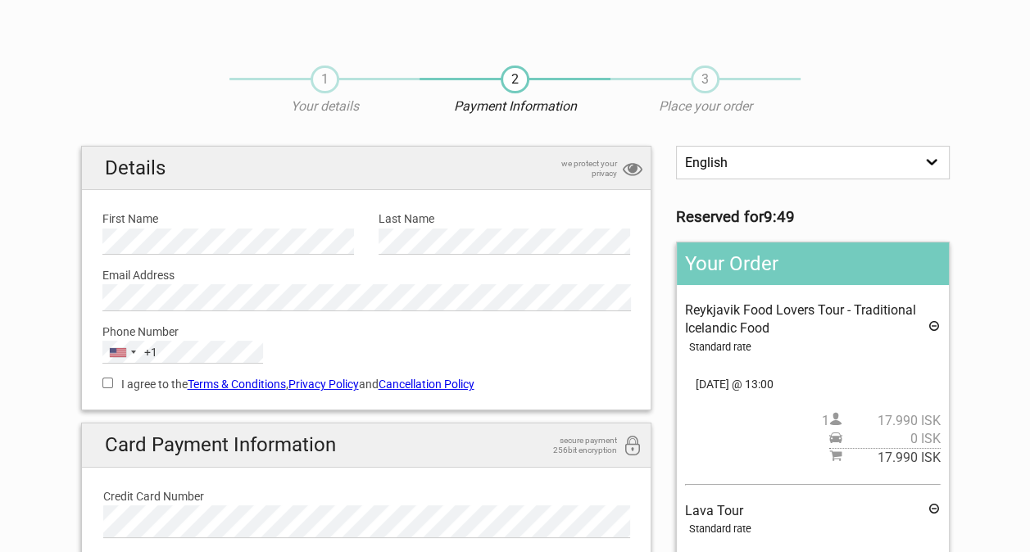
click at [430, 389] on link "Cancellation Policy" at bounding box center [427, 384] width 96 height 13
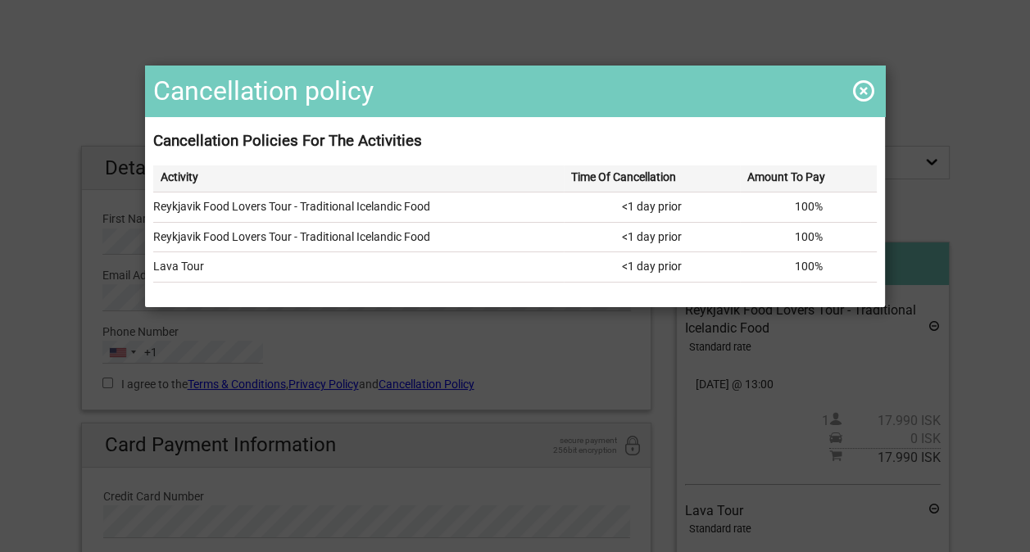
click at [862, 89] on span at bounding box center [864, 91] width 26 height 26
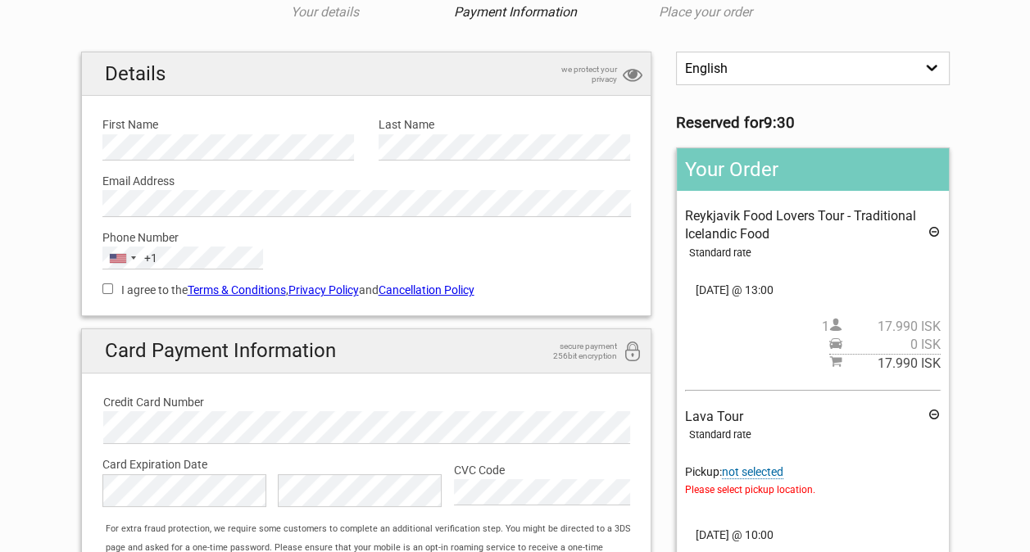
scroll to position [66, 0]
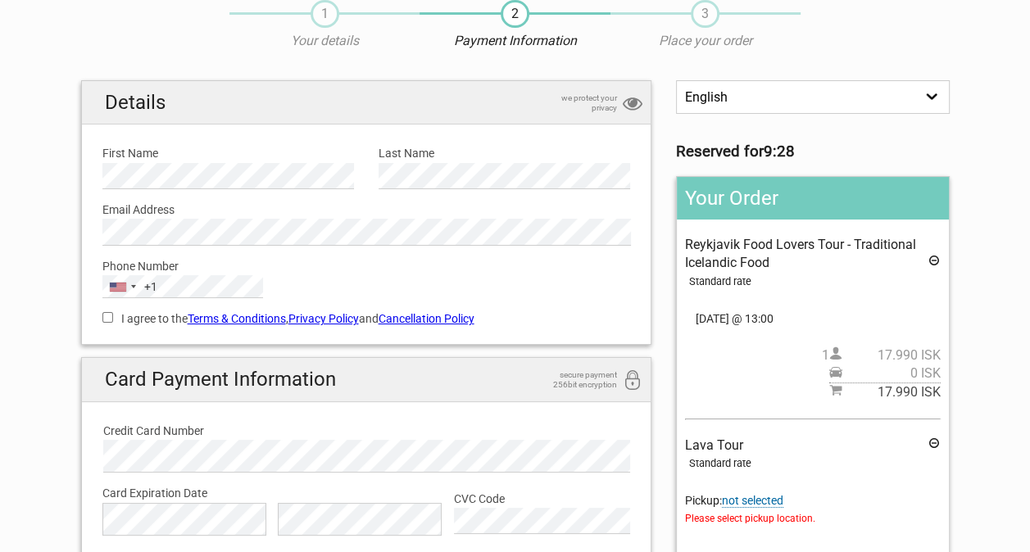
click at [224, 320] on link "Terms & Conditions" at bounding box center [237, 318] width 98 height 13
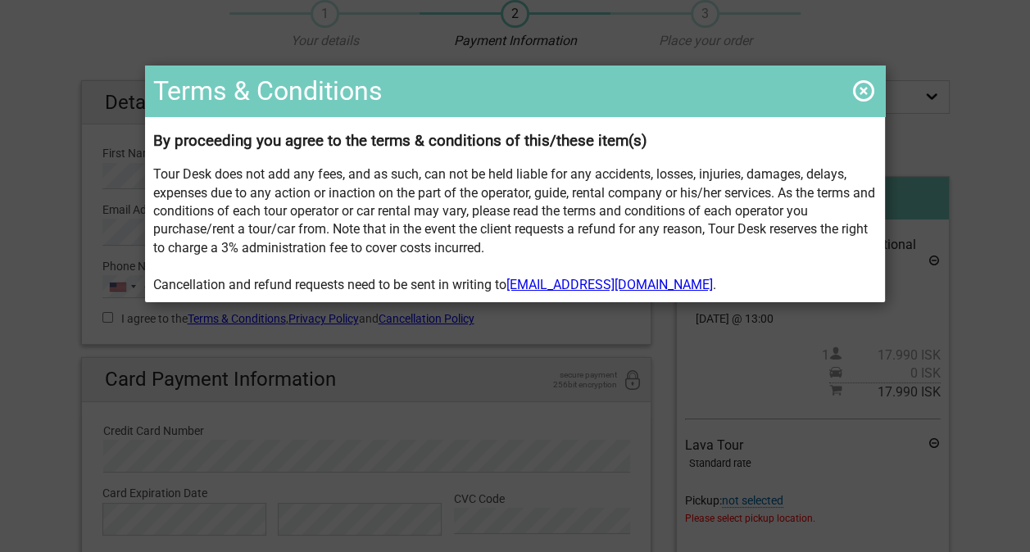
click at [857, 92] on span at bounding box center [864, 91] width 26 height 26
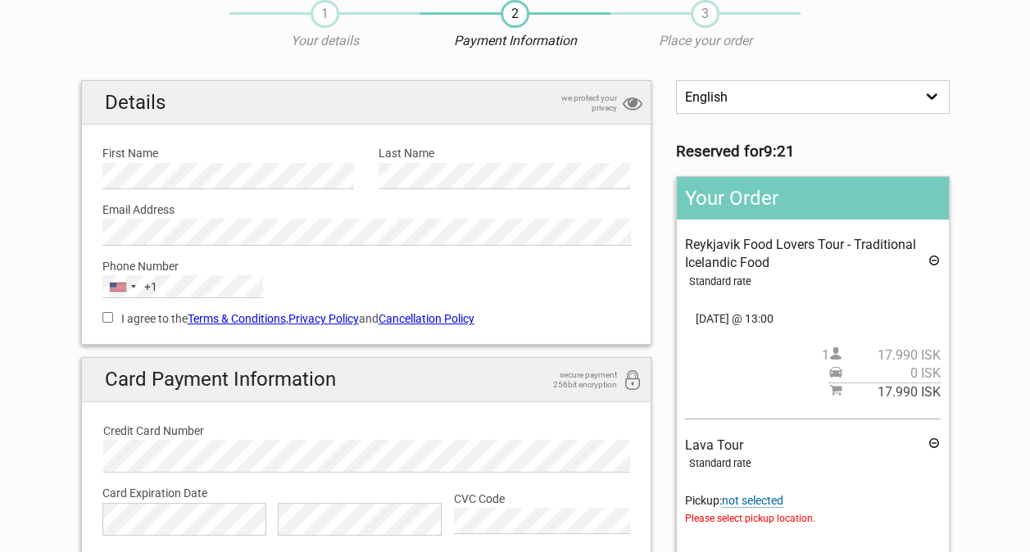
click at [434, 316] on link "Cancellation Policy" at bounding box center [427, 318] width 96 height 13
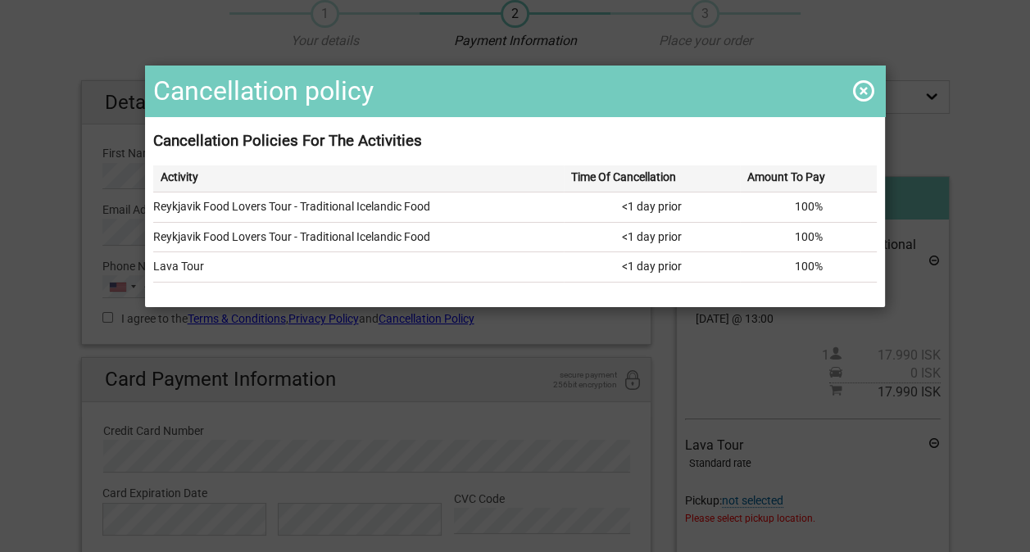
click at [857, 95] on span at bounding box center [864, 91] width 26 height 26
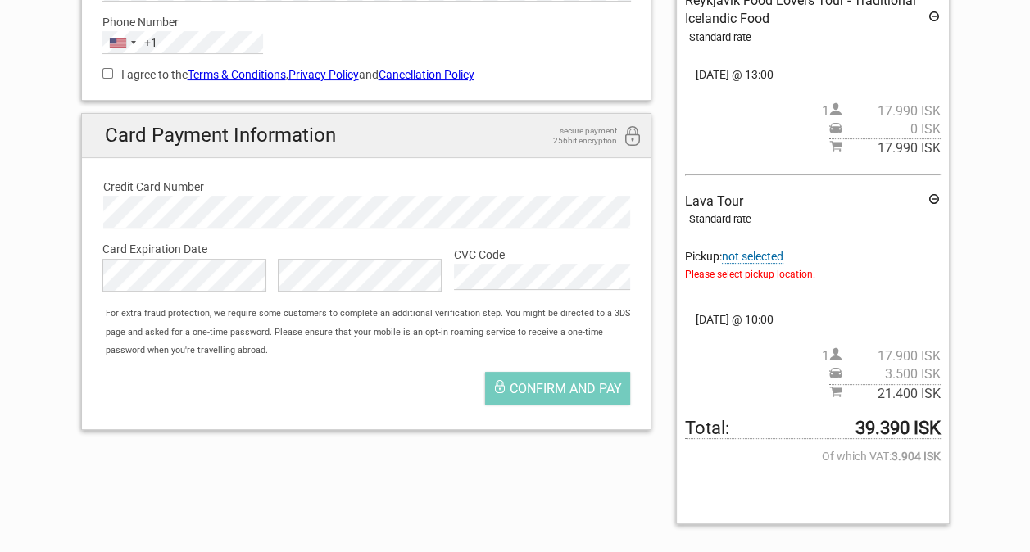
scroll to position [315, 0]
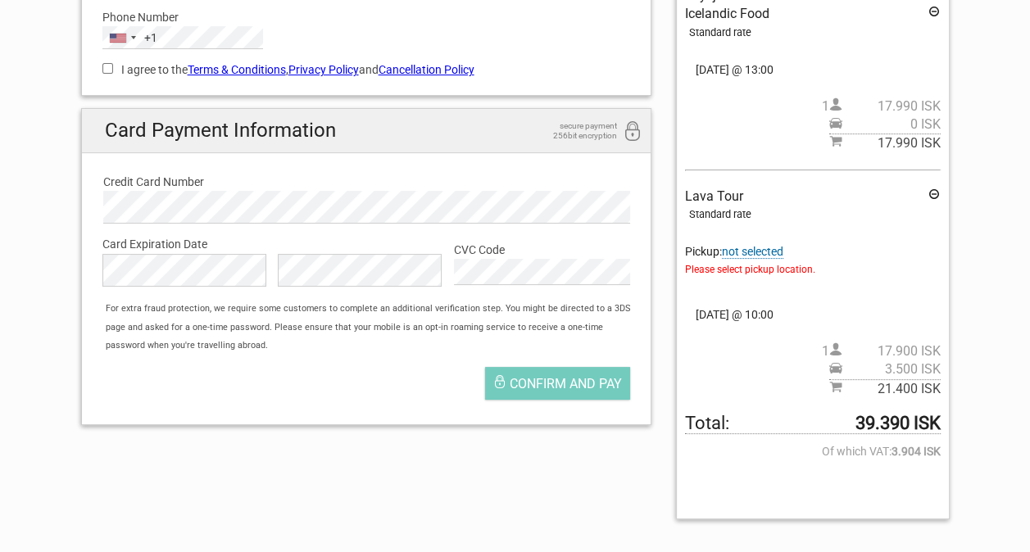
click at [772, 249] on span "not selected" at bounding box center [752, 252] width 61 height 14
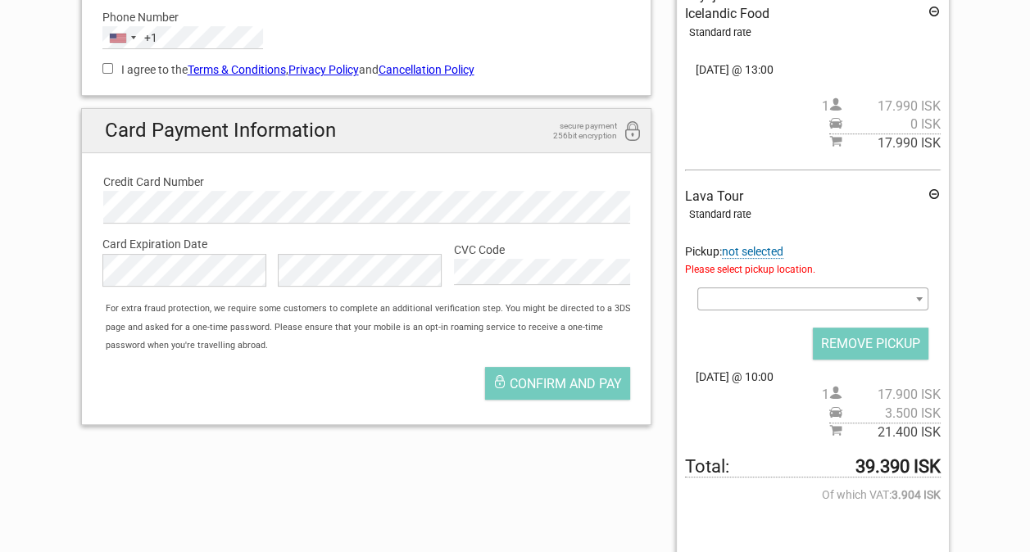
click at [766, 306] on span at bounding box center [813, 299] width 230 height 23
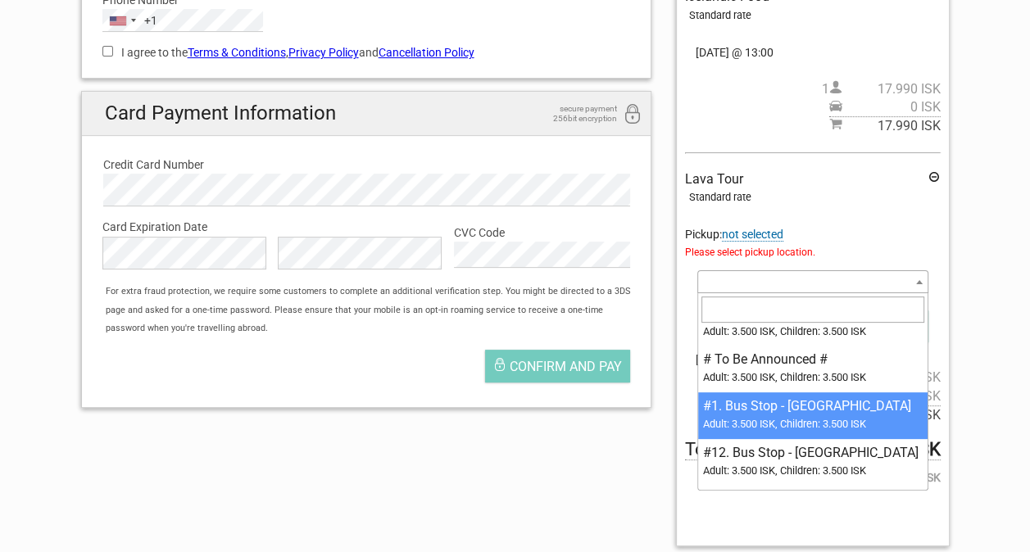
scroll to position [0, 0]
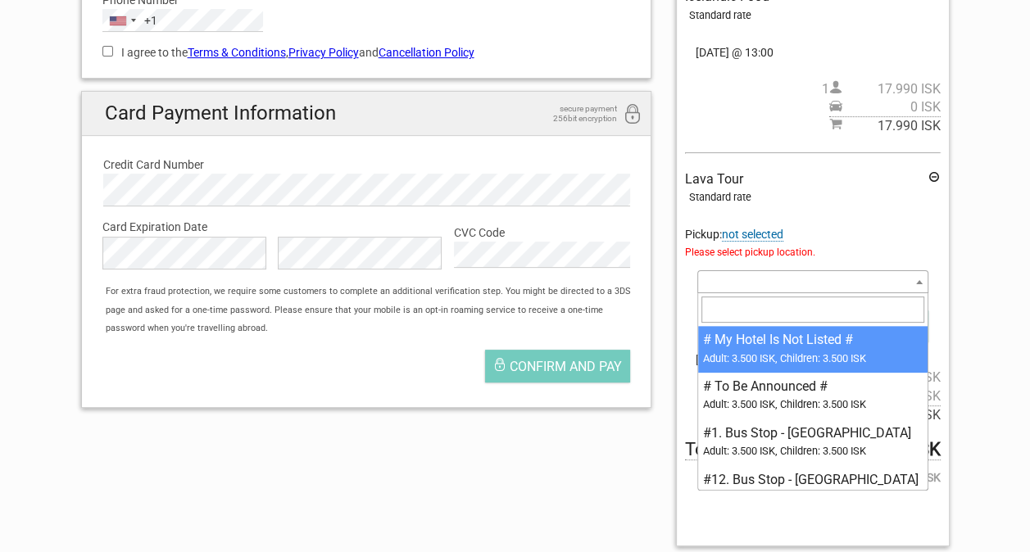
select select "1057810"
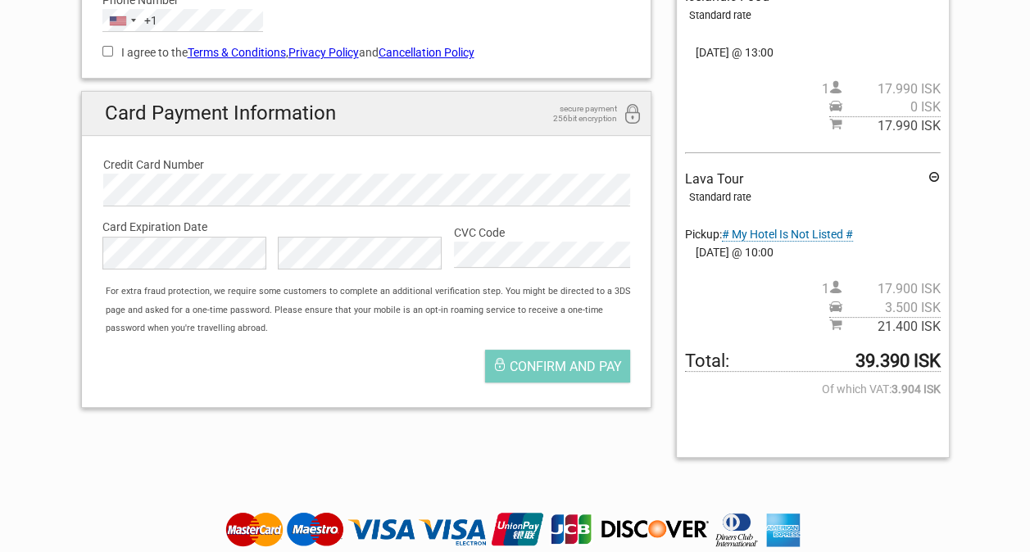
click at [825, 236] on span "# My Hotel Is Not Listed #" at bounding box center [787, 235] width 131 height 14
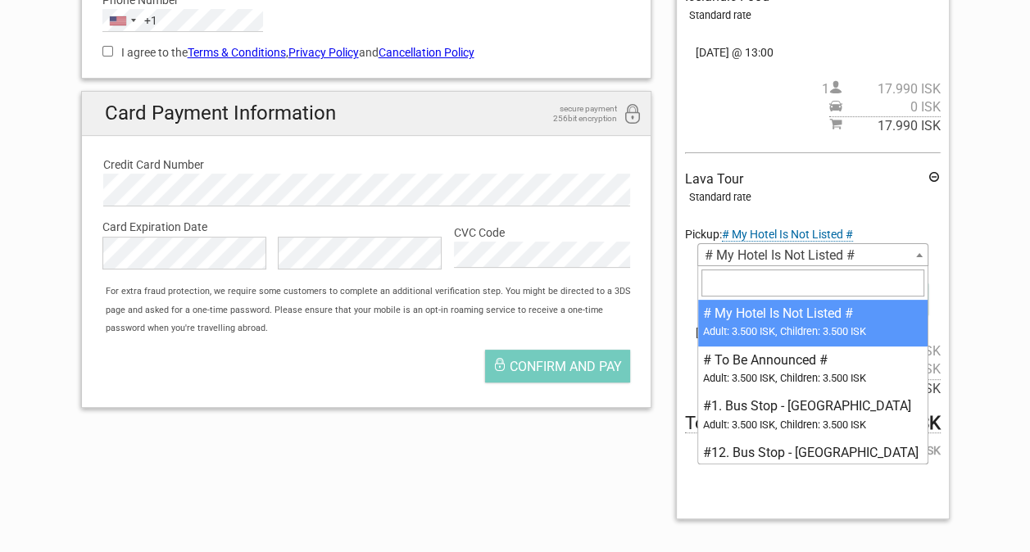
click at [819, 252] on span "# My Hotel Is Not Listed #" at bounding box center [812, 255] width 229 height 23
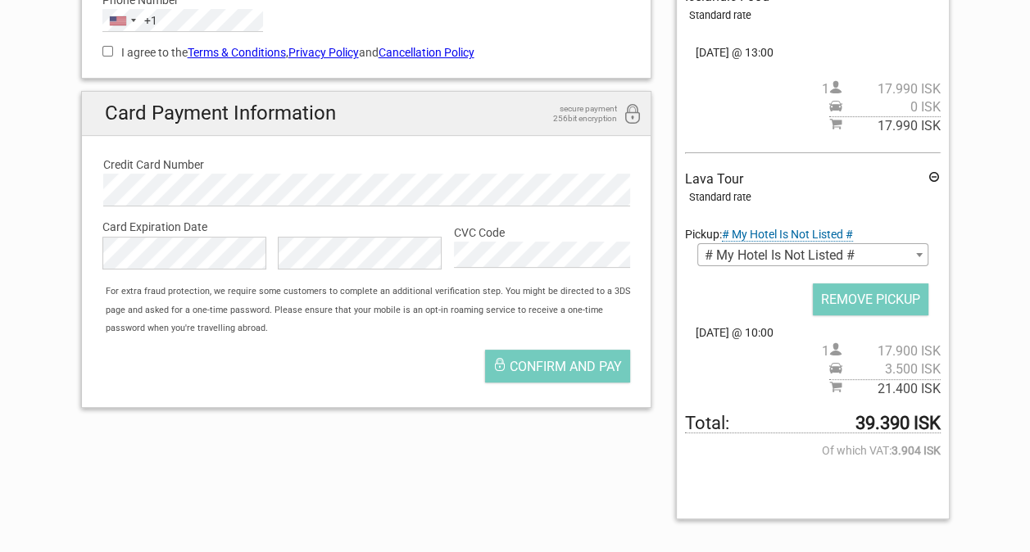
click at [819, 252] on span "# My Hotel Is Not Listed #" at bounding box center [812, 255] width 229 height 23
click at [877, 249] on span "# My Hotel Is Not Listed #" at bounding box center [812, 255] width 229 height 23
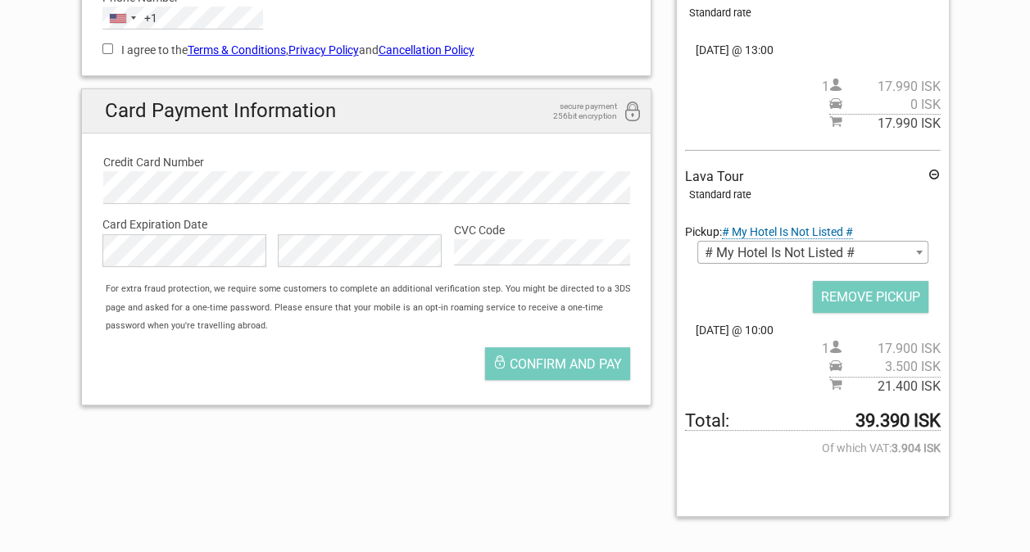
scroll to position [344, 0]
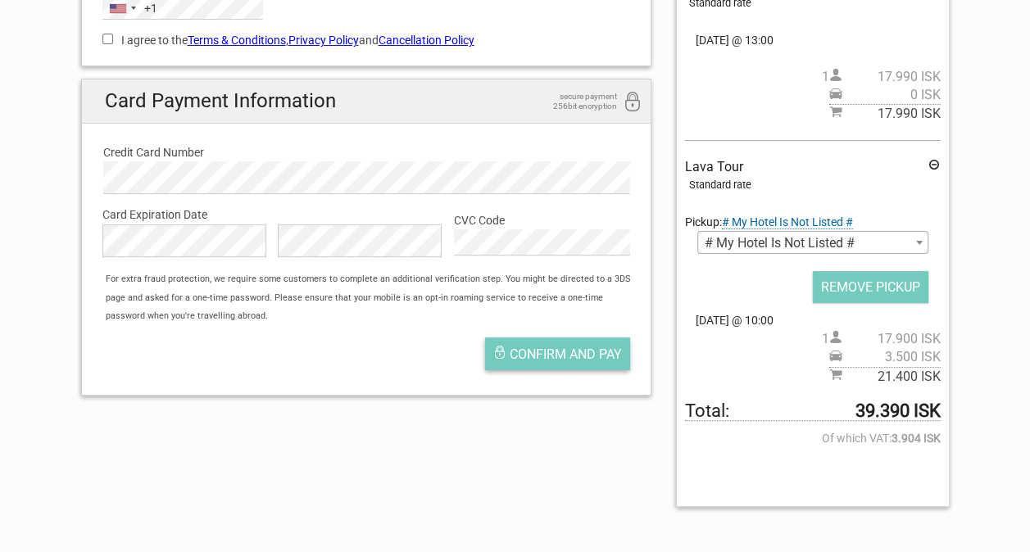
click at [559, 351] on span "Confirm and pay" at bounding box center [566, 355] width 112 height 16
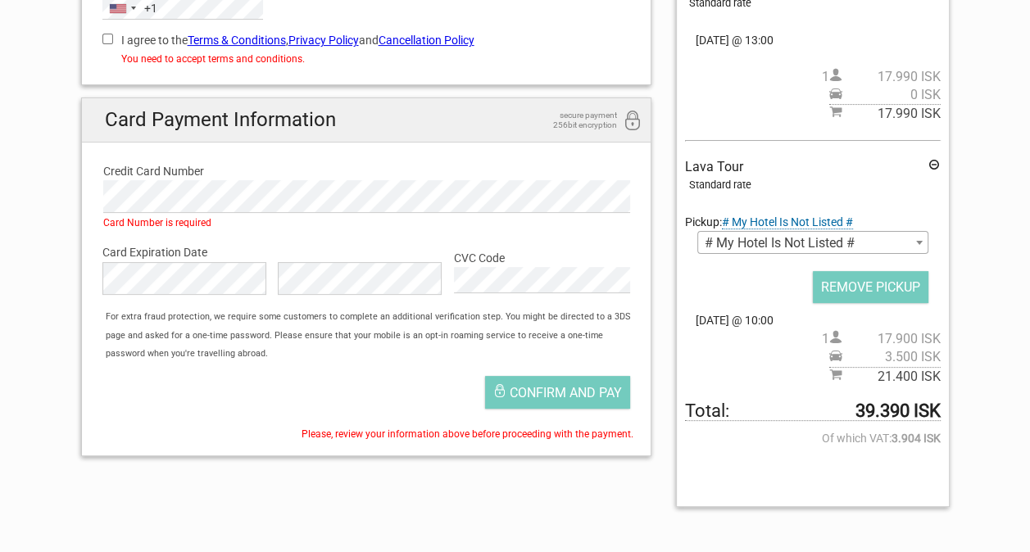
click at [110, 38] on input "I agree to the Terms & Conditions , Privacy Policy and Cancellation Policy" at bounding box center [107, 39] width 11 height 11
checkbox input "true"
click at [549, 395] on span "Confirm and pay" at bounding box center [566, 393] width 112 height 16
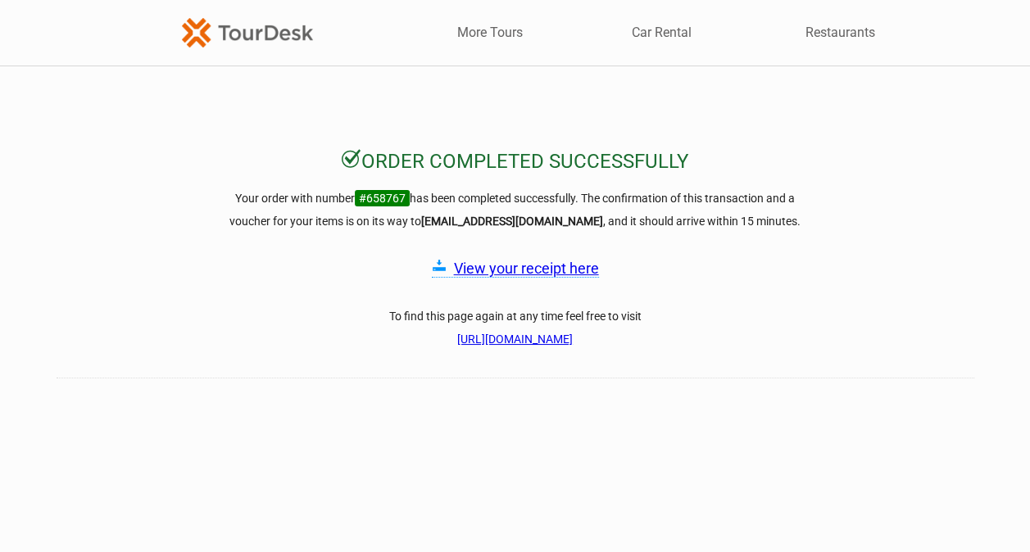
click at [507, 267] on link "View your receipt here" at bounding box center [526, 268] width 145 height 17
